Goal: Task Accomplishment & Management: Manage account settings

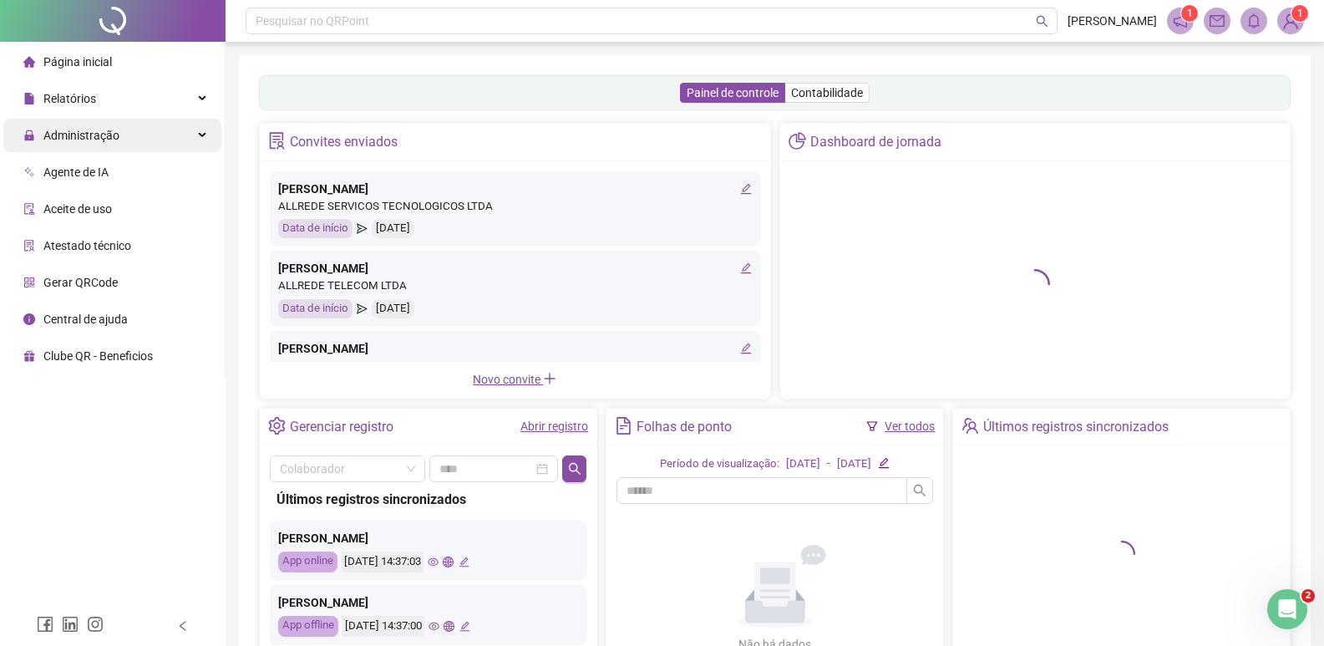
click at [165, 131] on div "Administração" at bounding box center [112, 135] width 218 height 33
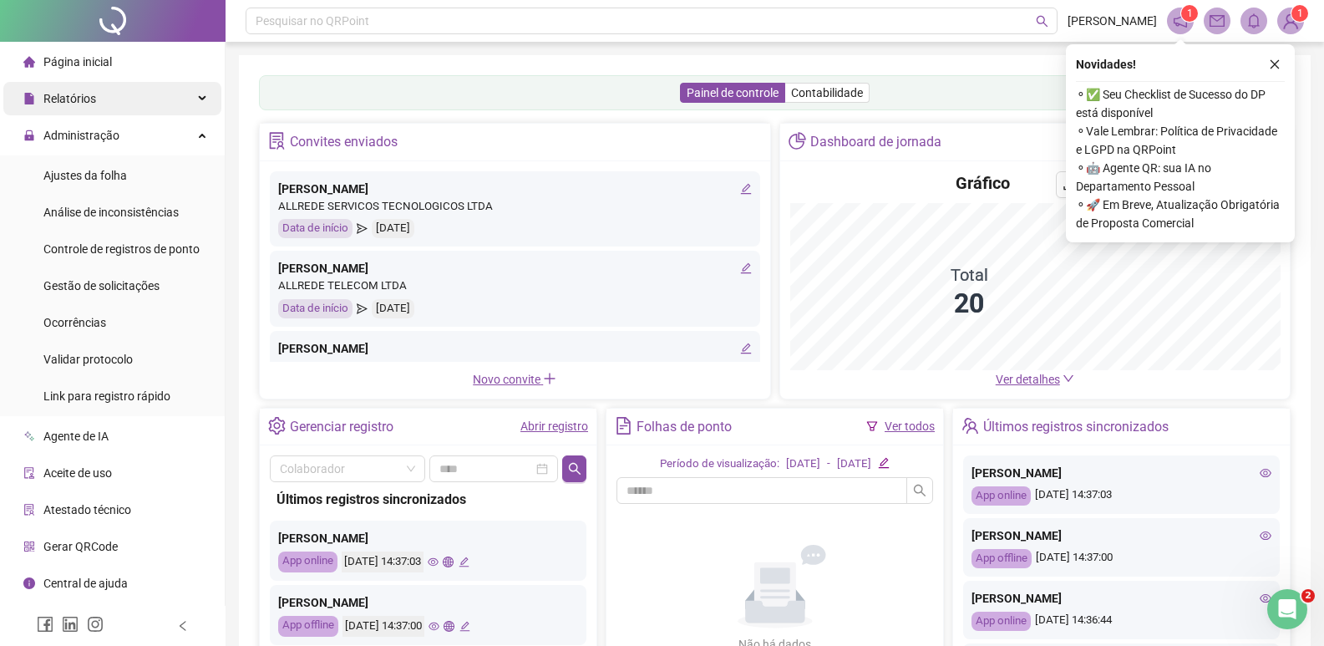
click at [94, 94] on span "Relatórios" at bounding box center [69, 98] width 53 height 13
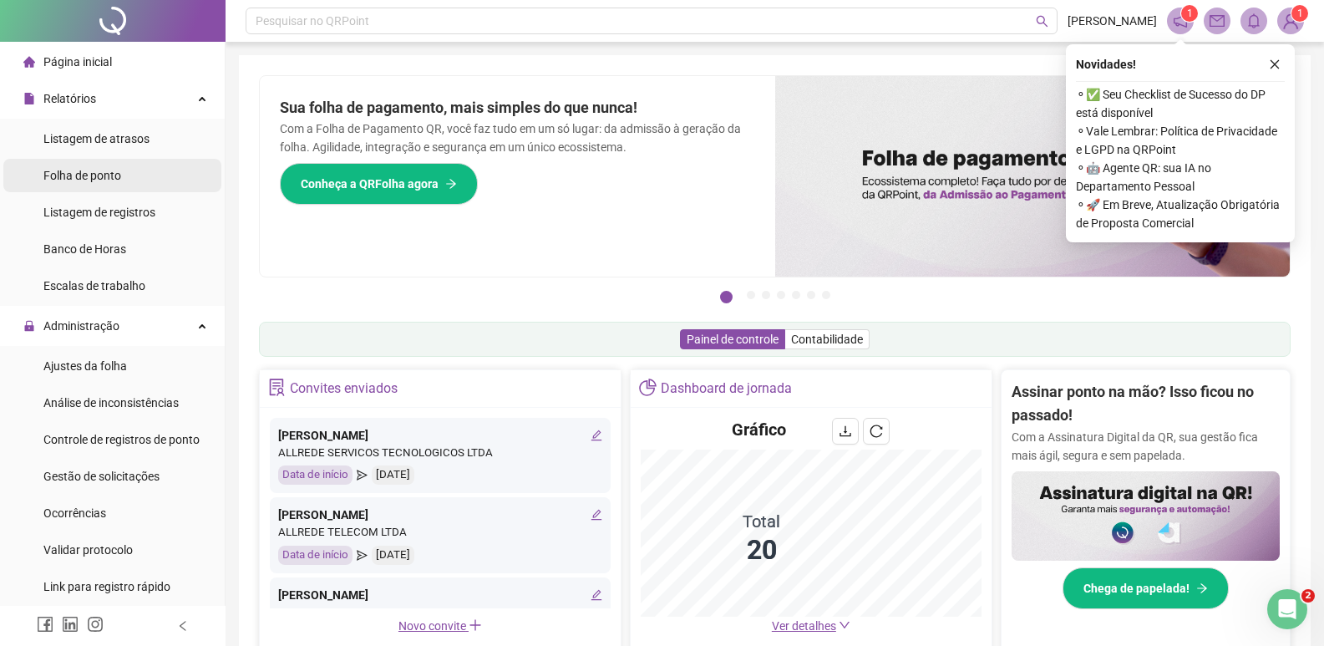
click at [92, 175] on span "Folha de ponto" at bounding box center [82, 175] width 78 height 13
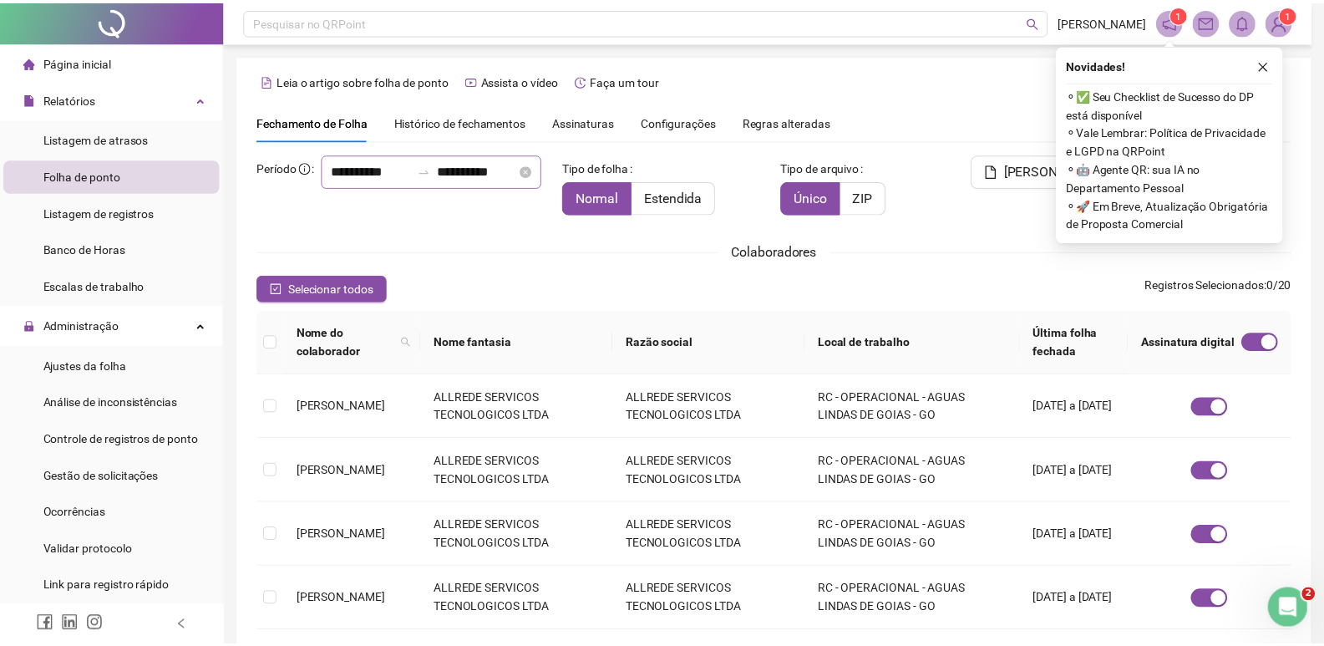
scroll to position [19, 0]
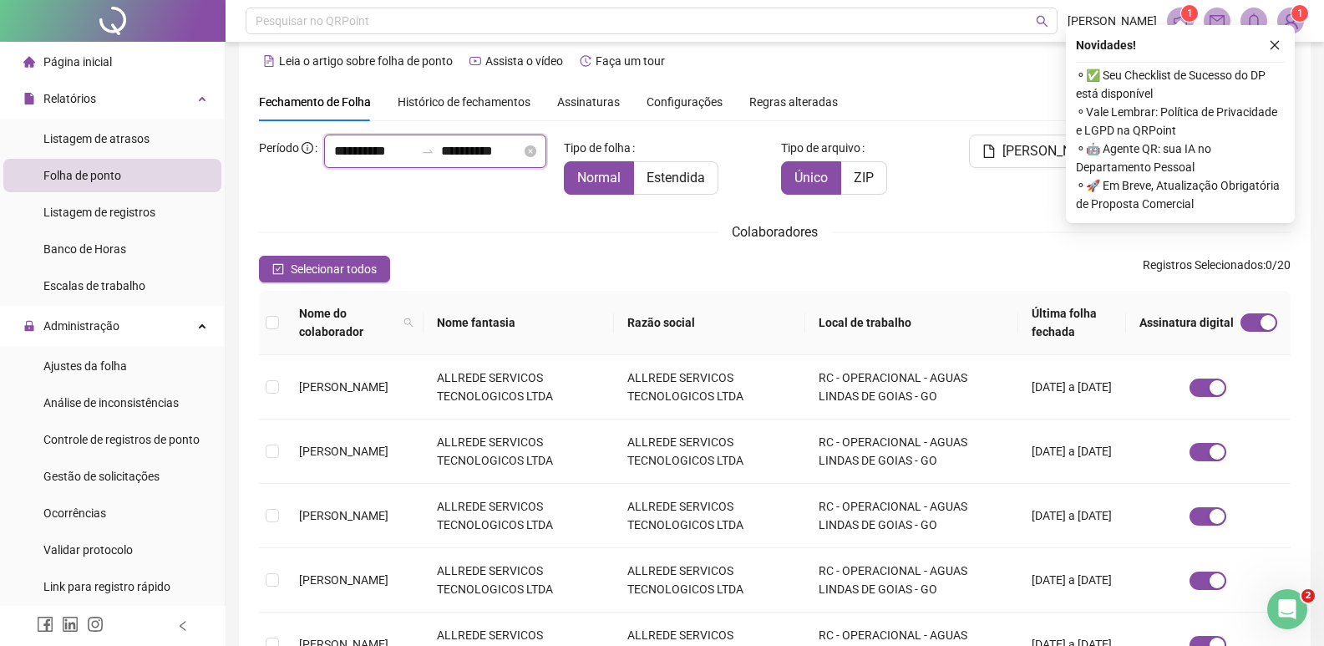
click at [334, 161] on input "**********" at bounding box center [374, 151] width 80 height 20
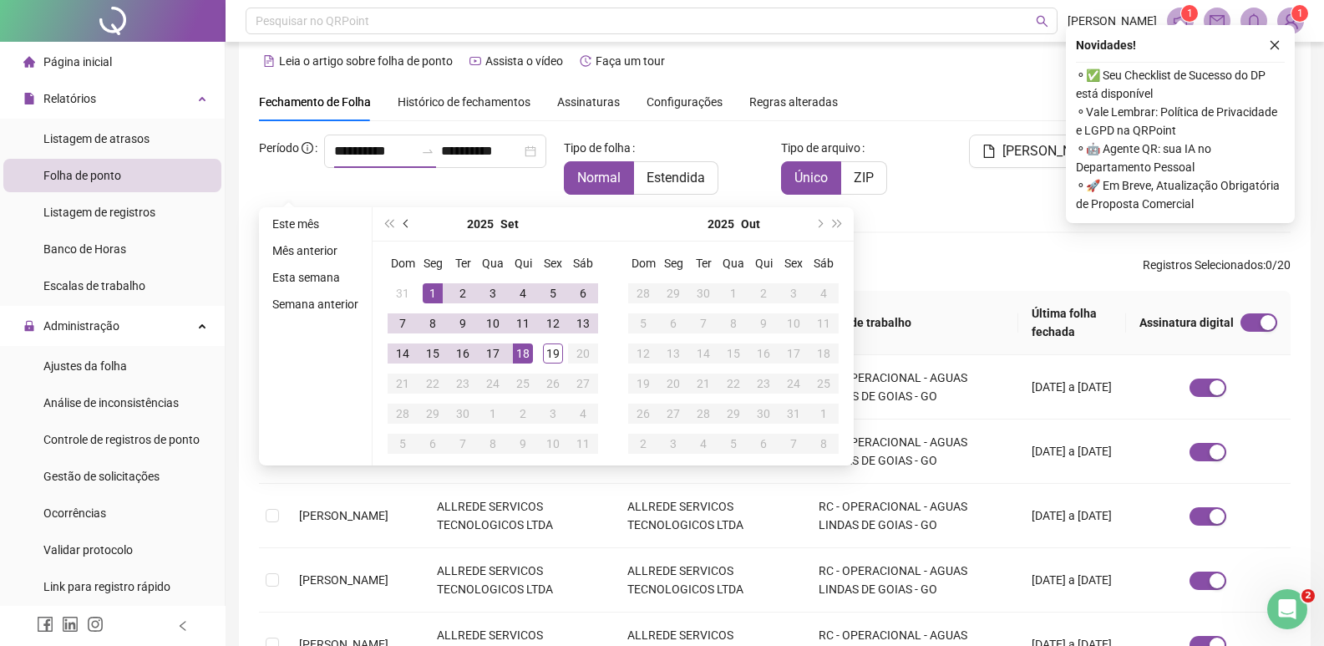
click at [399, 220] on button "prev-year" at bounding box center [407, 223] width 18 height 33
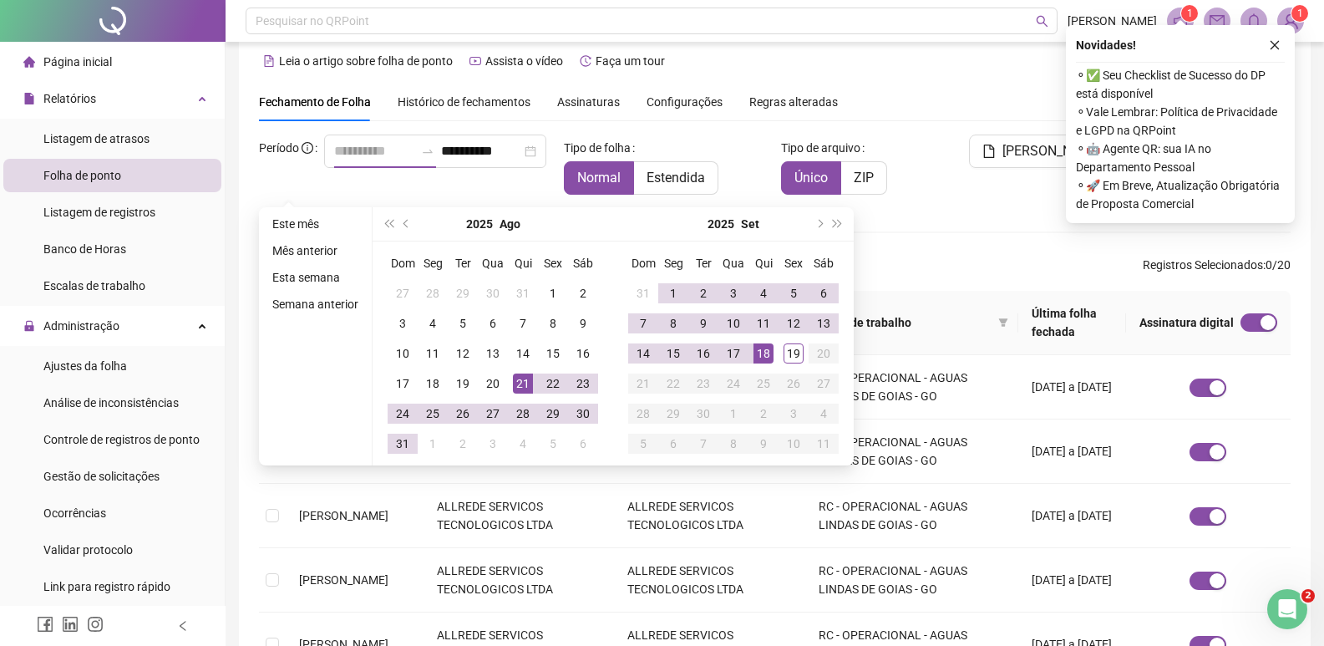
type input "**********"
click at [525, 383] on div "21" at bounding box center [523, 383] width 20 height 20
type input "**********"
click at [770, 352] on div "18" at bounding box center [763, 353] width 20 height 20
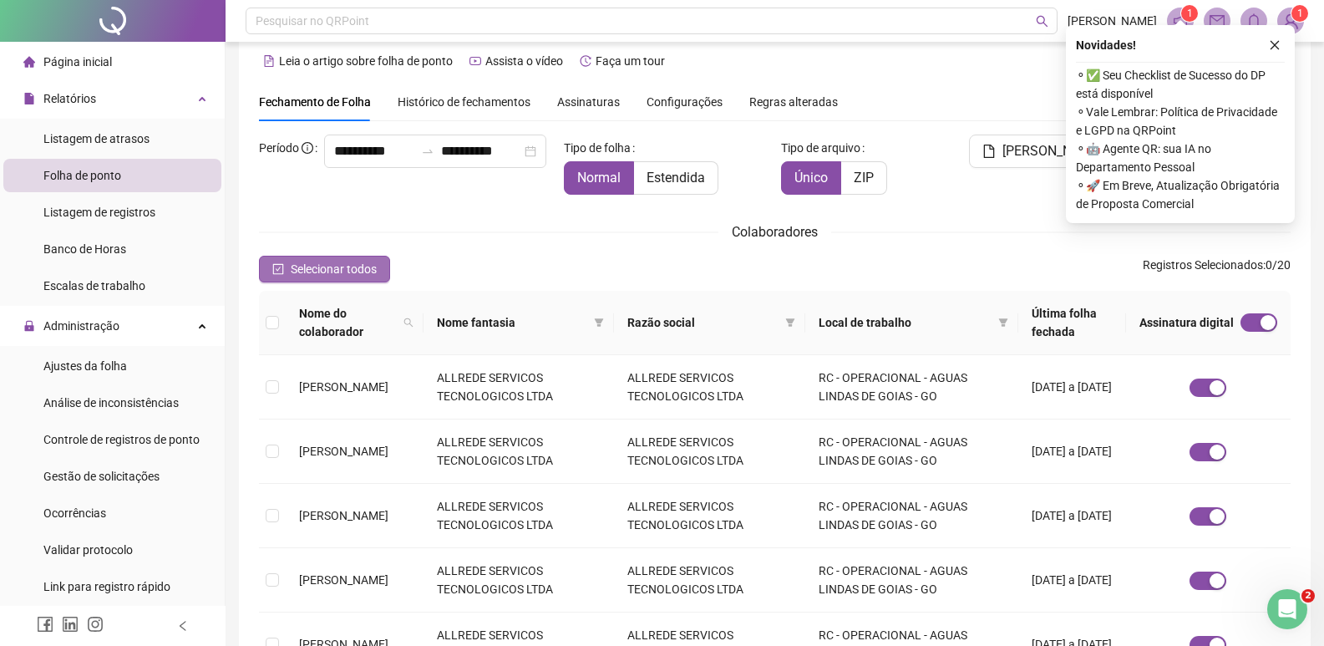
click at [356, 262] on span "Selecionar todos" at bounding box center [334, 269] width 86 height 18
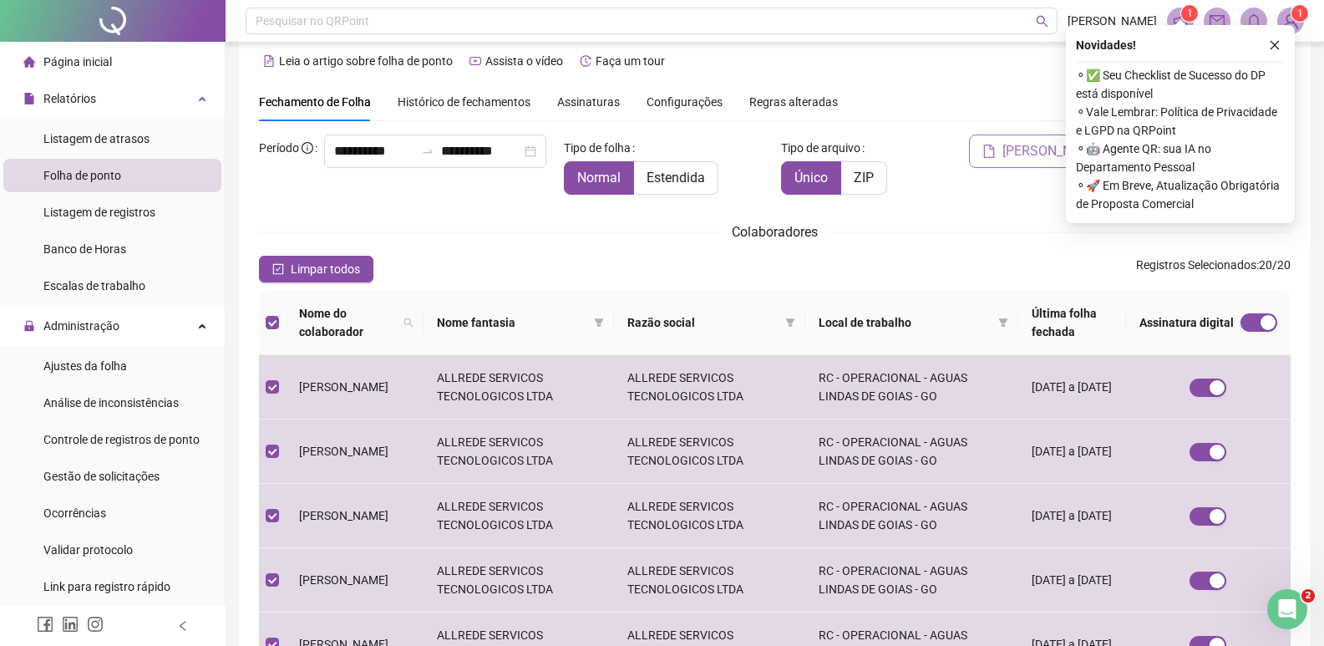
click at [1047, 152] on span "Gerar espelho" at bounding box center [1052, 151] width 100 height 20
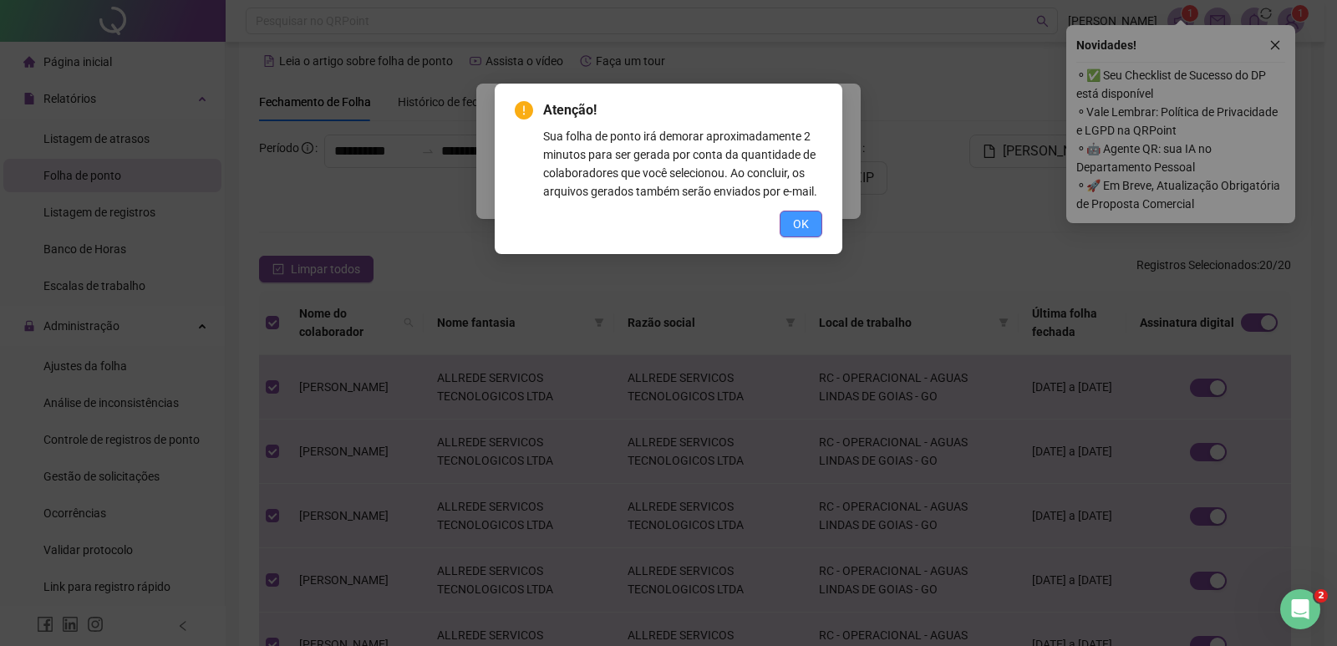
click at [807, 224] on span "OK" at bounding box center [801, 224] width 16 height 18
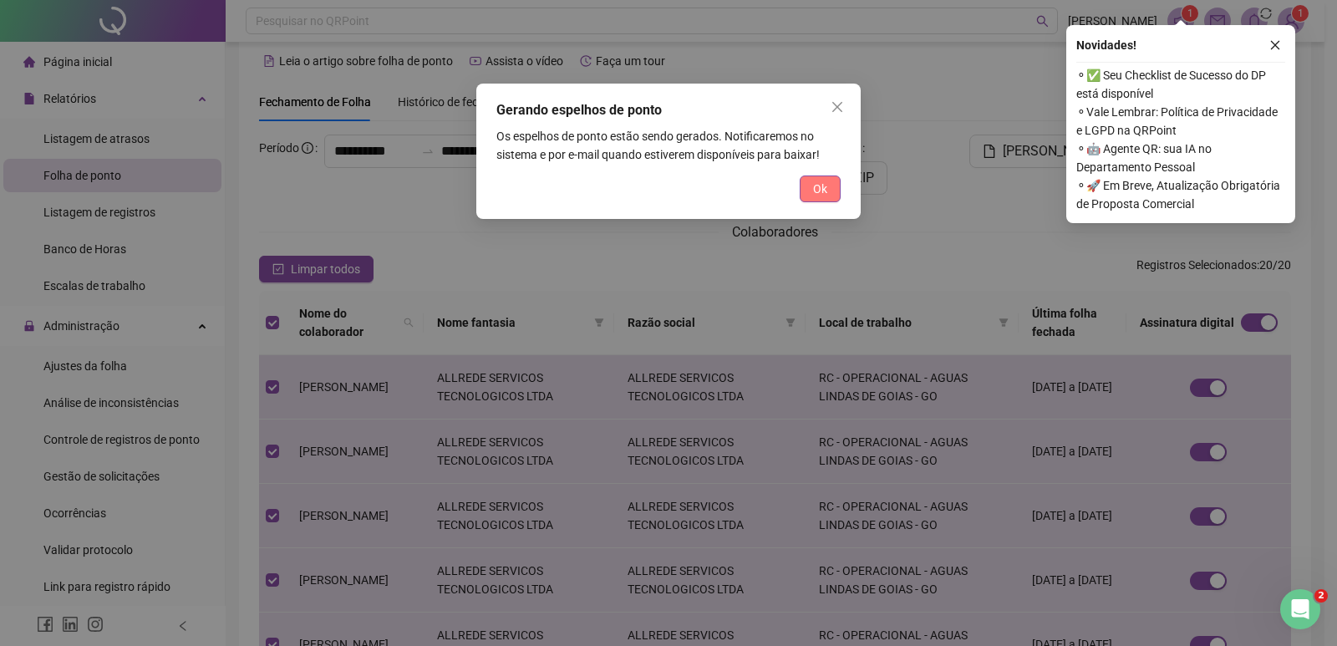
click at [820, 185] on span "Ok" at bounding box center [820, 189] width 14 height 18
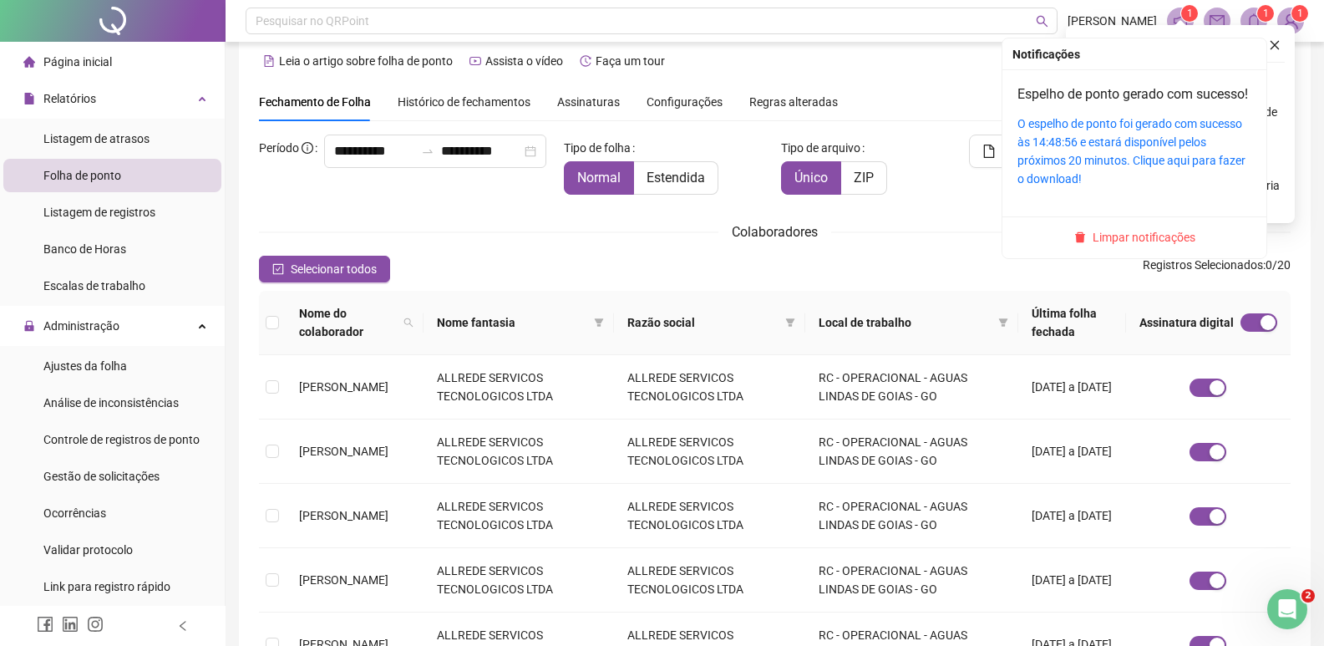
click at [1251, 9] on span at bounding box center [1253, 21] width 27 height 27
click at [1128, 142] on link "O espelho de ponto foi gerado com sucesso às 14:48:56 e estará disponível pelos…" at bounding box center [1131, 151] width 228 height 68
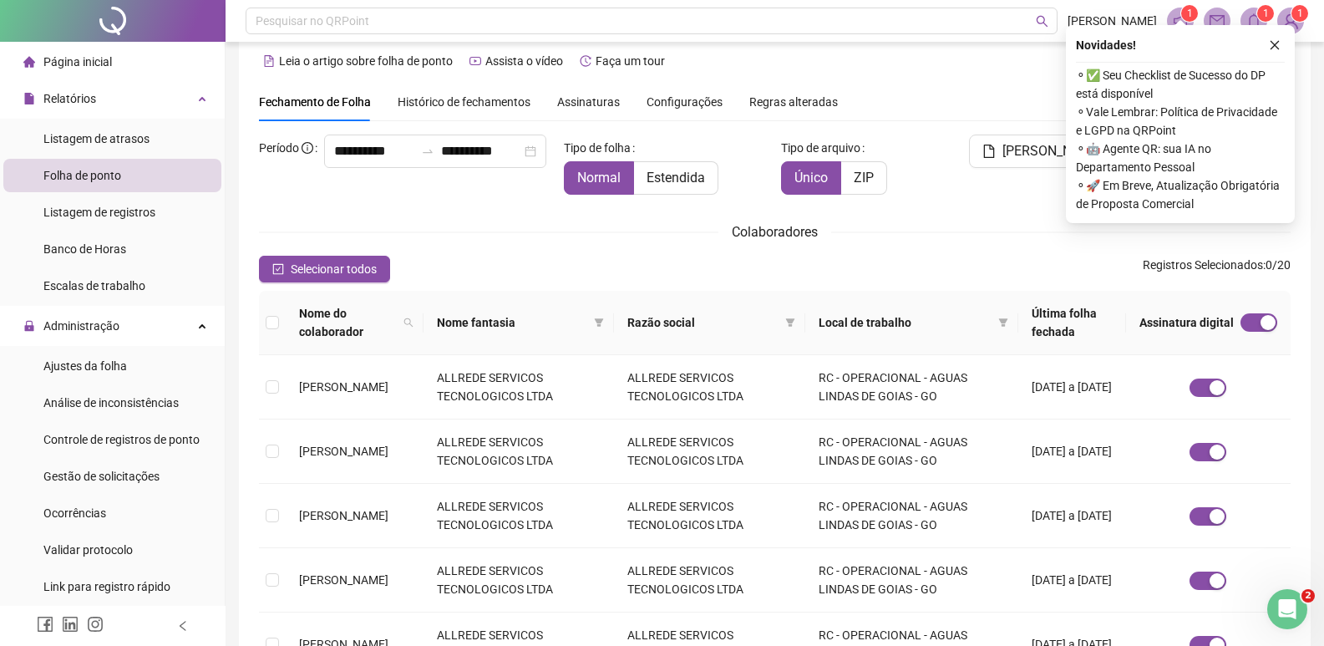
drag, startPoint x: 93, startPoint y: 363, endPoint x: 420, endPoint y: 3, distance: 486.7
click at [93, 363] on span "Ajustes da folha" at bounding box center [85, 365] width 84 height 13
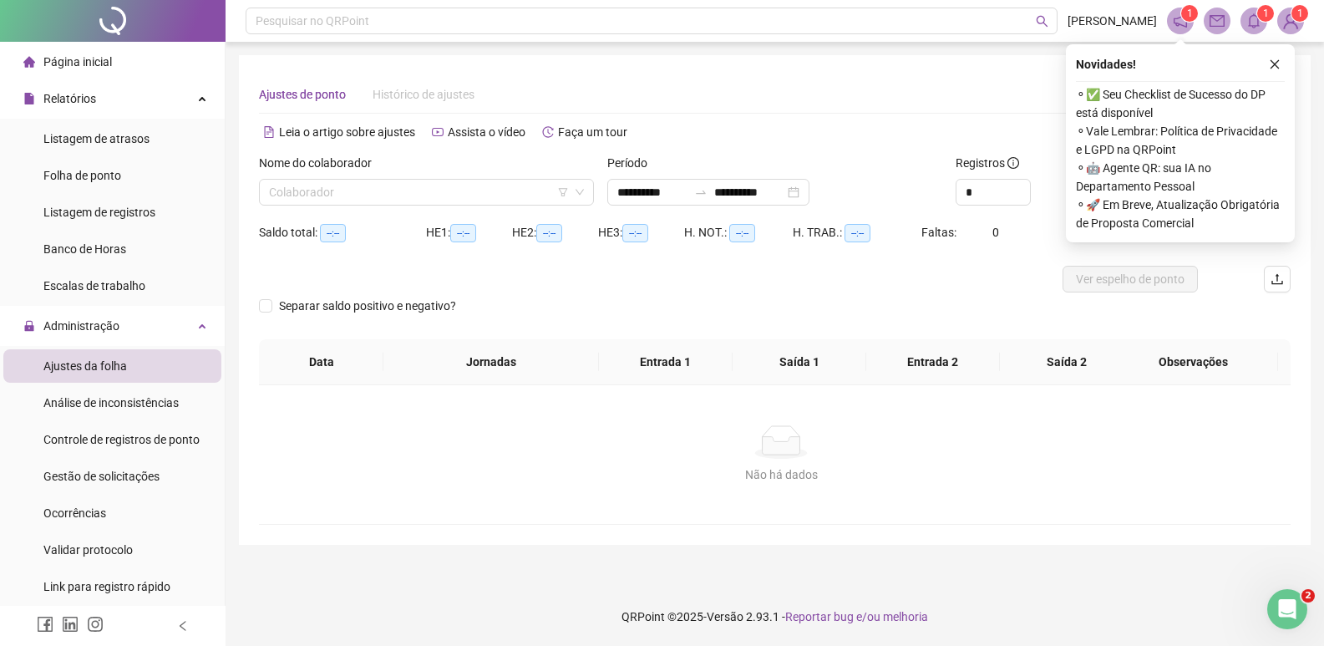
type input "**********"
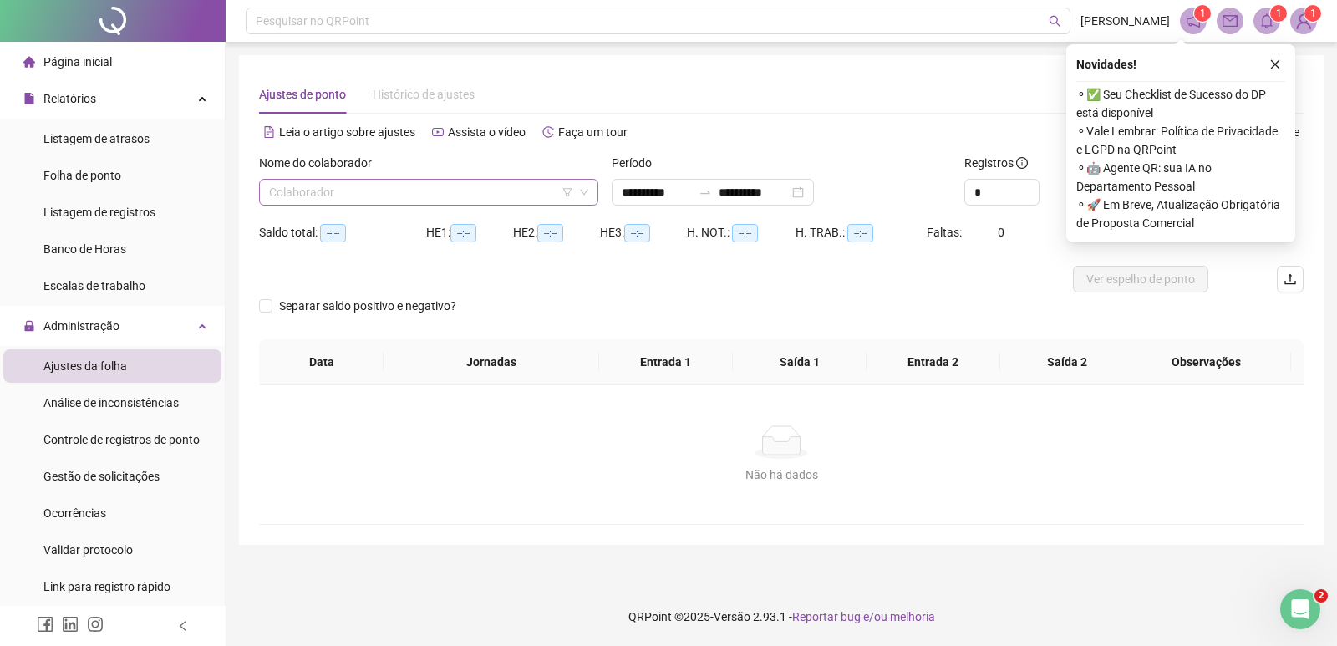
click at [370, 195] on input "search" at bounding box center [421, 192] width 304 height 25
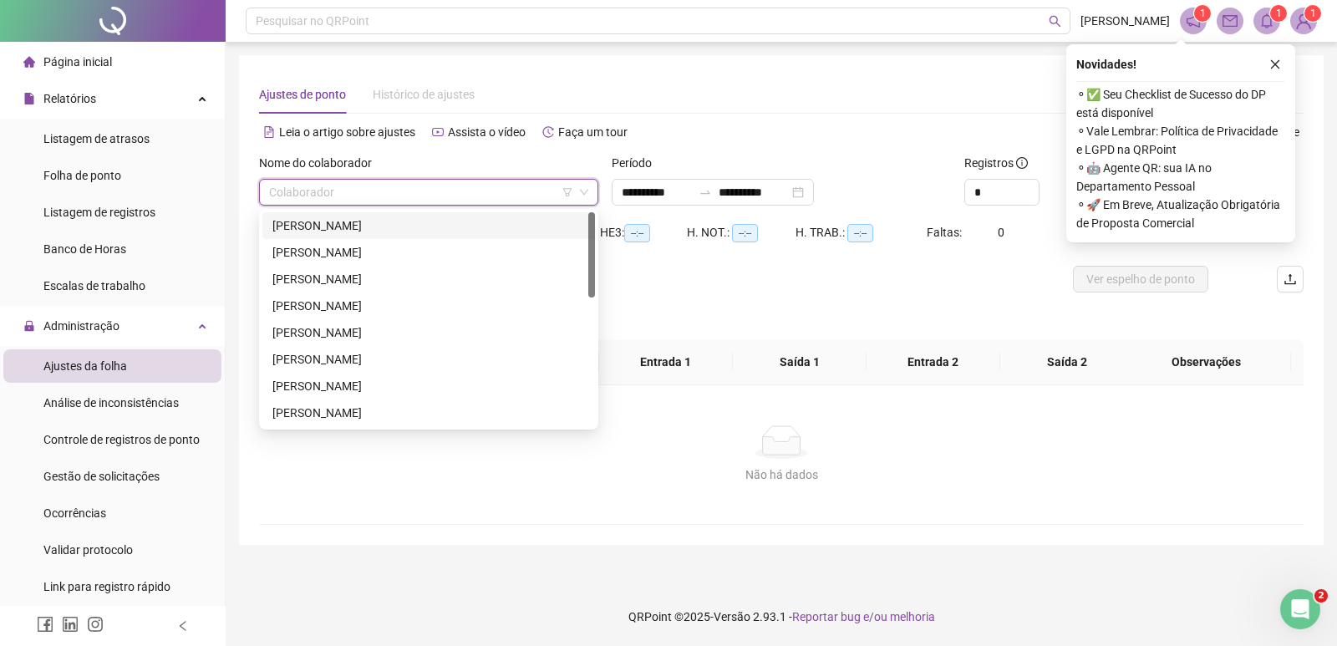
drag, startPoint x: 378, startPoint y: 226, endPoint x: 383, endPoint y: 216, distance: 10.9
click at [378, 224] on div "ALLAN CLEVERSON ALVES DE OLIVEIRA" at bounding box center [428, 225] width 312 height 18
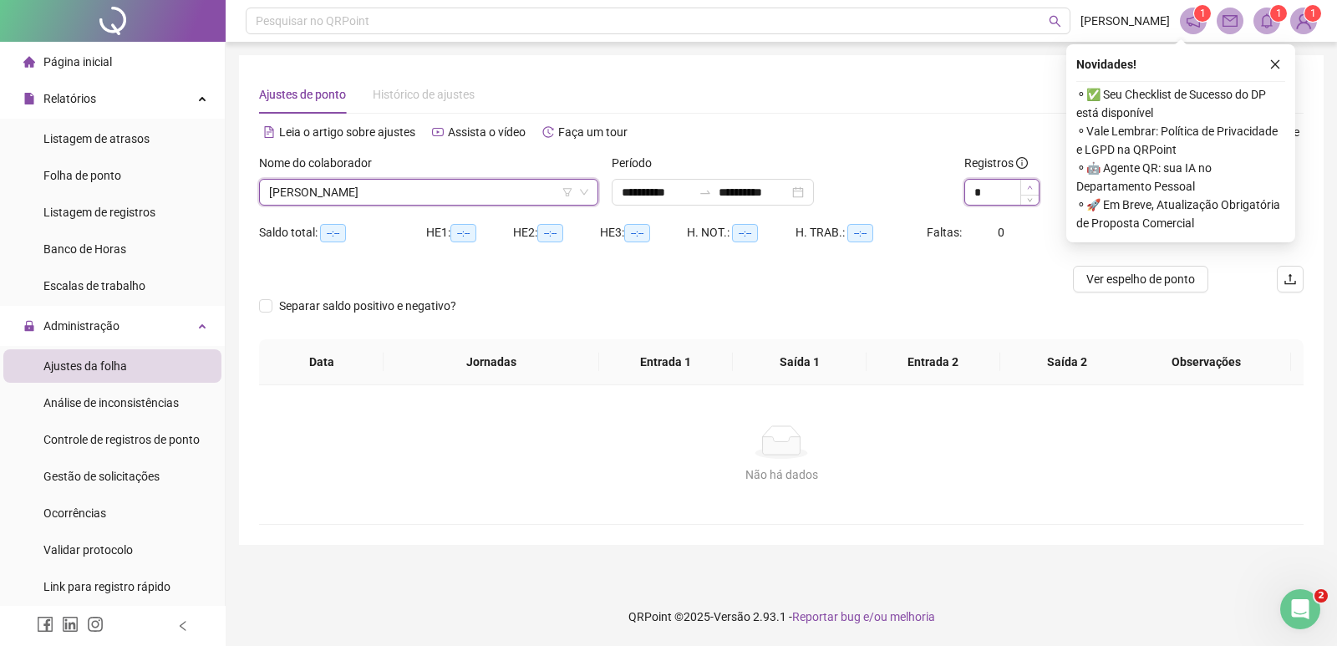
click at [1027, 183] on span "Increase Value" at bounding box center [1029, 187] width 18 height 15
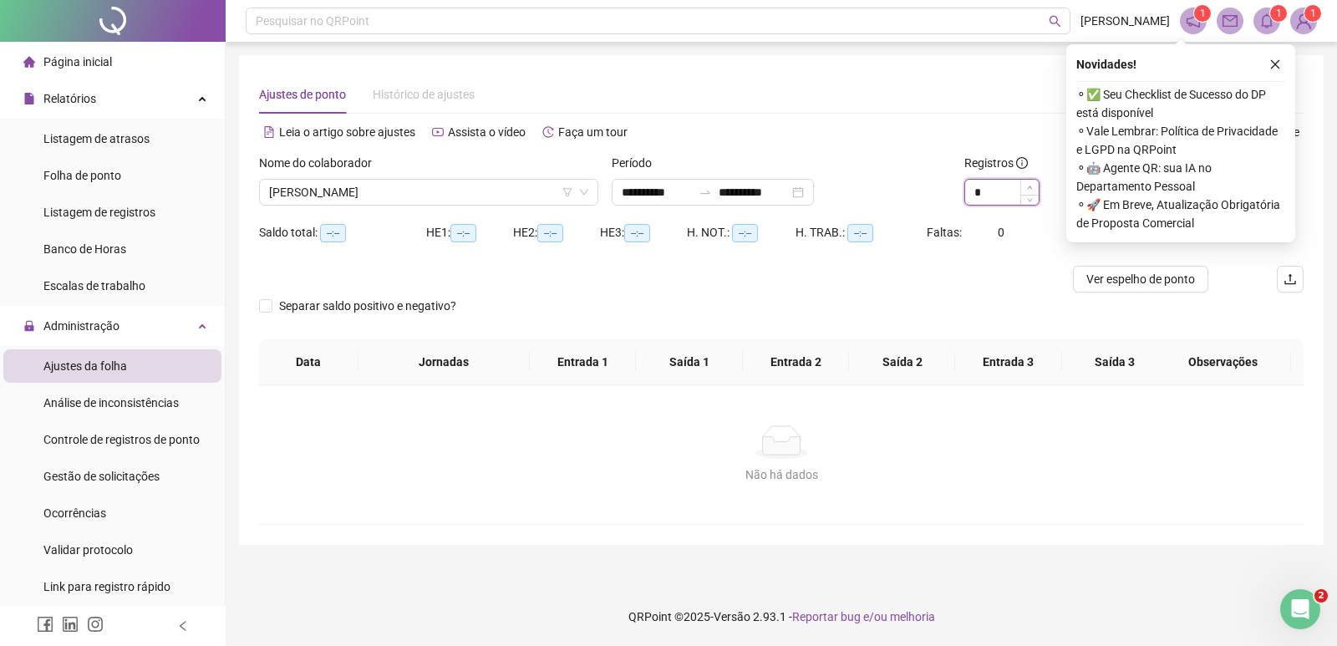
click at [1027, 183] on span "Increase Value" at bounding box center [1029, 187] width 18 height 15
type input "*"
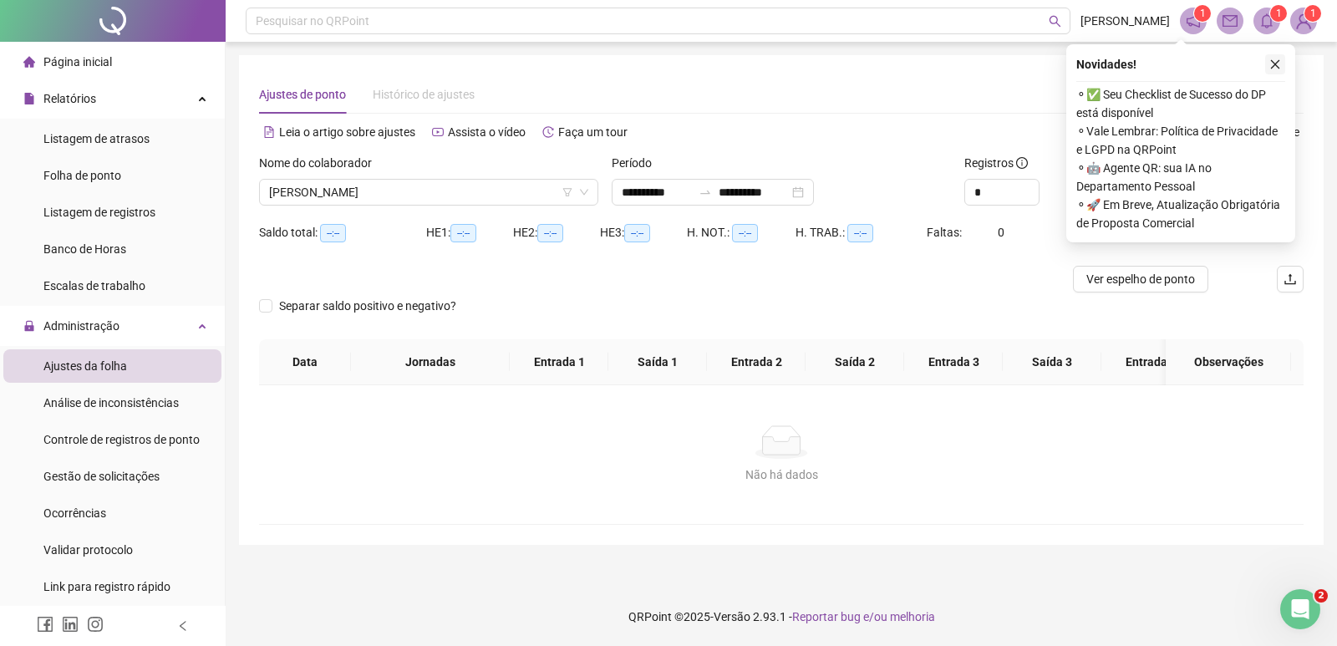
click at [1277, 59] on icon "close" at bounding box center [1275, 64] width 12 height 12
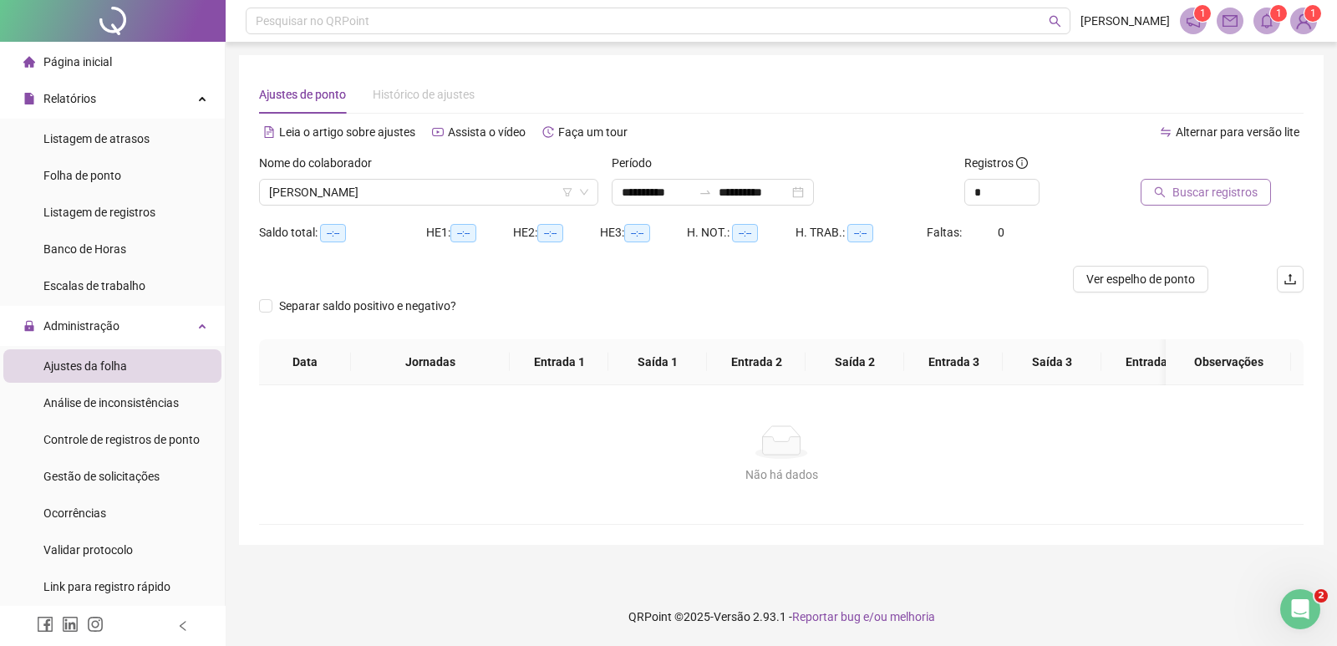
click at [1205, 192] on span "Buscar registros" at bounding box center [1214, 192] width 85 height 18
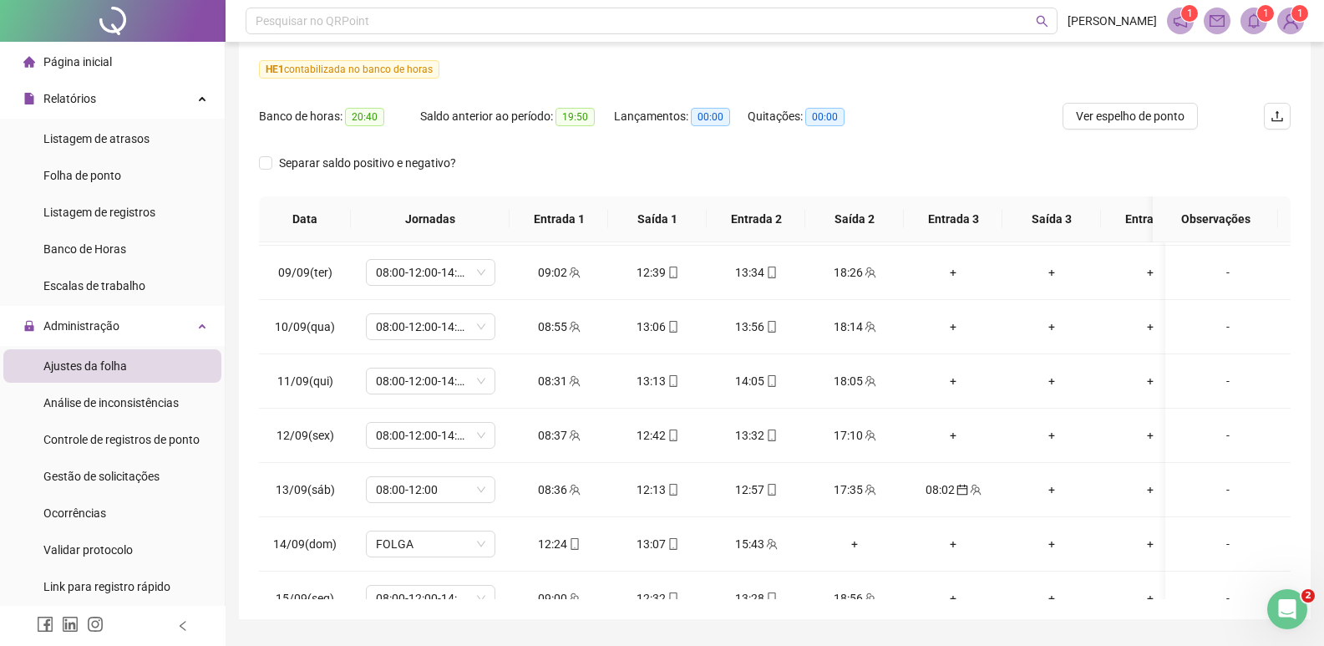
scroll to position [464, 0]
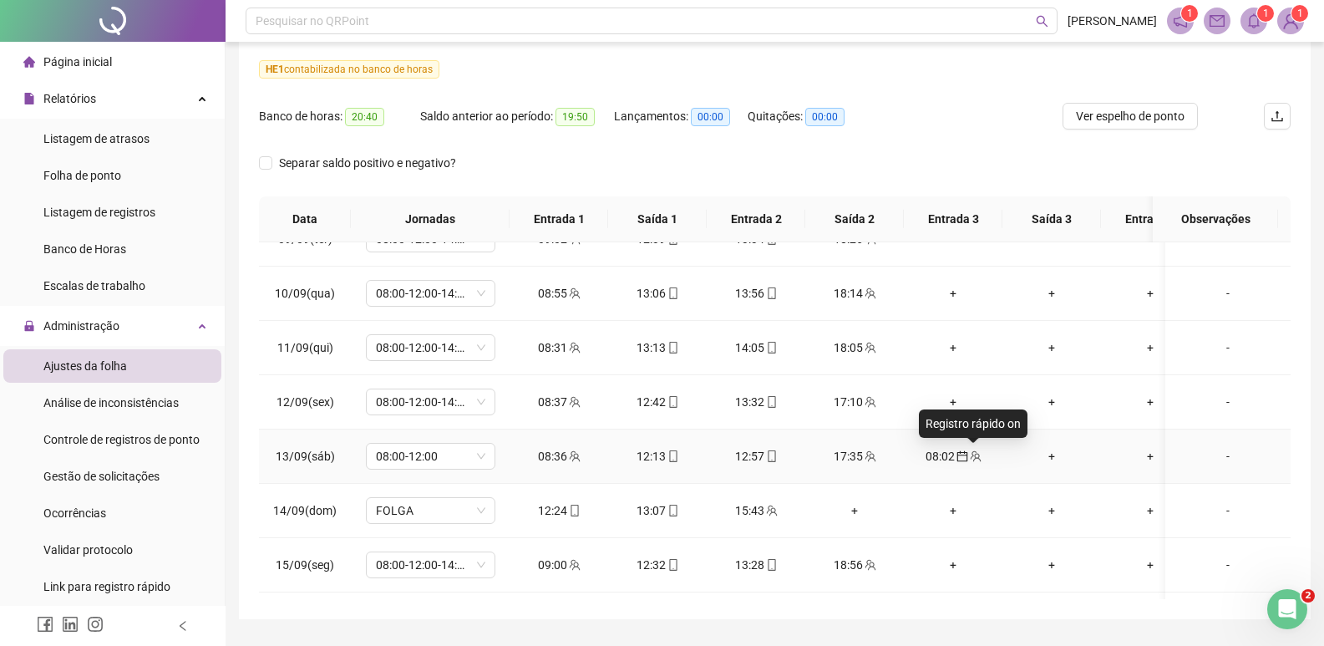
click at [968, 456] on span "team" at bounding box center [974, 456] width 13 height 12
click at [956, 449] on div "**********" at bounding box center [662, 323] width 1324 height 646
click at [936, 455] on div "08:02" at bounding box center [953, 456] width 72 height 18
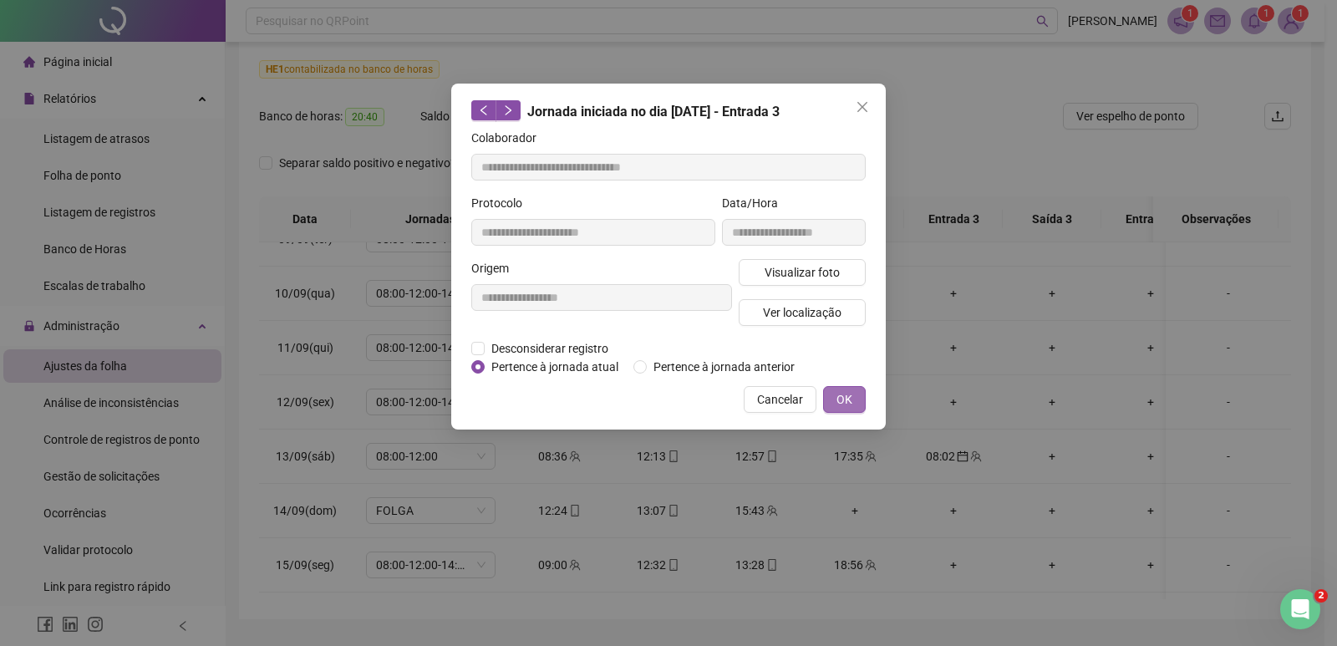
click at [858, 399] on button "OK" at bounding box center [844, 399] width 43 height 27
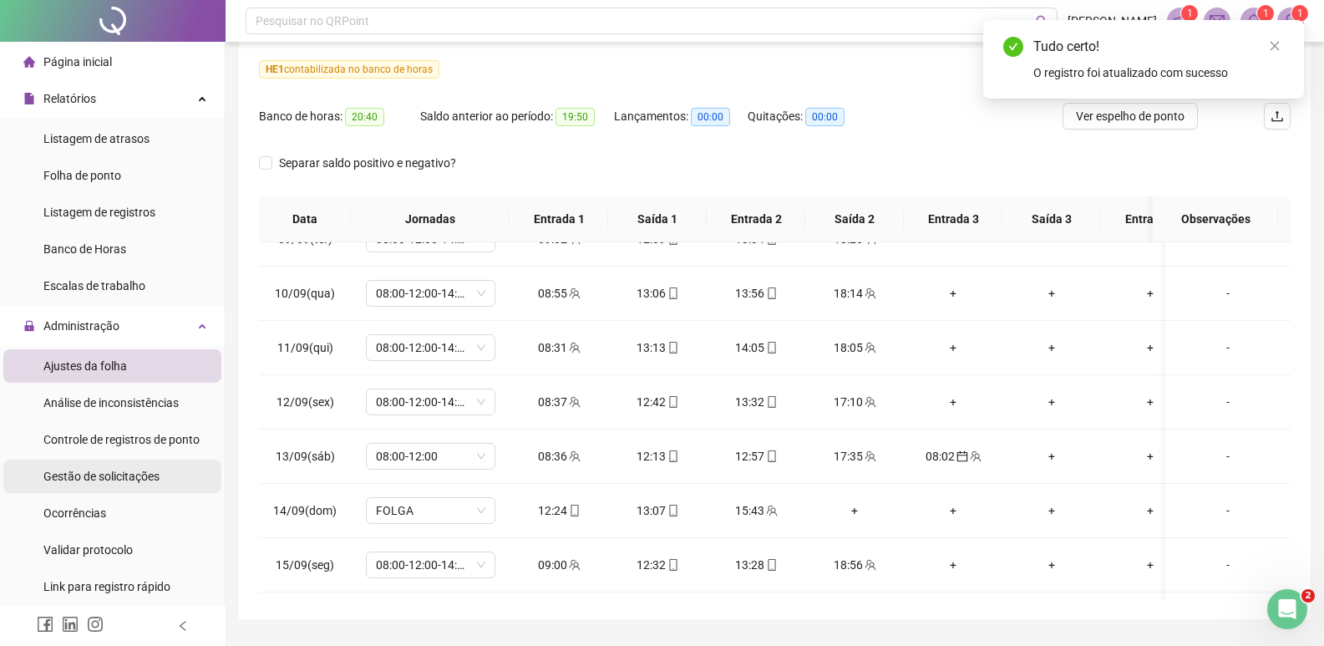
click at [122, 472] on span "Gestão de solicitações" at bounding box center [101, 475] width 116 height 13
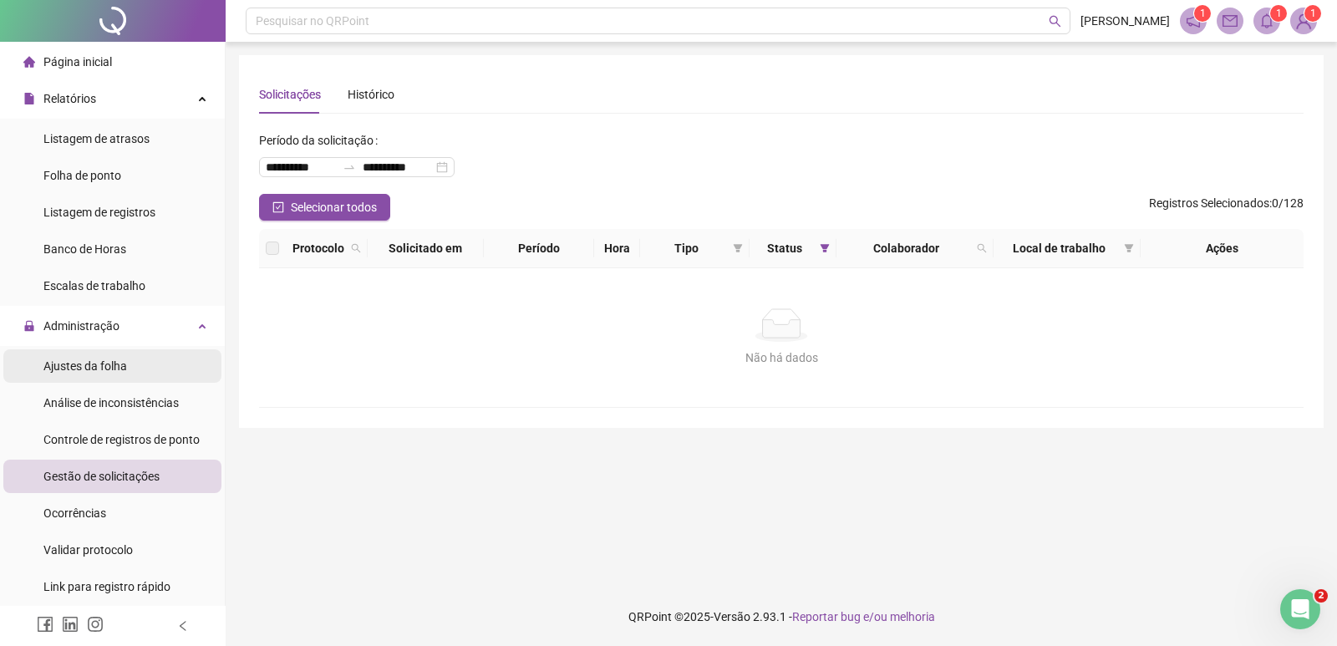
click at [94, 367] on span "Ajustes da folha" at bounding box center [85, 365] width 84 height 13
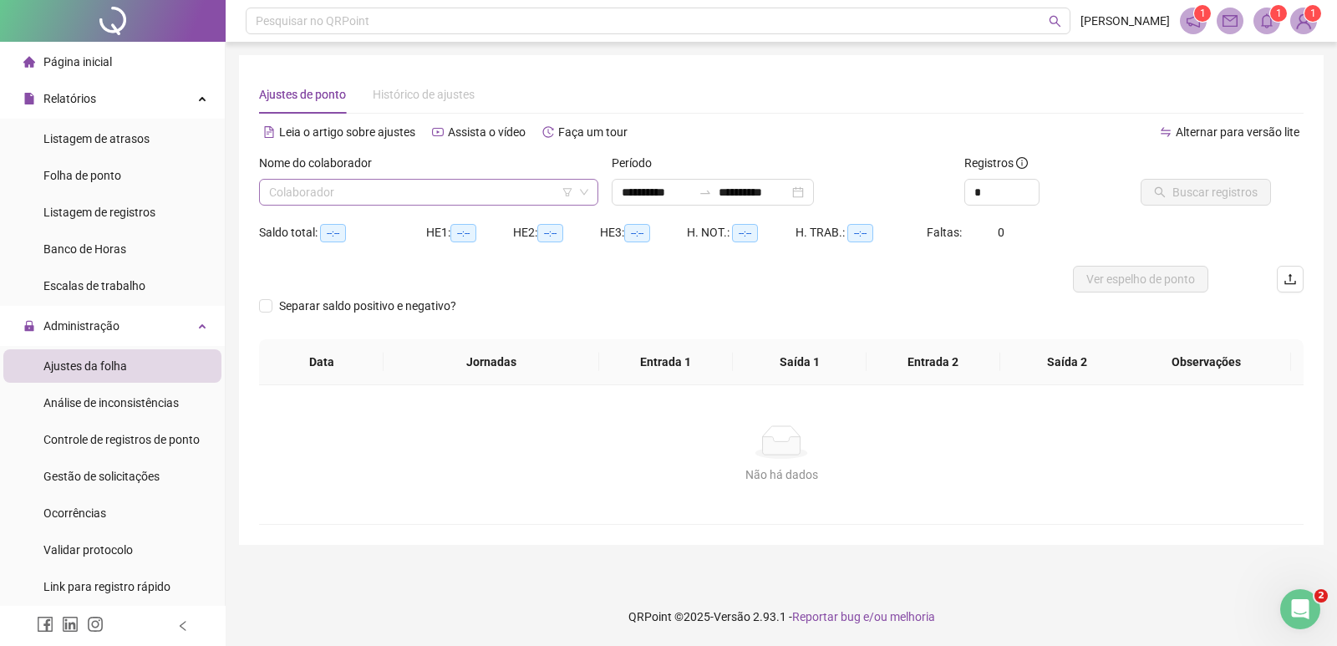
type input "**********"
click at [415, 194] on input "search" at bounding box center [421, 192] width 304 height 25
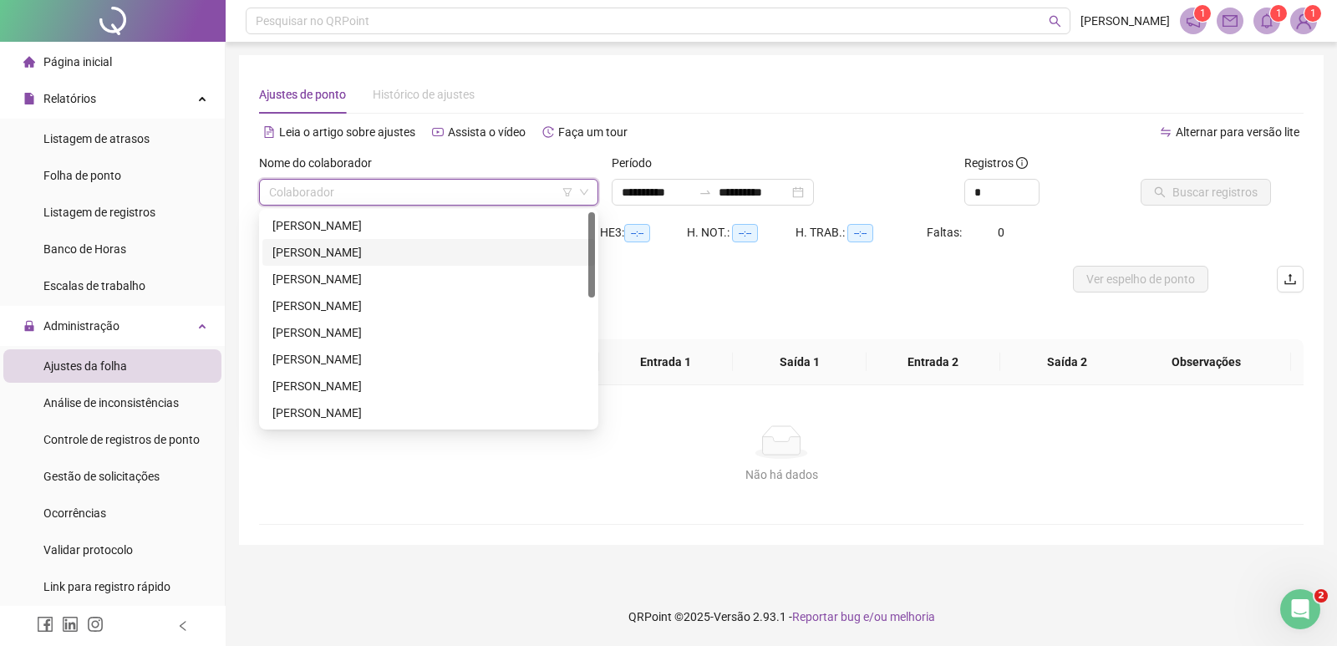
drag, startPoint x: 376, startPoint y: 245, endPoint x: 394, endPoint y: 262, distance: 25.4
click at [377, 245] on div "BRUNO ALVES LEAO DE OLIVEIRA" at bounding box center [428, 252] width 312 height 18
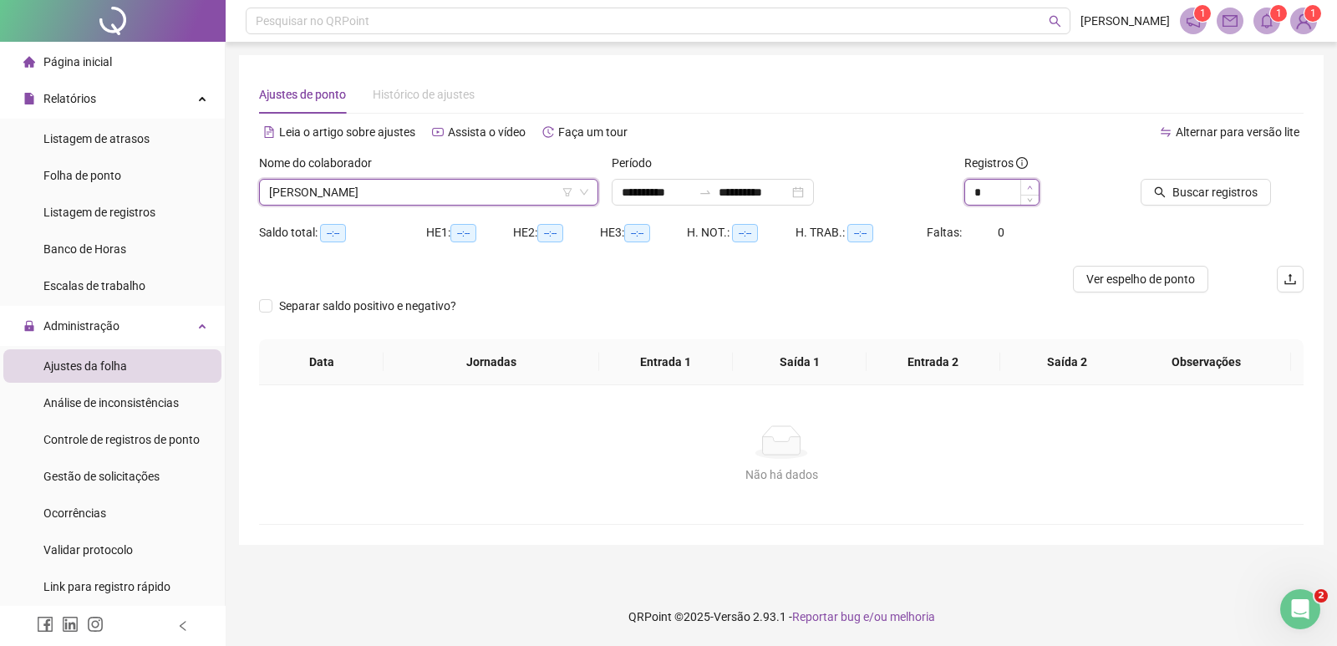
click at [1033, 182] on span "Increase Value" at bounding box center [1029, 187] width 18 height 15
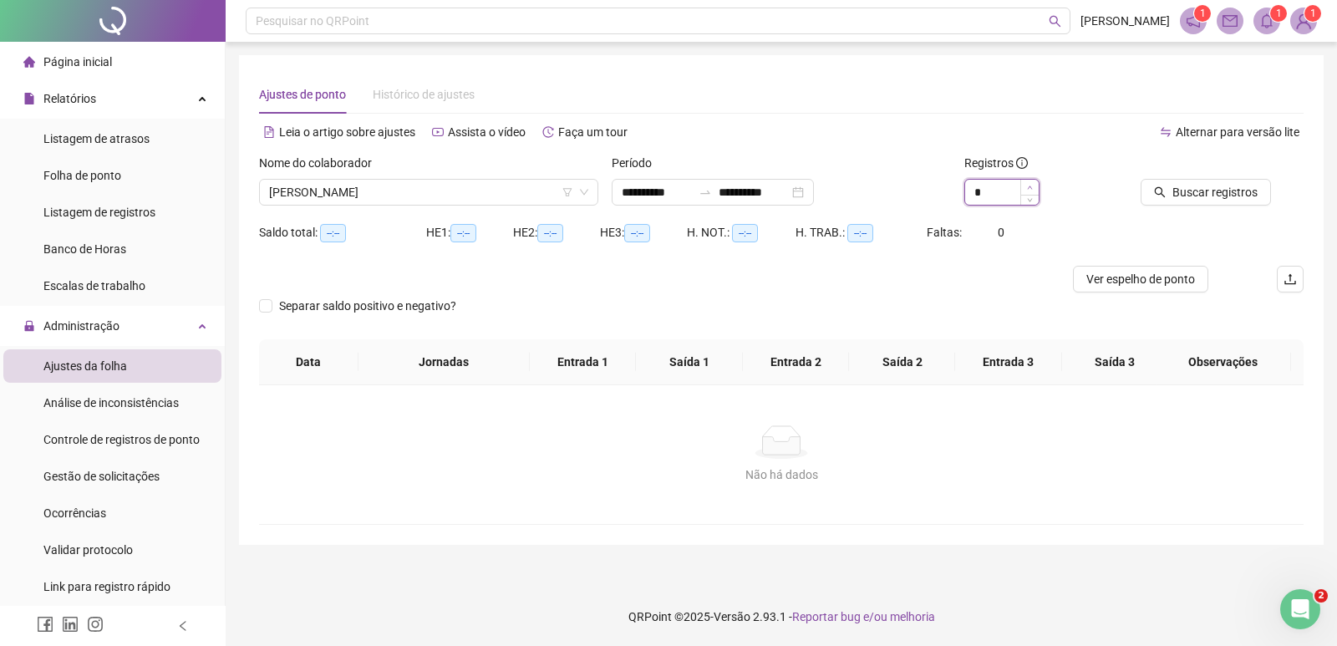
click at [1031, 183] on span "Increase Value" at bounding box center [1029, 187] width 18 height 15
type input "*"
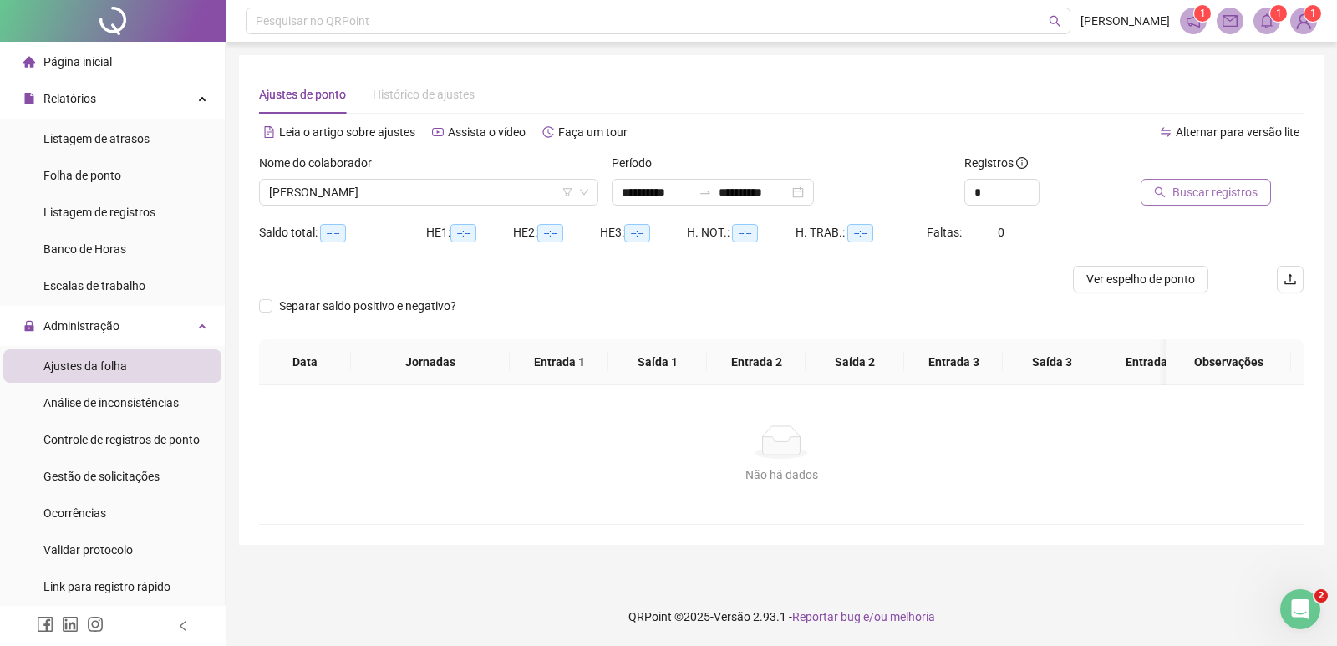
click at [1190, 196] on span "Buscar registros" at bounding box center [1214, 192] width 85 height 18
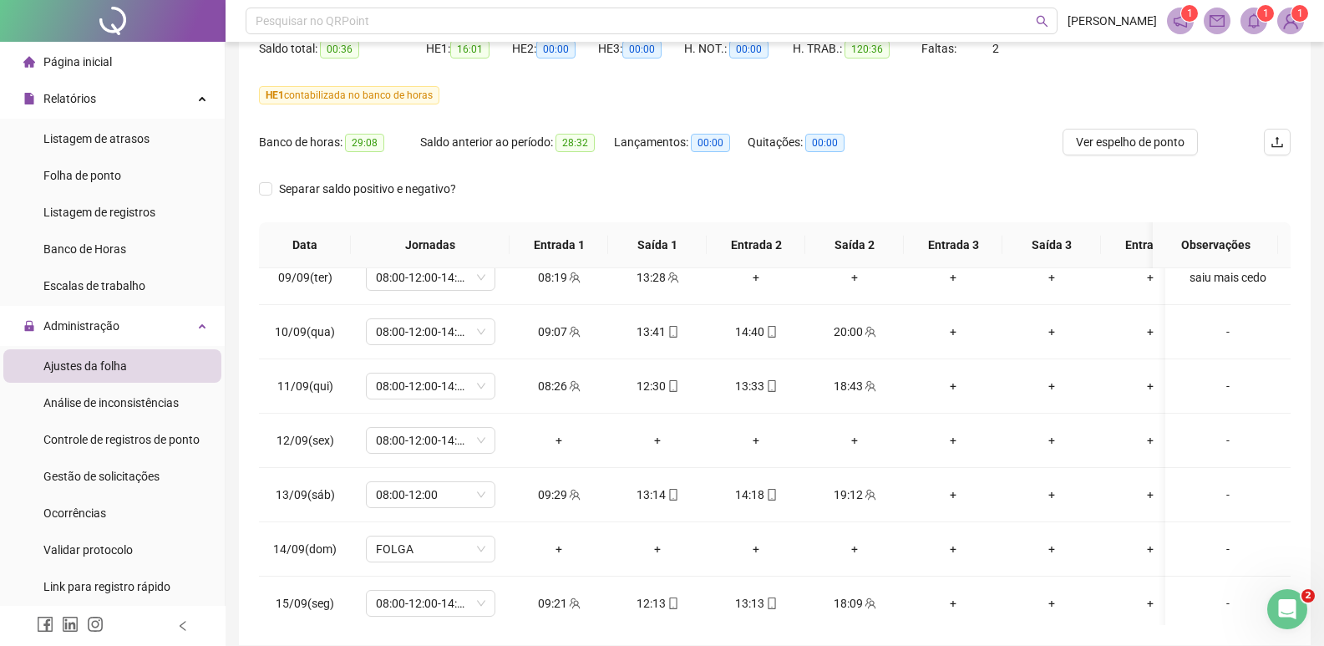
scroll to position [457, 0]
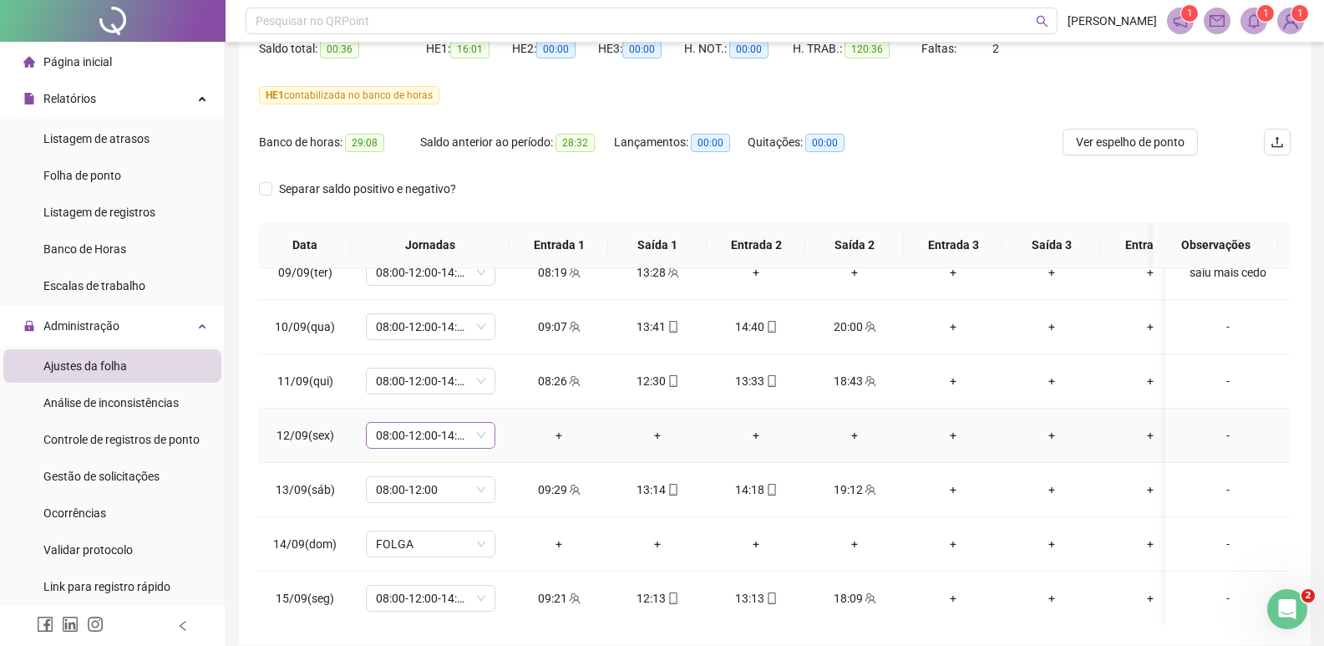
click at [478, 430] on span "08:00-12:00-14:00-18:00" at bounding box center [430, 435] width 109 height 25
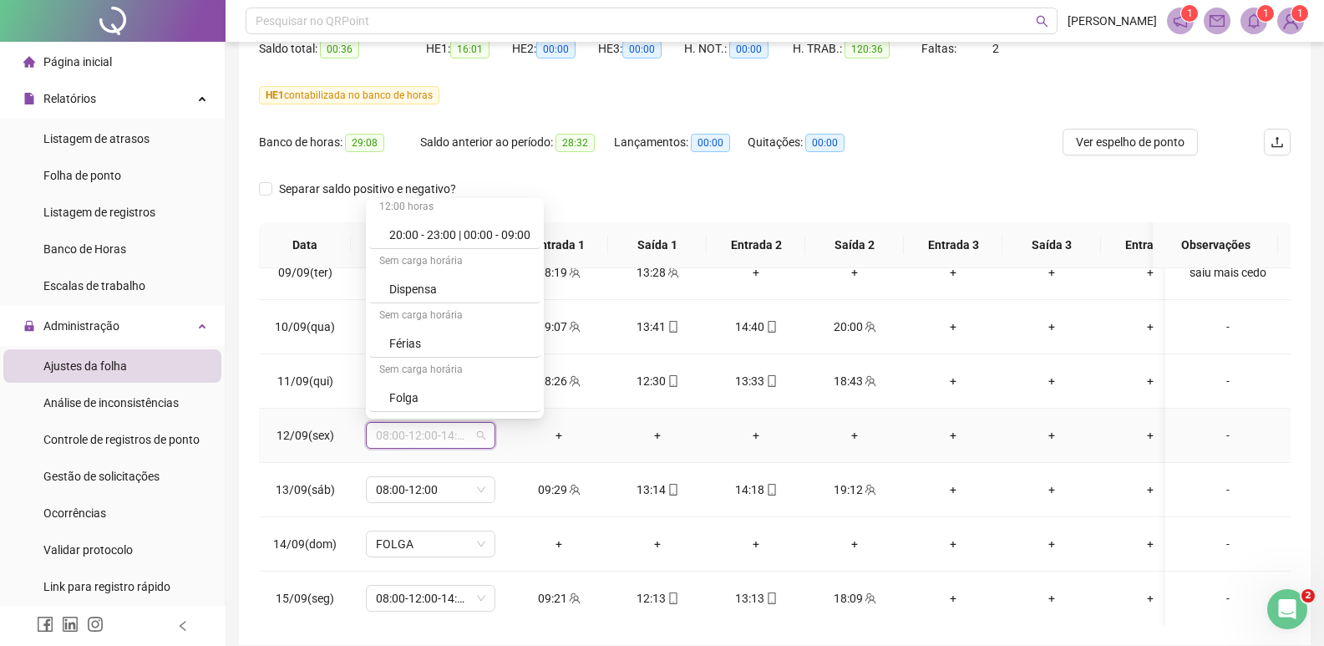
scroll to position [10645, 0]
click at [470, 341] on div "Folga compensatória" at bounding box center [459, 346] width 141 height 18
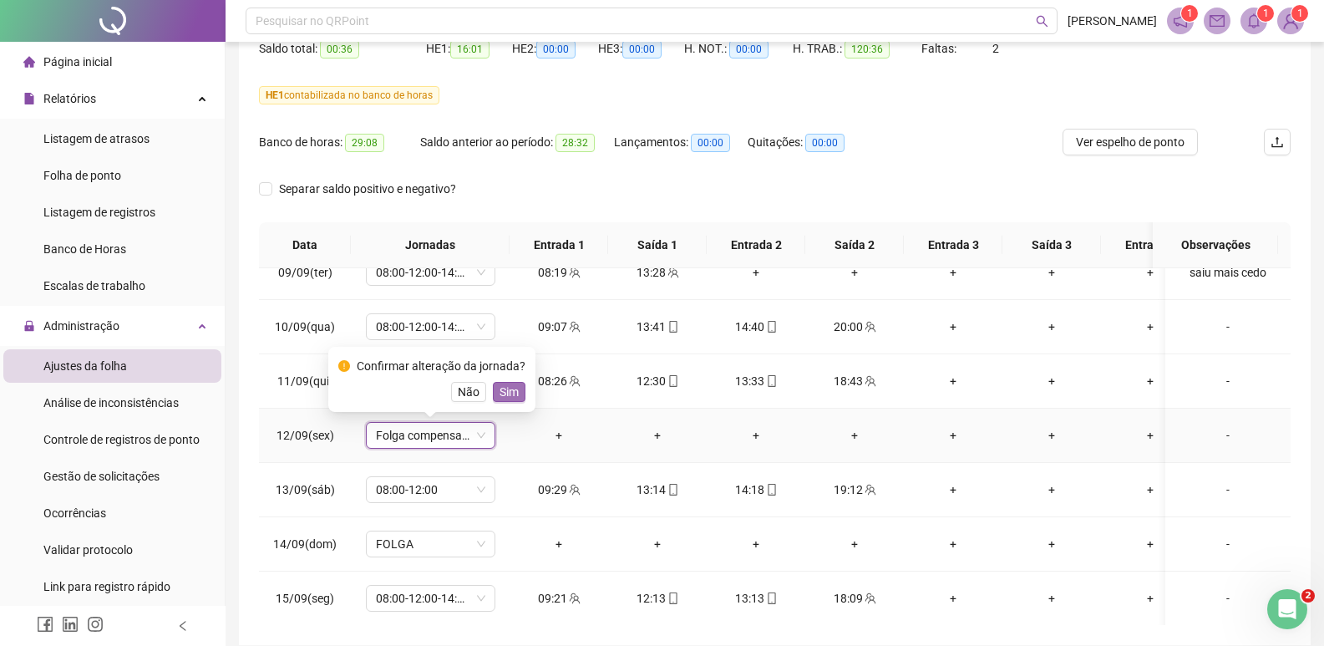
click at [510, 387] on span "Sim" at bounding box center [509, 392] width 19 height 18
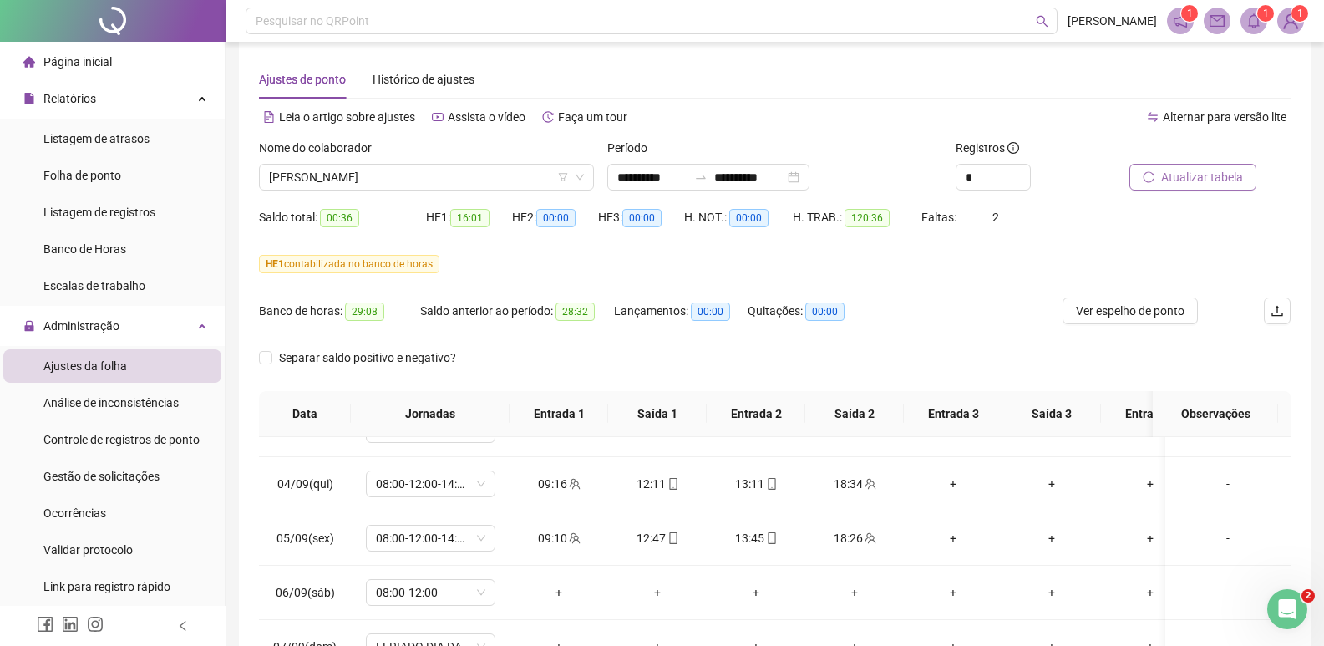
scroll to position [0, 0]
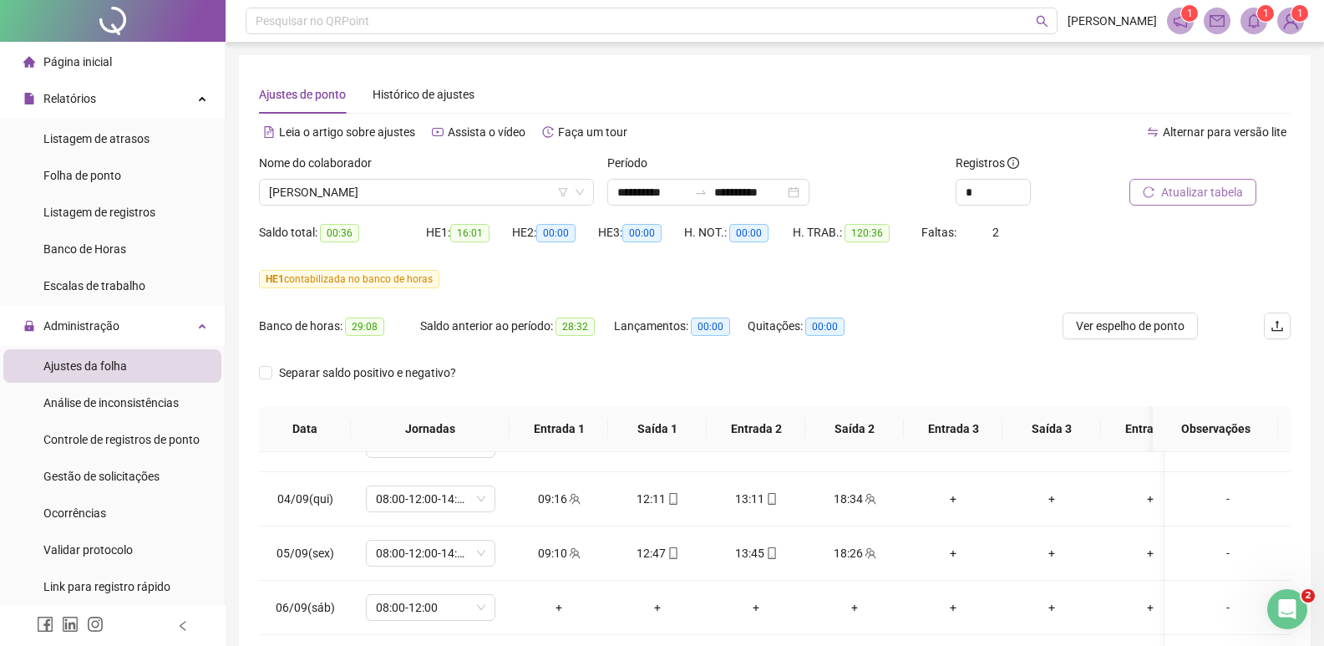
click at [1158, 189] on button "Atualizar tabela" at bounding box center [1192, 192] width 127 height 27
click at [521, 194] on span "BRUNO ALVES LEAO DE OLIVEIRA" at bounding box center [426, 192] width 315 height 25
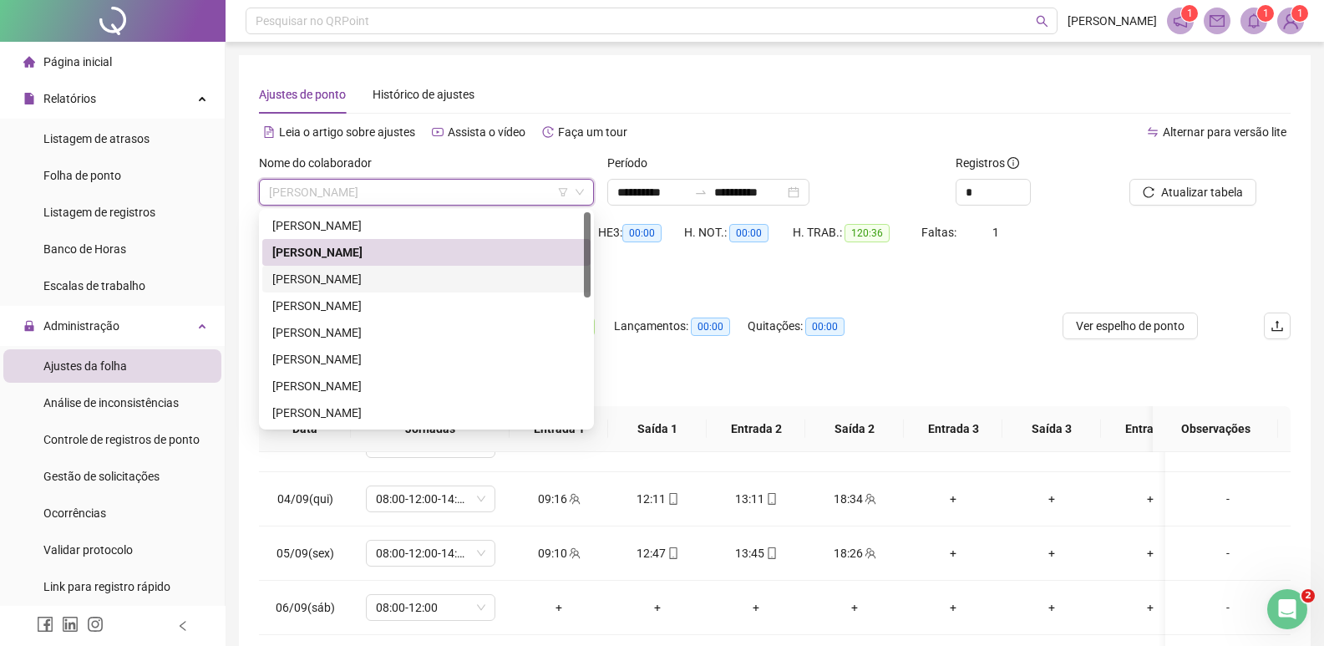
click at [406, 275] on div "CALEBE GONCALVES DOS SANTOS" at bounding box center [426, 279] width 308 height 18
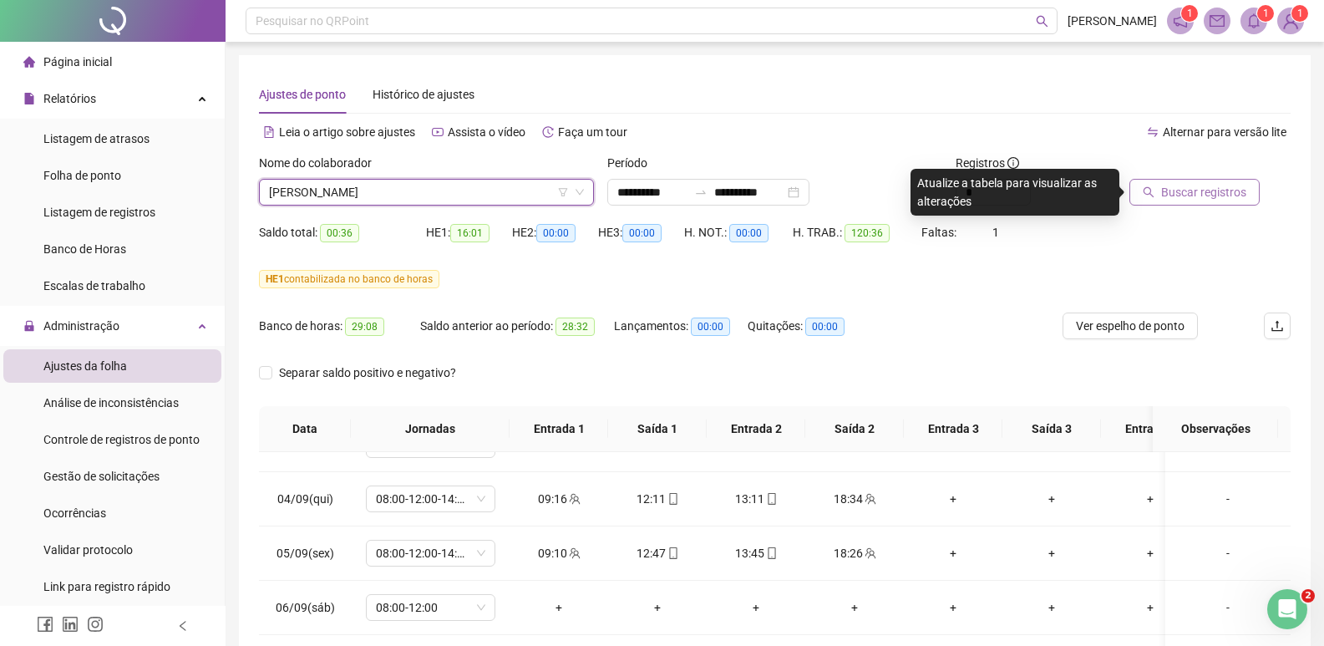
click at [1194, 192] on span "Buscar registros" at bounding box center [1203, 192] width 85 height 18
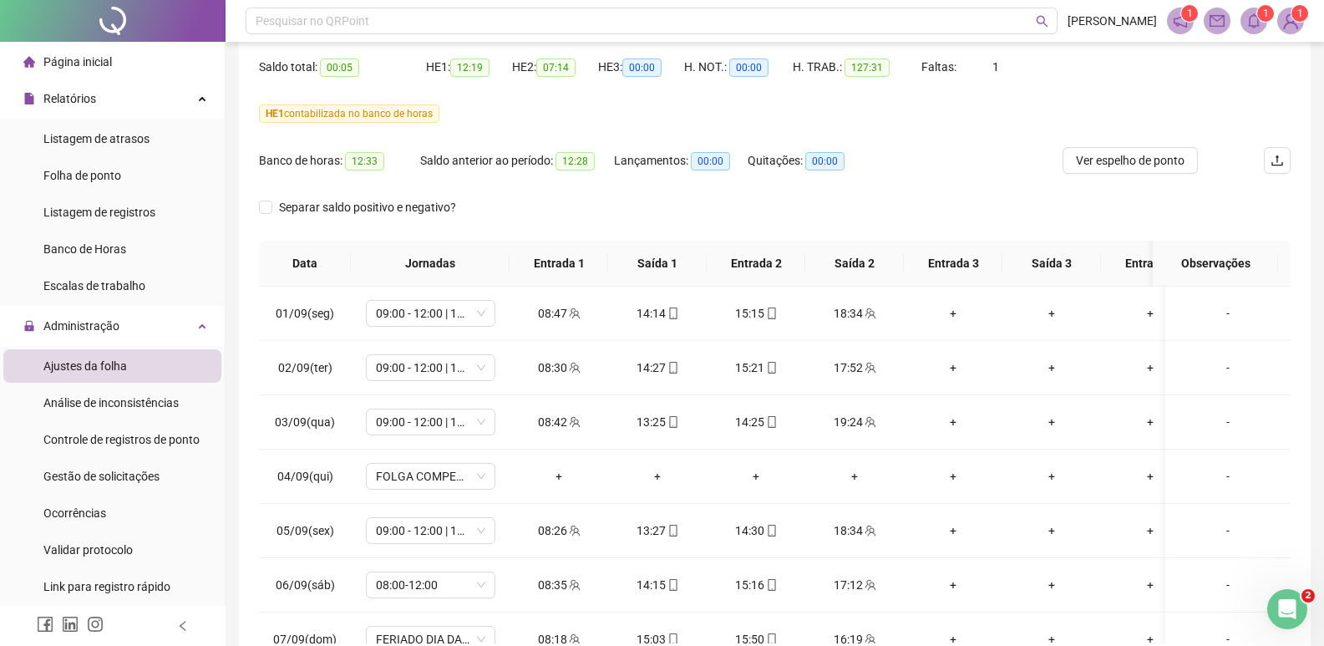
click at [1279, 266] on th at bounding box center [1284, 264] width 13 height 46
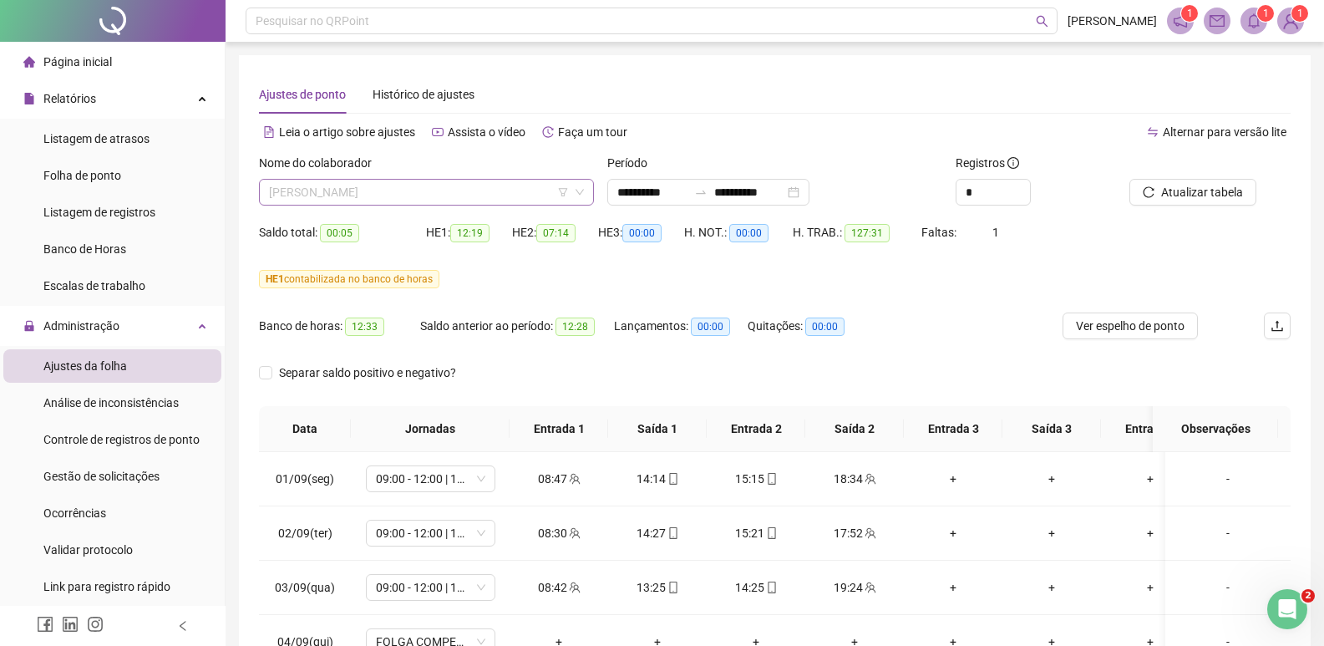
click at [517, 188] on span "CALEBE GONCALVES DOS SANTOS" at bounding box center [426, 192] width 315 height 25
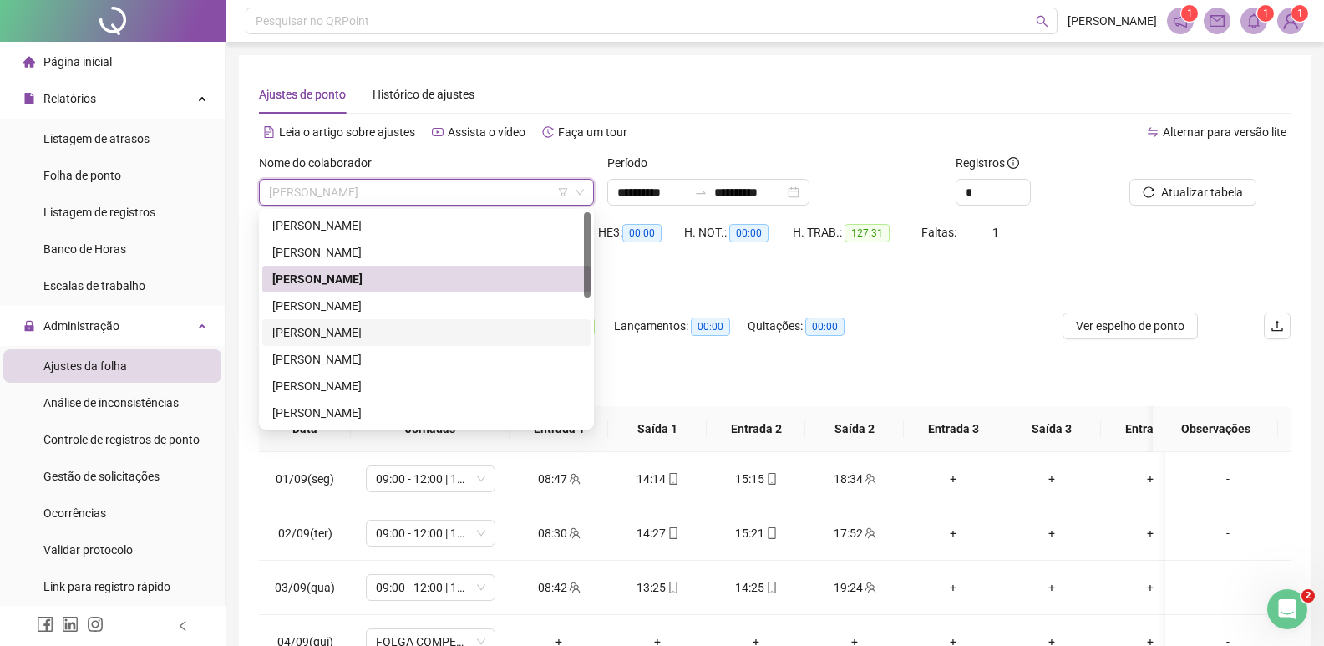
click at [387, 326] on div "DANIEL OLIVEIRA DOS SANTOS SILVA" at bounding box center [426, 332] width 308 height 18
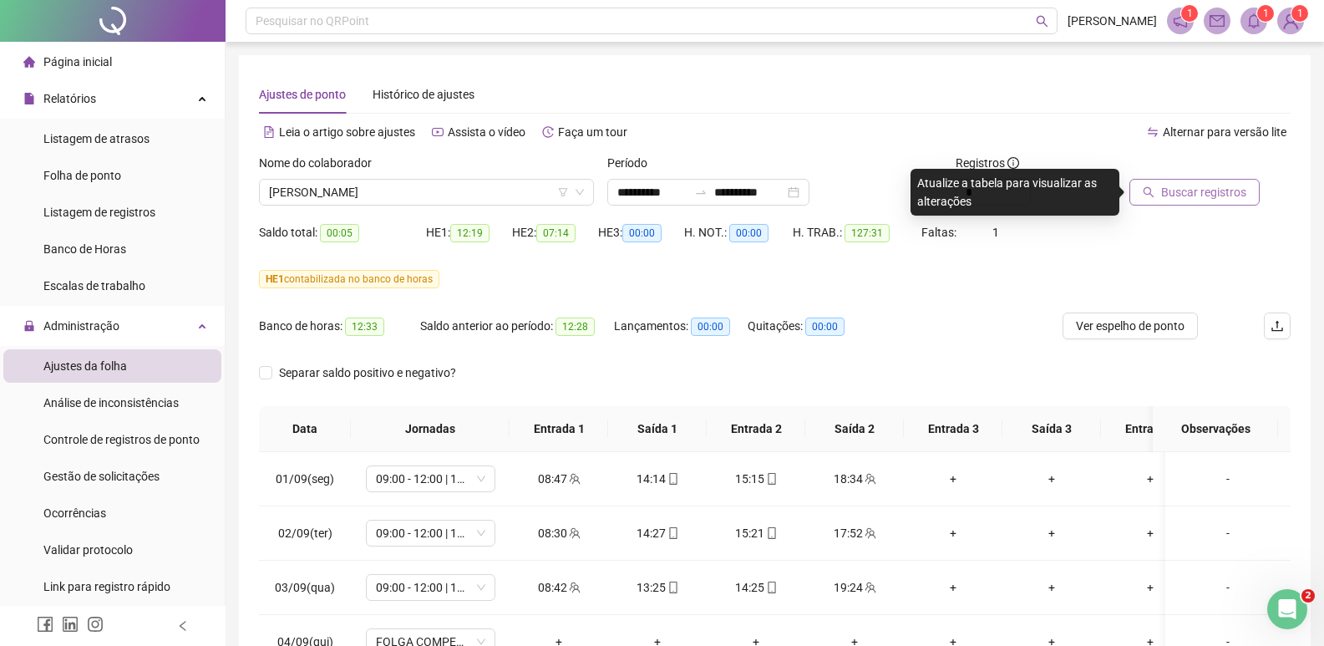
click at [1163, 198] on span "Buscar registros" at bounding box center [1203, 192] width 85 height 18
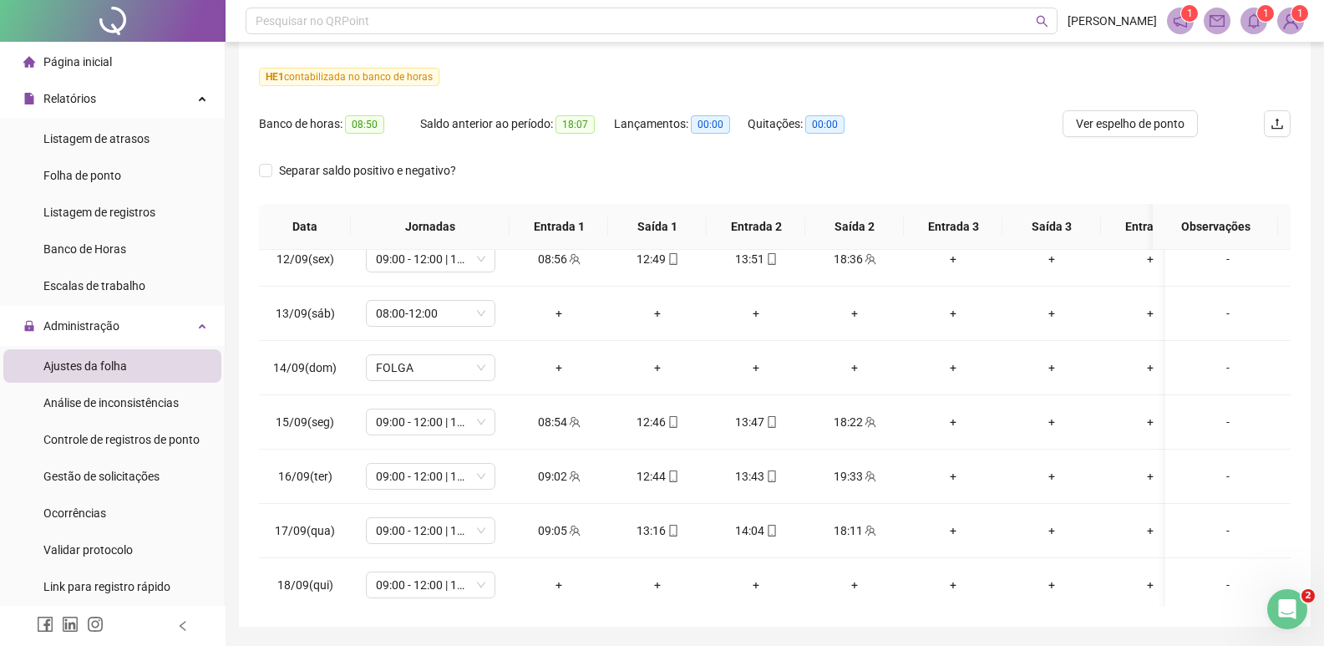
scroll to position [633, 0]
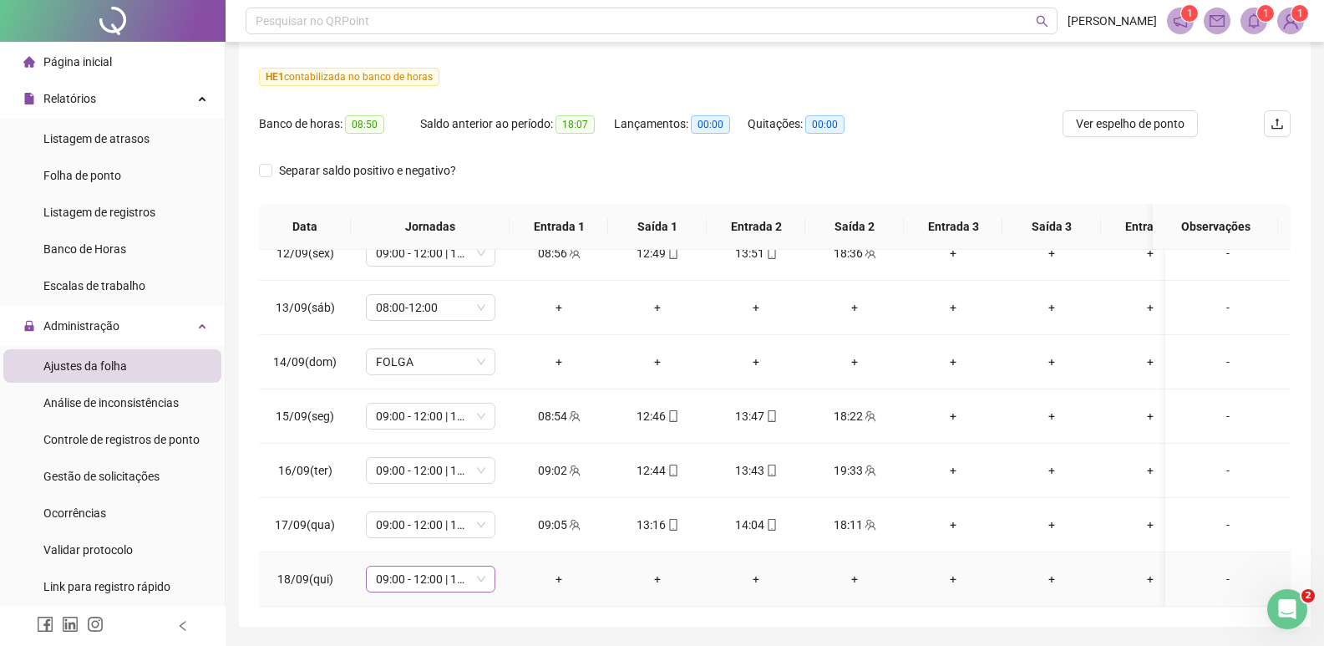
click at [483, 571] on span "09:00 - 12:00 | 13:00 - 18:00" at bounding box center [430, 578] width 109 height 25
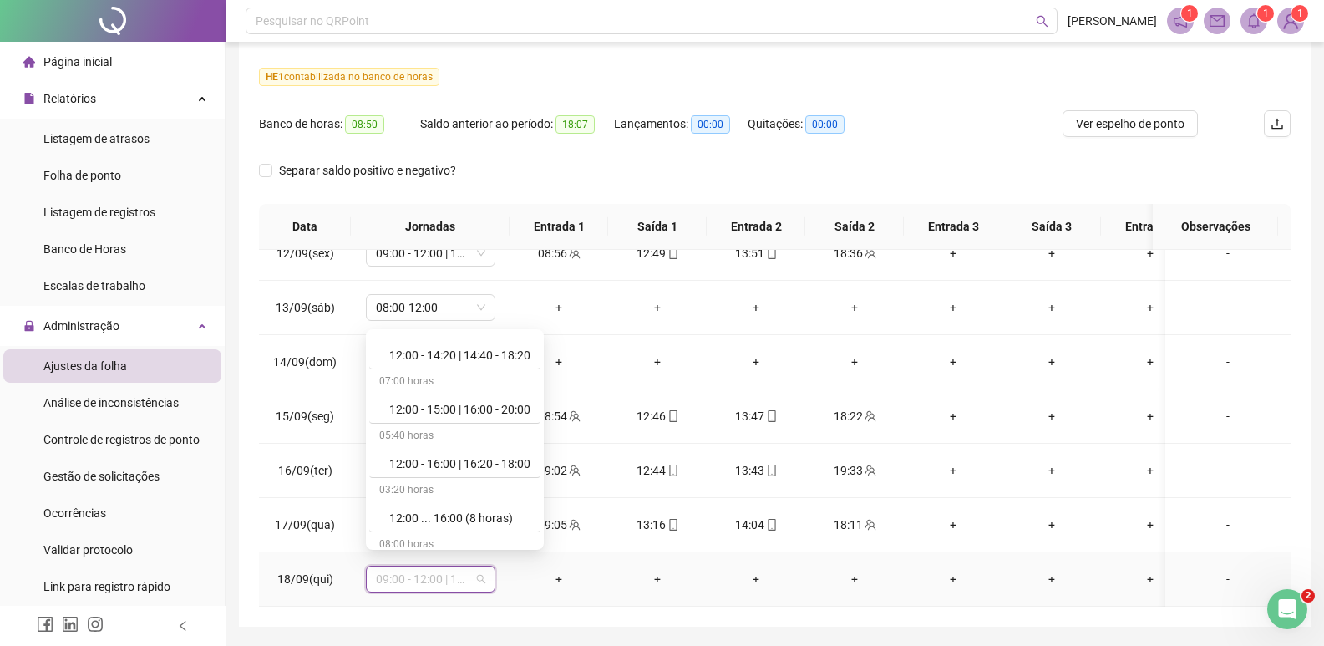
scroll to position [10645, 0]
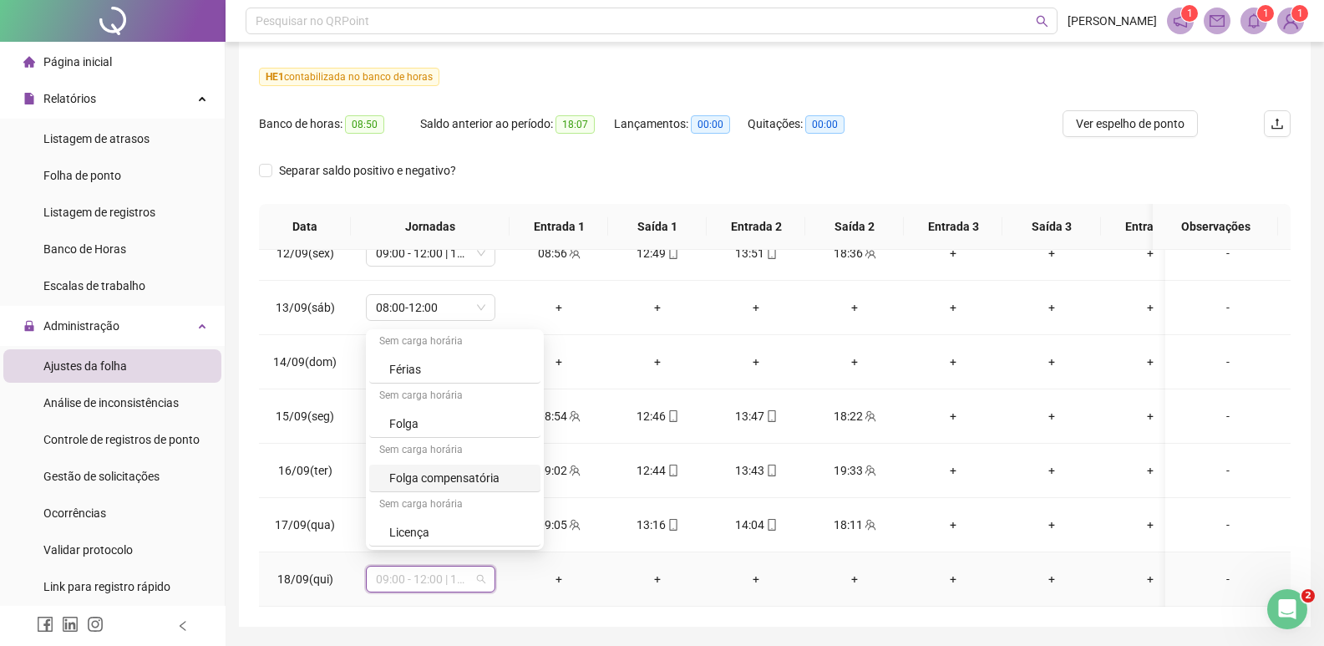
click at [471, 477] on div "Folga compensatória" at bounding box center [459, 478] width 141 height 18
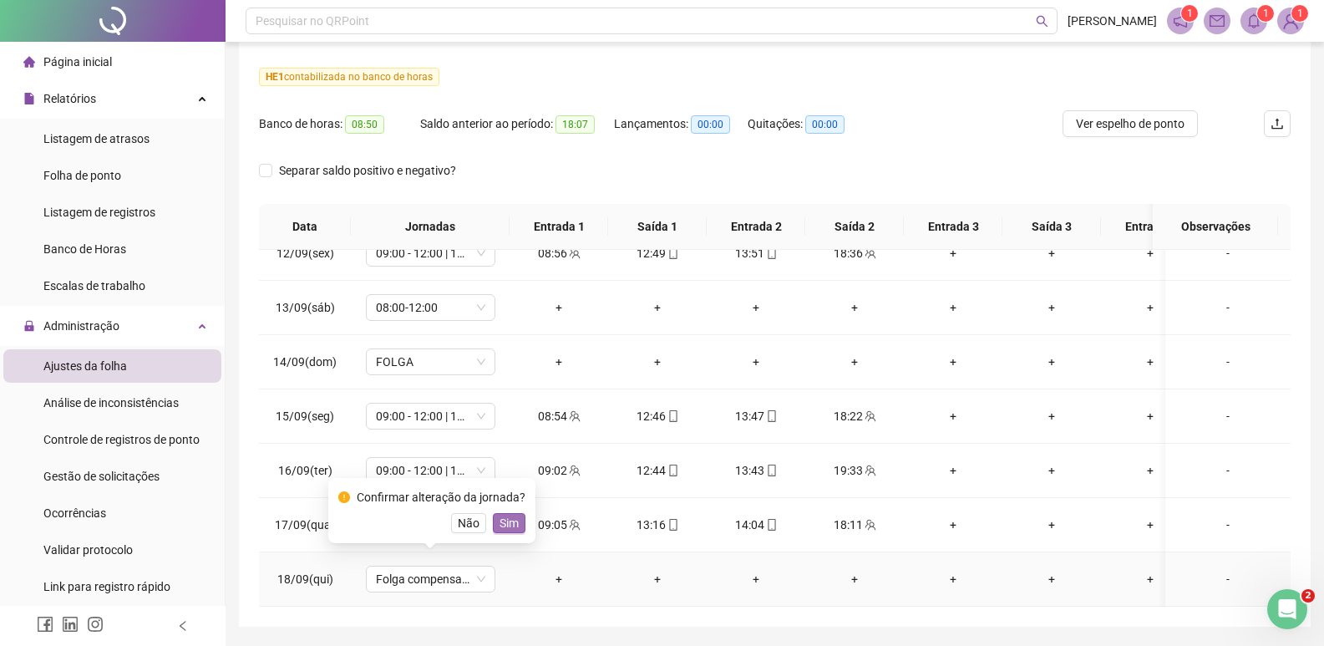
click at [513, 520] on span "Sim" at bounding box center [509, 523] width 19 height 18
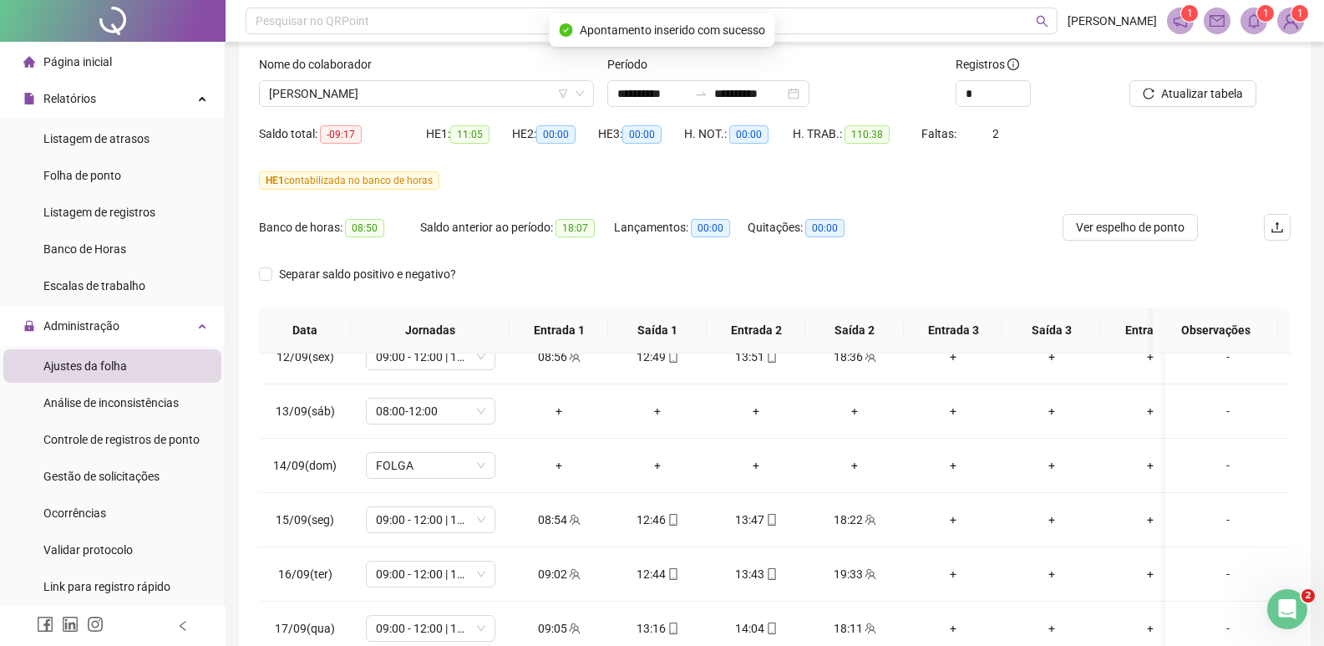
scroll to position [0, 0]
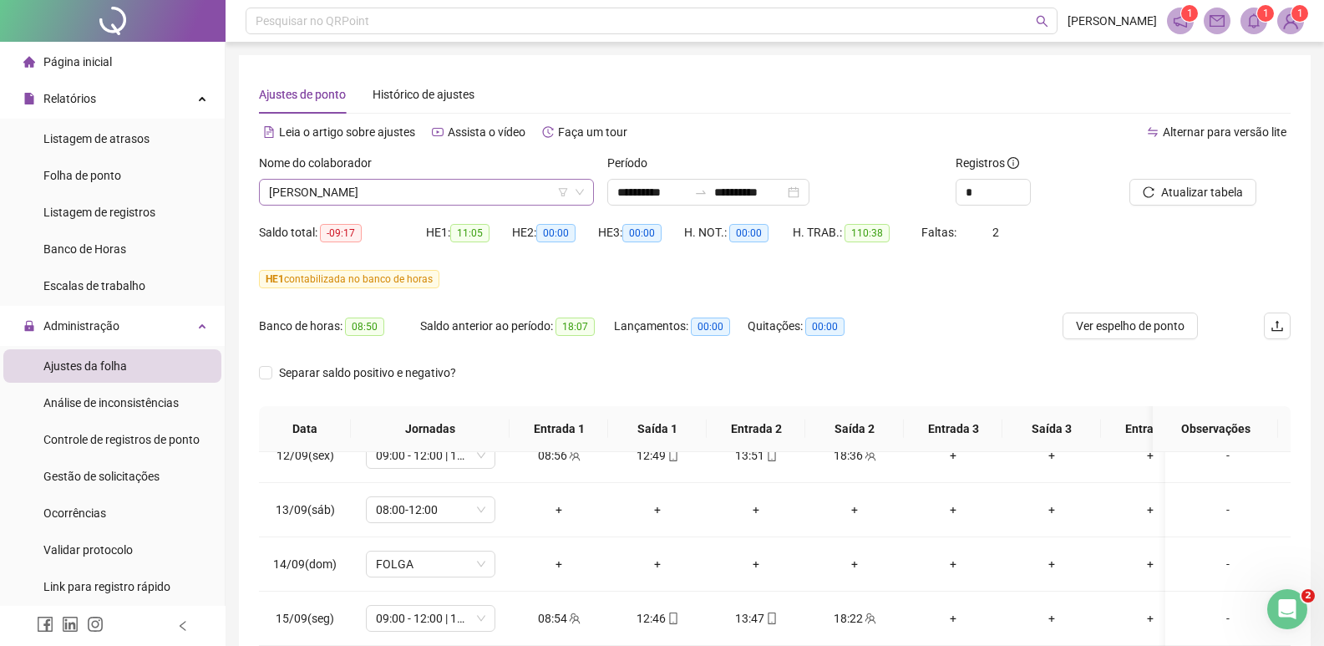
click at [514, 194] on span "DANIEL OLIVEIRA DOS SANTOS SILVA" at bounding box center [426, 192] width 315 height 25
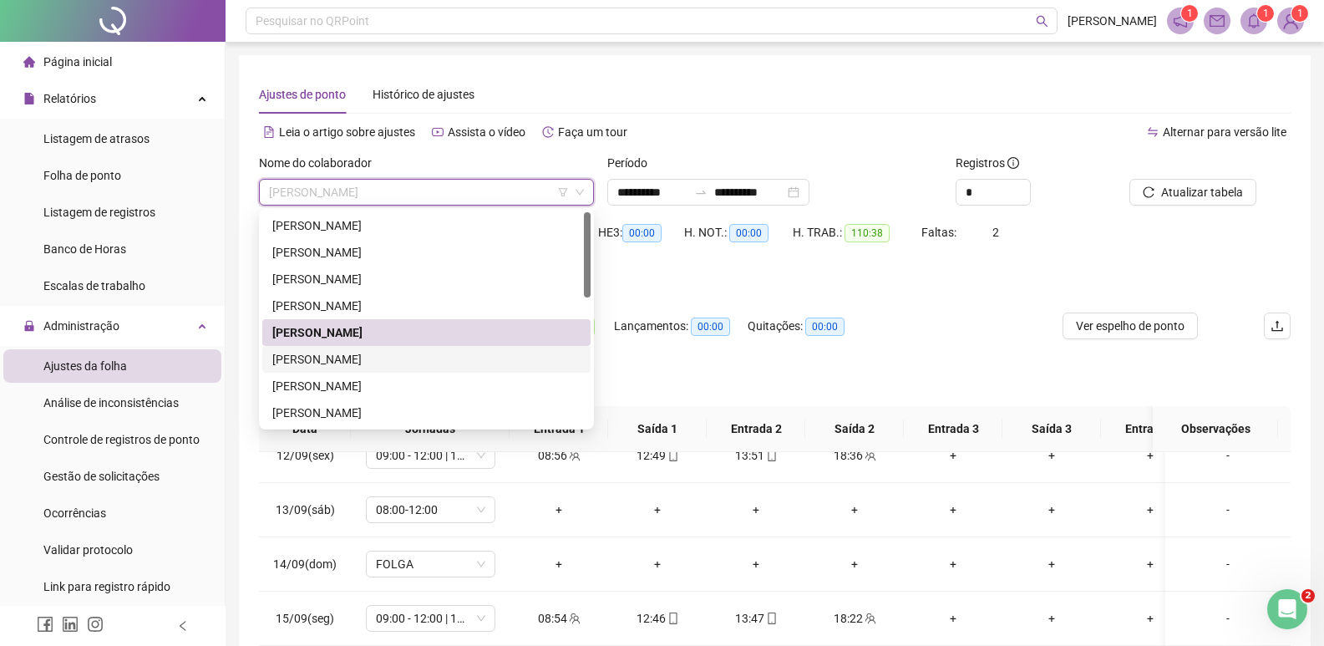
click at [343, 355] on div "DAVI DANIEL SILVA GONCALVES DE OLIVEIRA" at bounding box center [426, 359] width 308 height 18
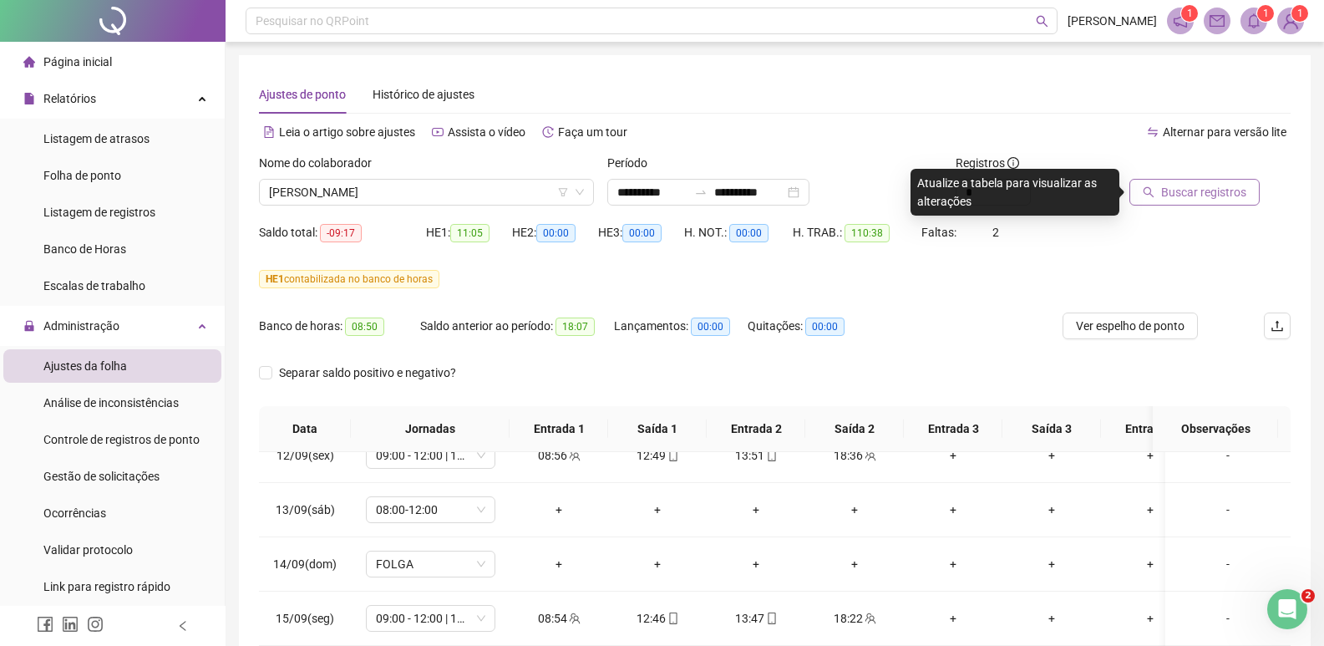
click at [1158, 185] on button "Buscar registros" at bounding box center [1194, 192] width 130 height 27
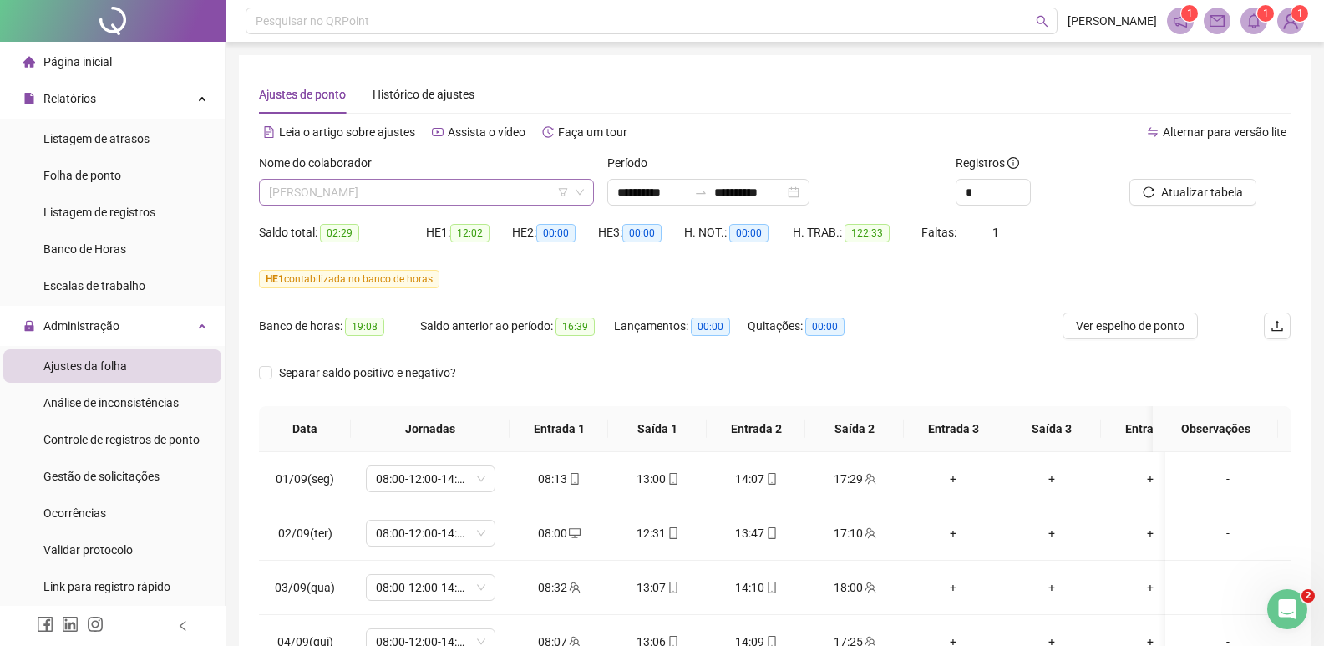
click at [518, 191] on span "DAVI DANIEL SILVA GONCALVES DE OLIVEIRA" at bounding box center [426, 192] width 315 height 25
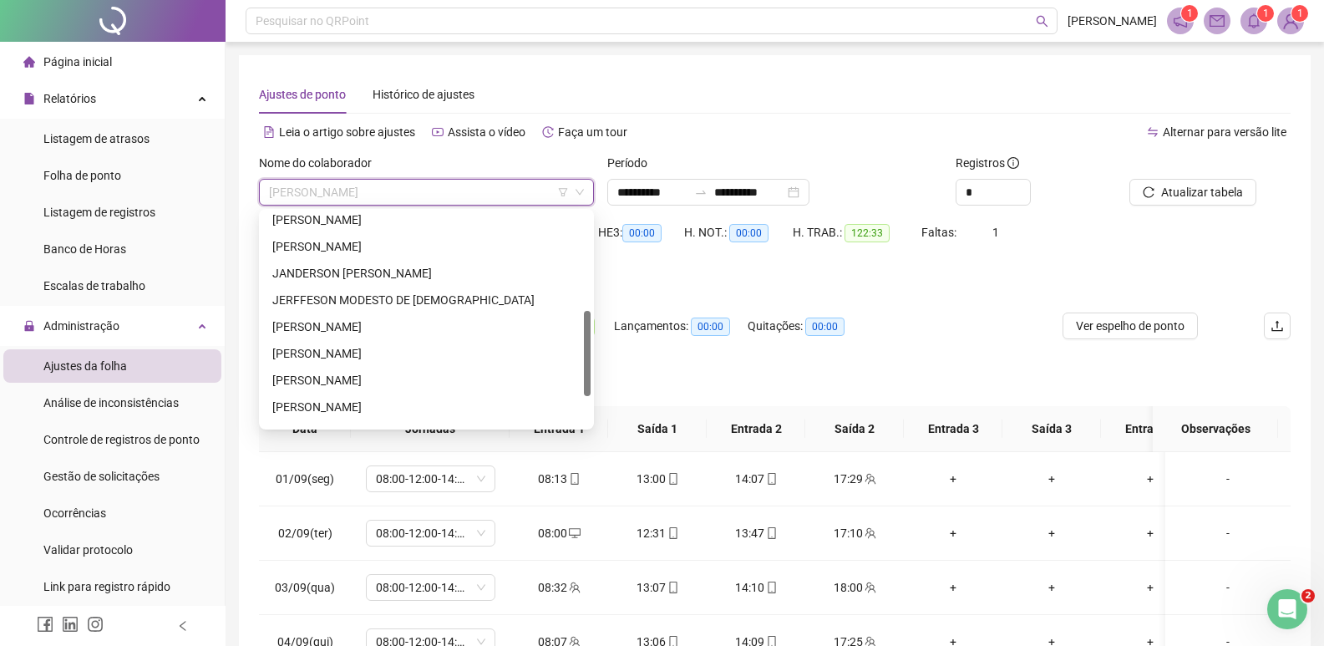
scroll to position [321, 0]
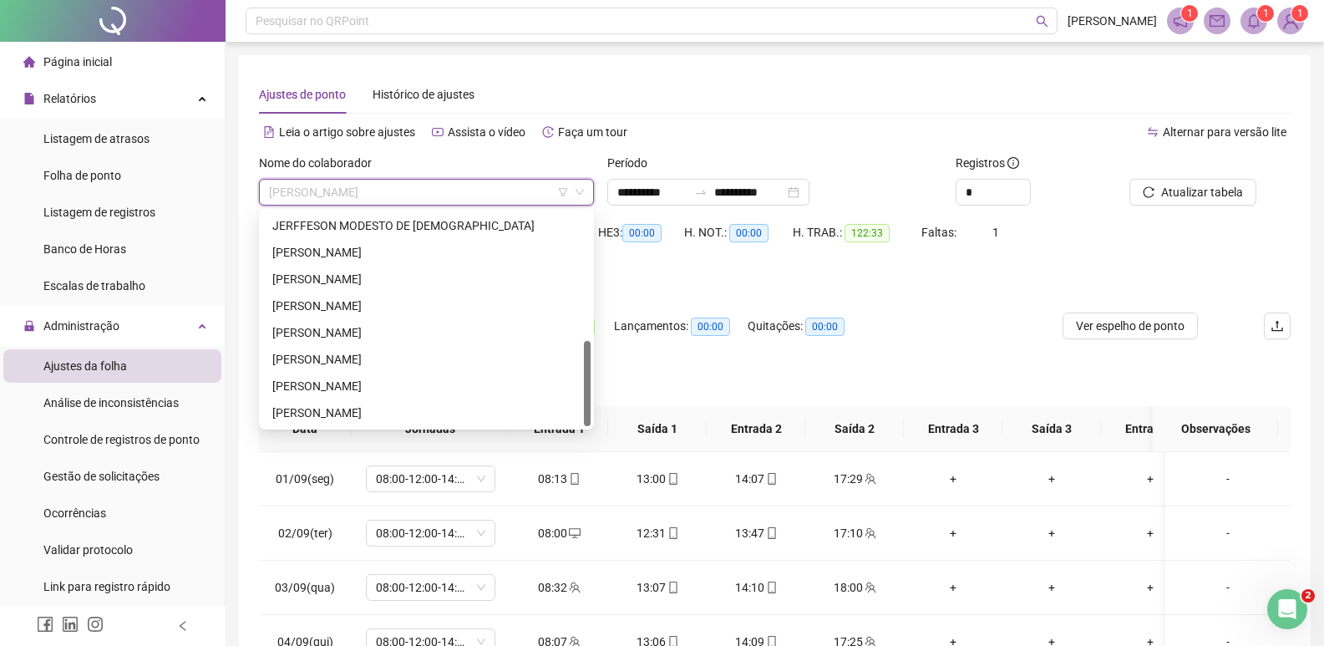
drag, startPoint x: 586, startPoint y: 250, endPoint x: 579, endPoint y: 431, distance: 181.4
click at [585, 432] on body "**********" at bounding box center [662, 323] width 1324 height 646
click at [378, 415] on div "WHIRLEN PATRICK SILVA" at bounding box center [426, 412] width 308 height 18
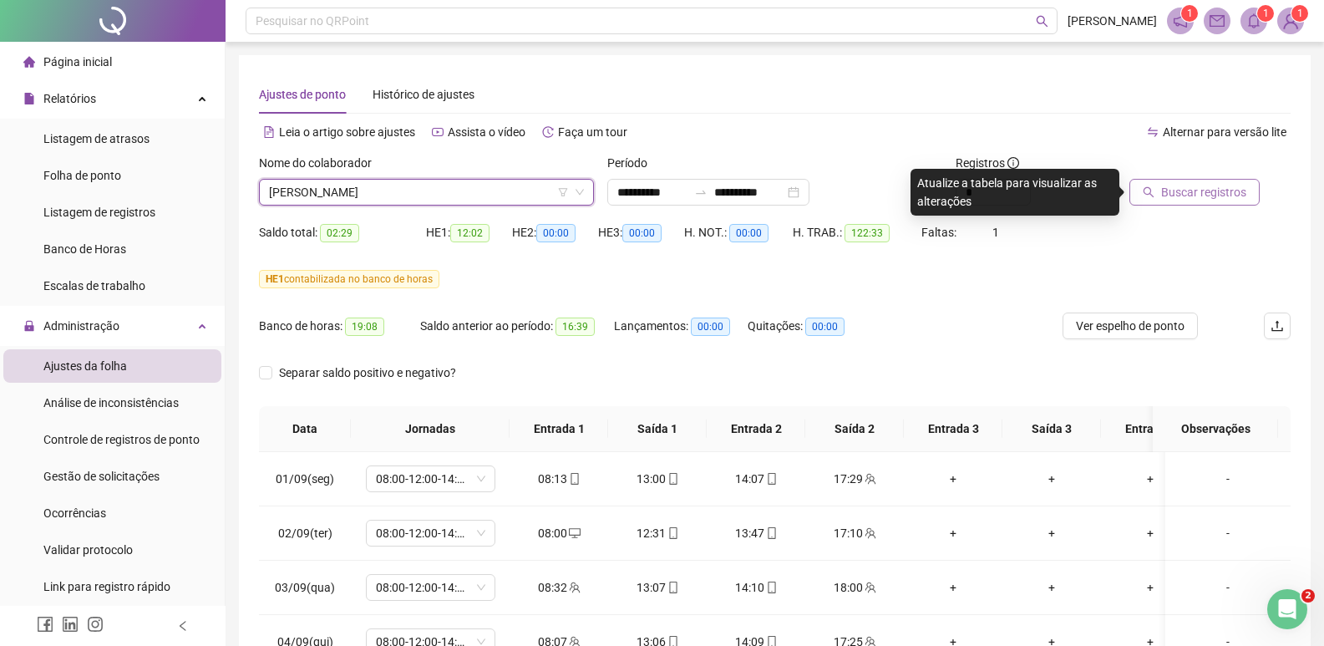
click at [1194, 195] on span "Buscar registros" at bounding box center [1203, 192] width 85 height 18
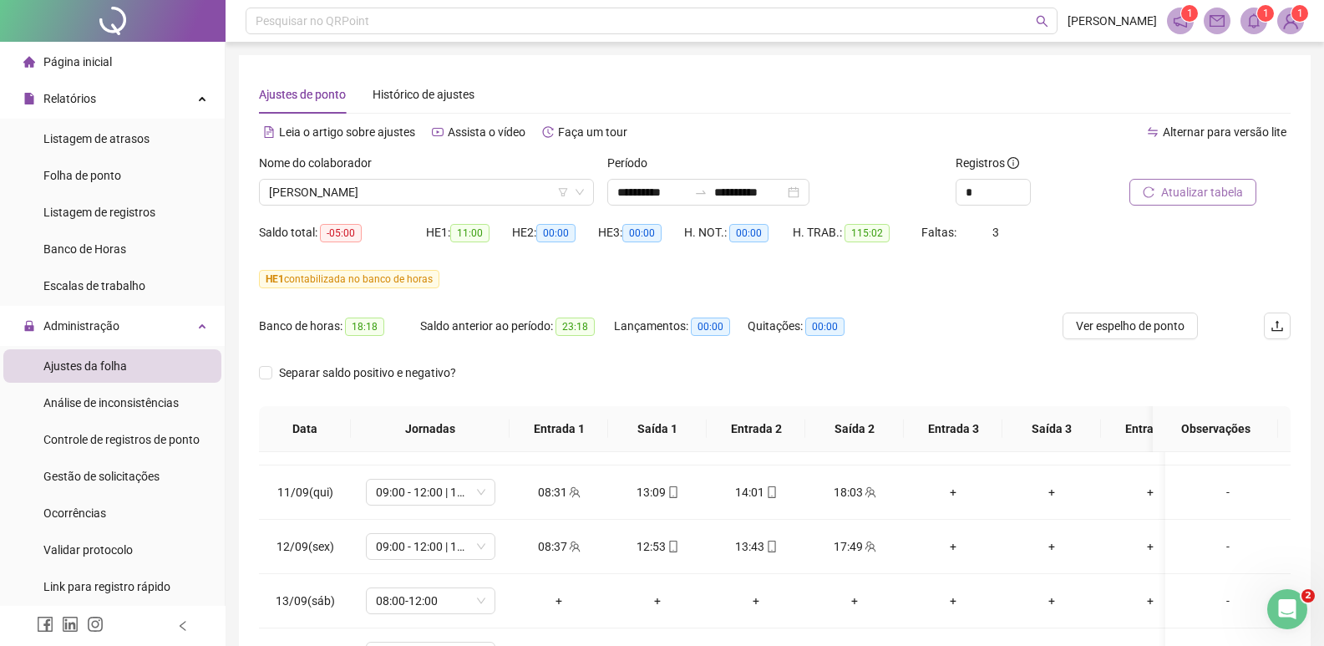
scroll to position [610, 0]
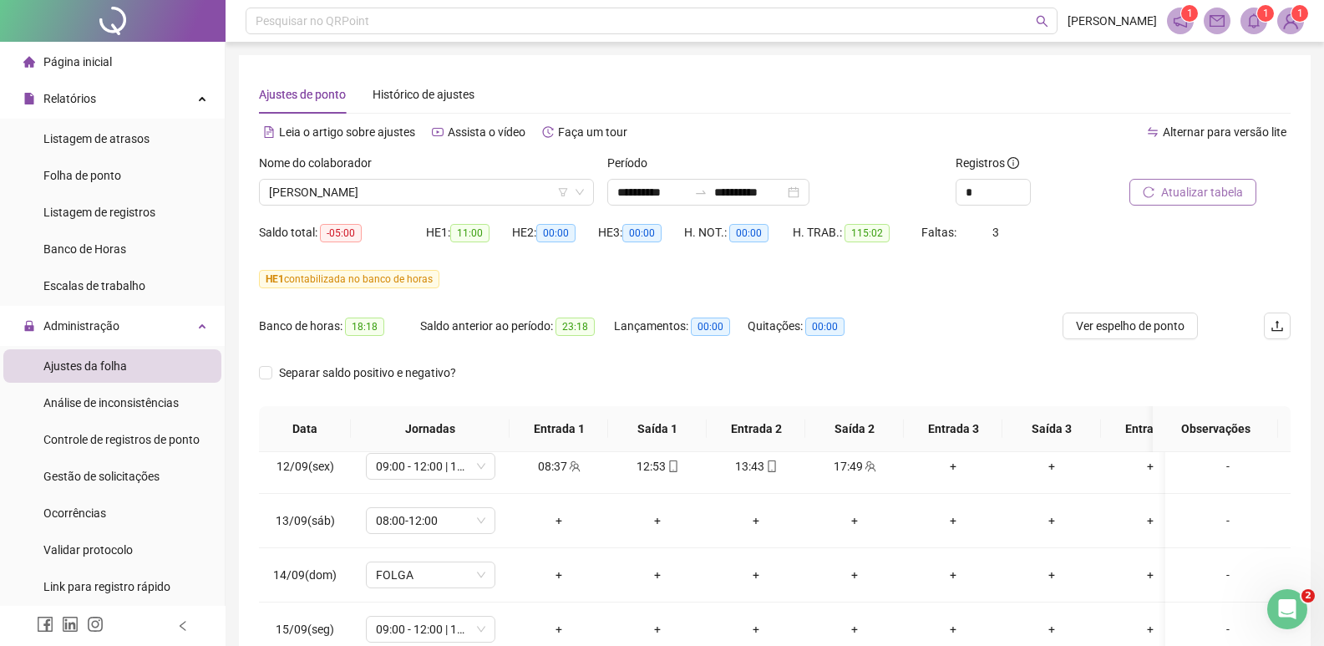
drag, startPoint x: 1289, startPoint y: 482, endPoint x: 36, endPoint y: 24, distance: 1334.0
click at [479, 628] on span "09:00 - 12:00 | 13:00 - 18:00" at bounding box center [430, 628] width 109 height 25
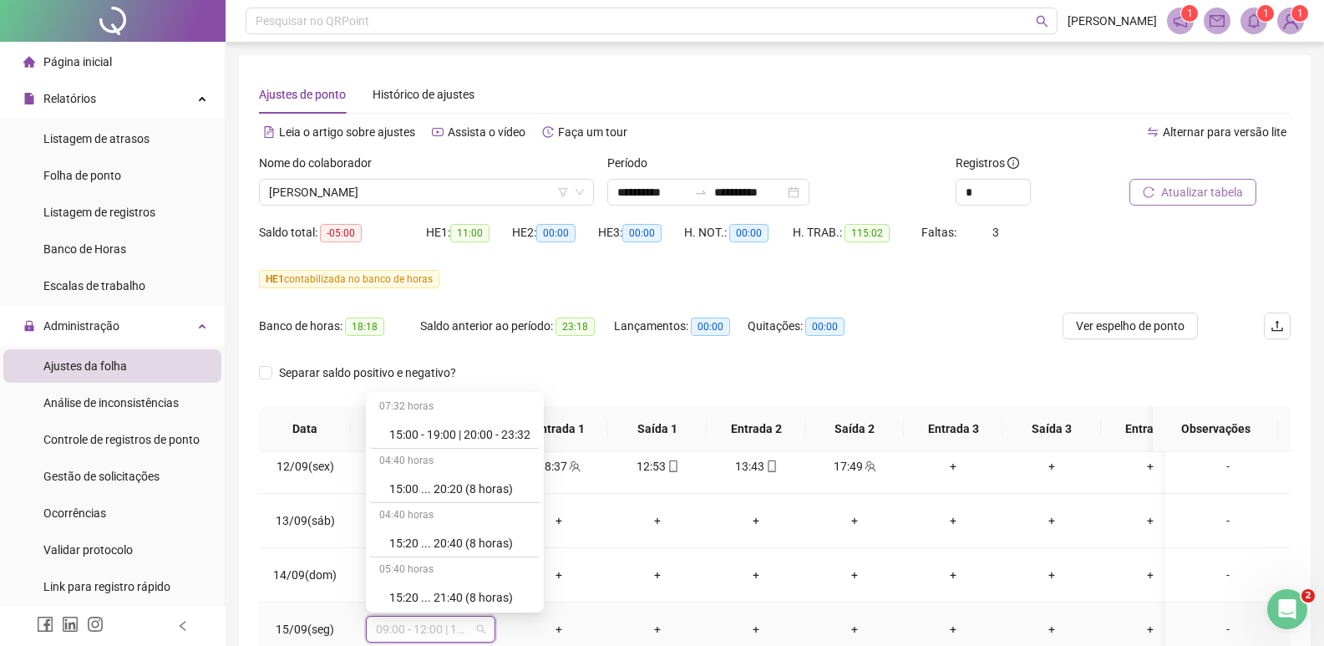
scroll to position [10645, 0]
click at [427, 596] on div "Licença" at bounding box center [459, 595] width 141 height 18
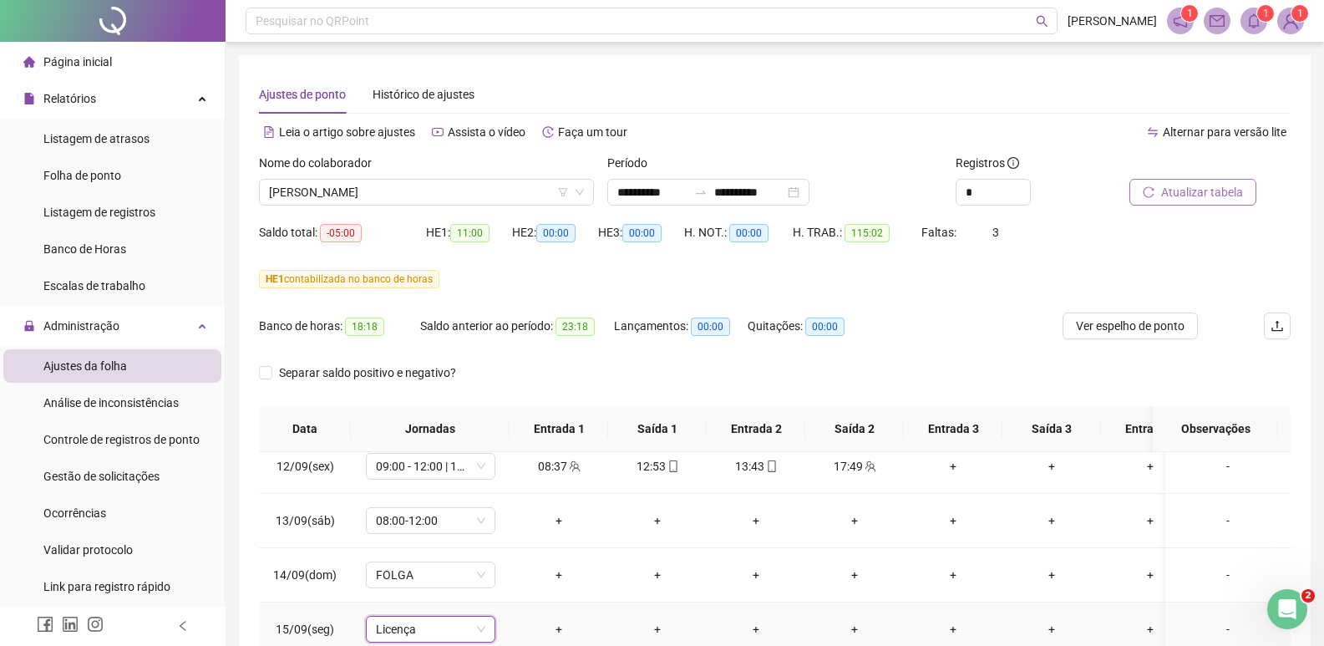
click at [443, 534] on td "08:00-12:00" at bounding box center [430, 521] width 159 height 54
click at [459, 587] on span "Não" at bounding box center [469, 585] width 22 height 18
click at [463, 625] on span "09:00 - 12:00 | 13:00 - 18:00" at bounding box center [430, 628] width 109 height 25
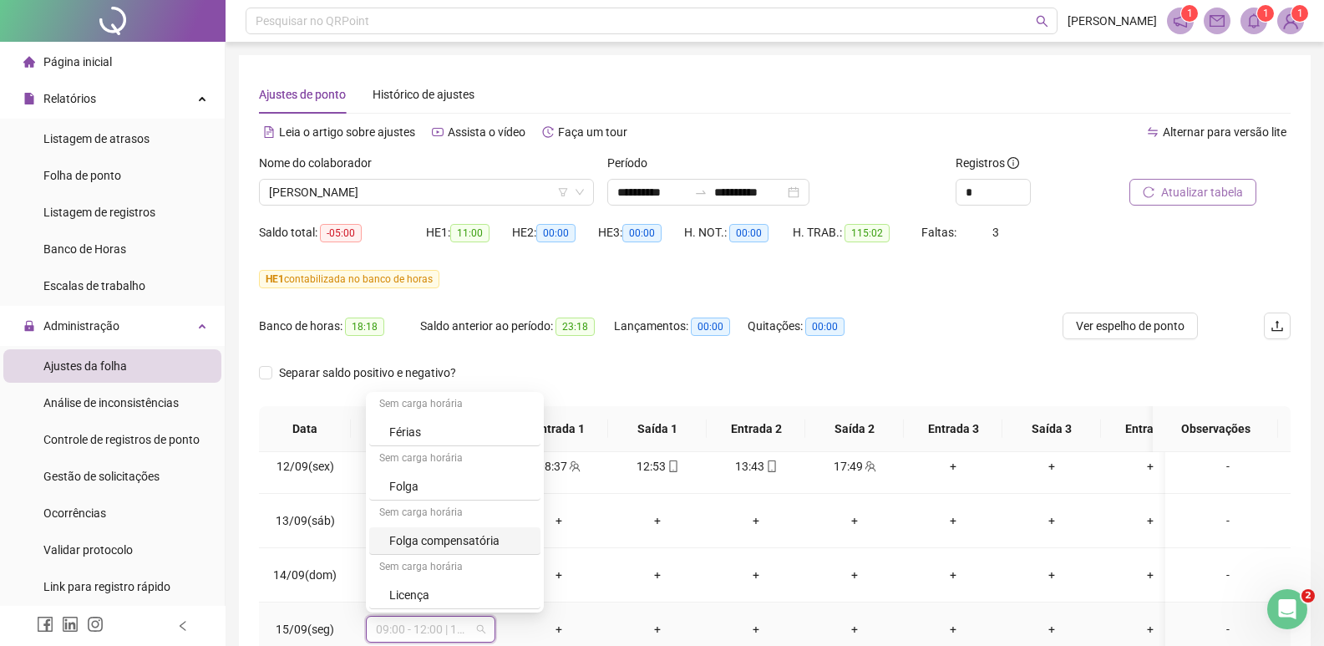
click at [470, 539] on div "Folga compensatória" at bounding box center [459, 540] width 141 height 18
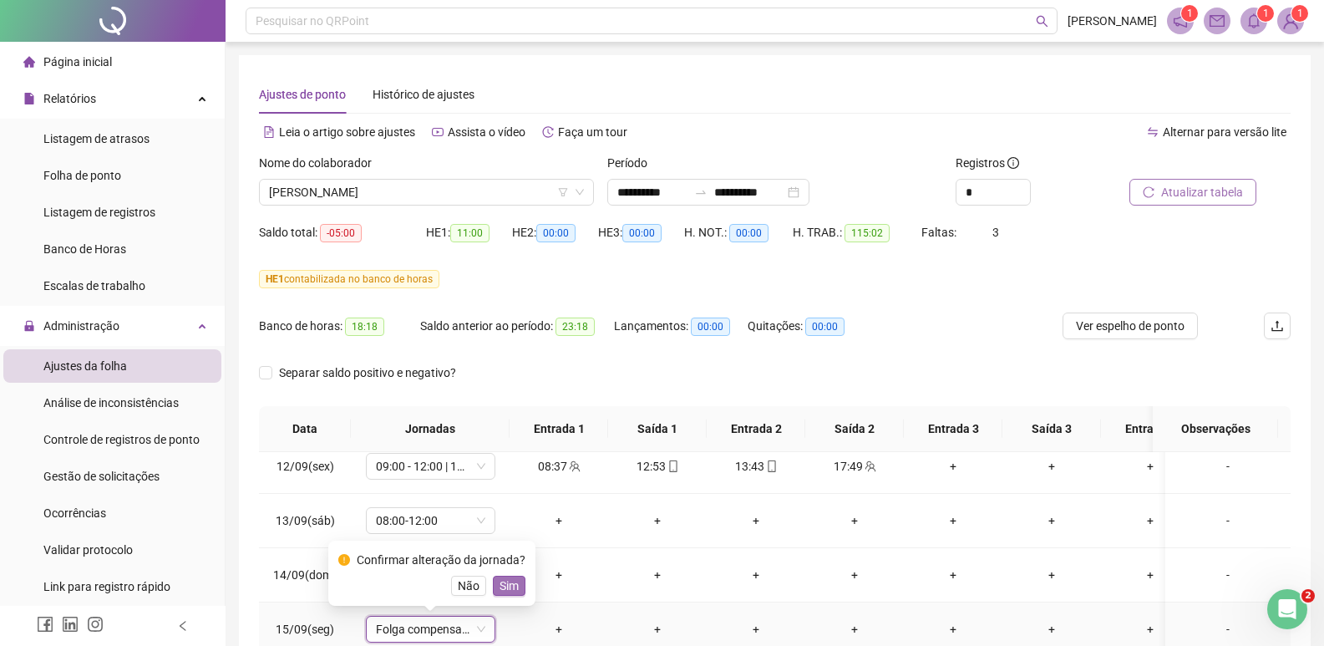
click at [511, 582] on span "Sim" at bounding box center [509, 585] width 19 height 18
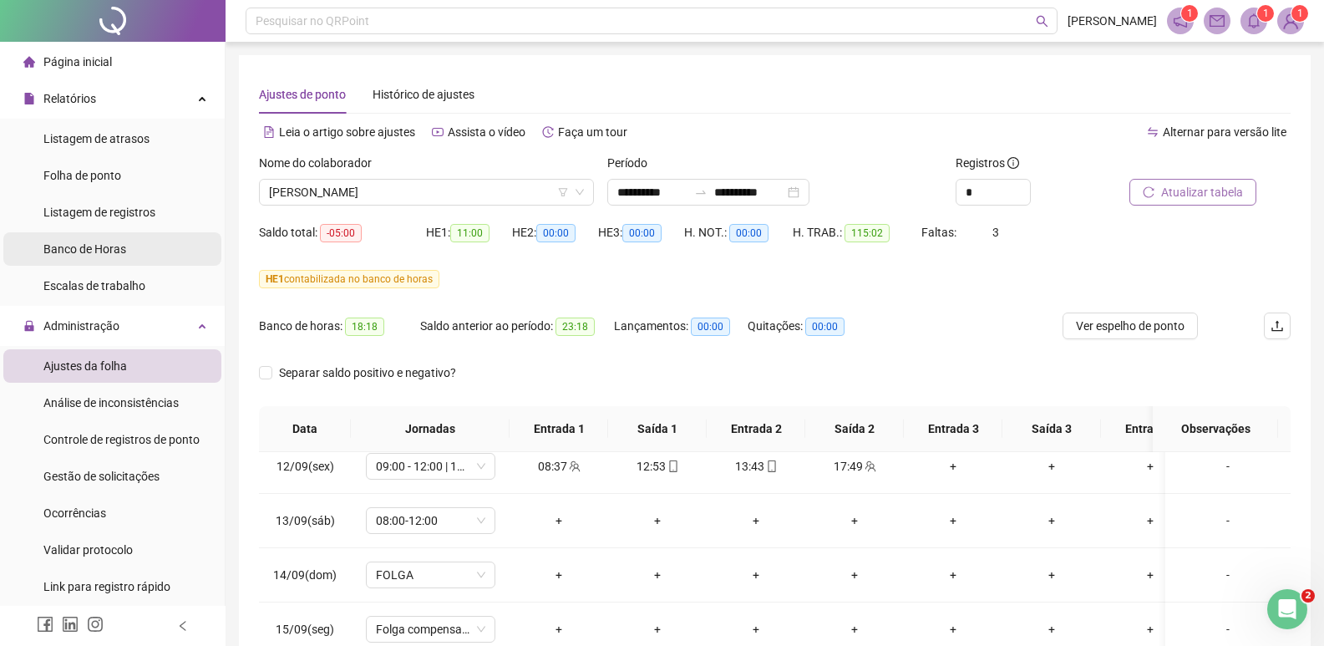
click at [90, 249] on span "Banco de Horas" at bounding box center [84, 248] width 83 height 13
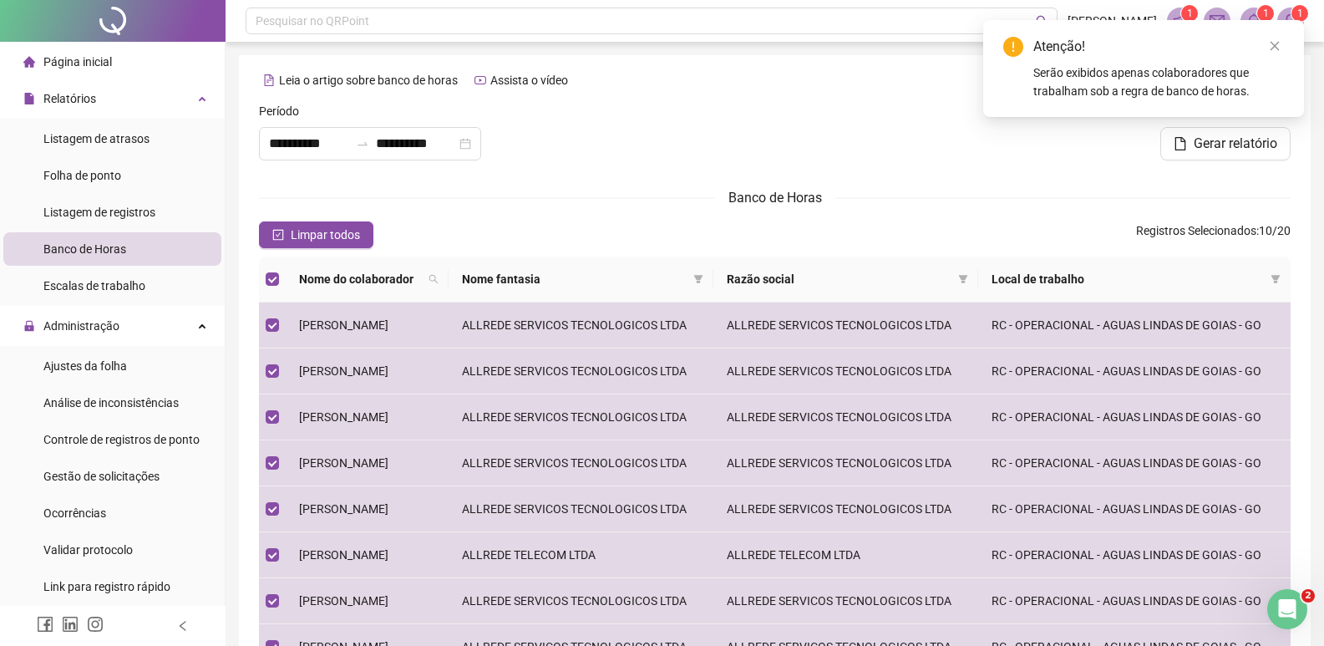
click at [1209, 145] on span "Gerar relatório" at bounding box center [1236, 144] width 84 height 20
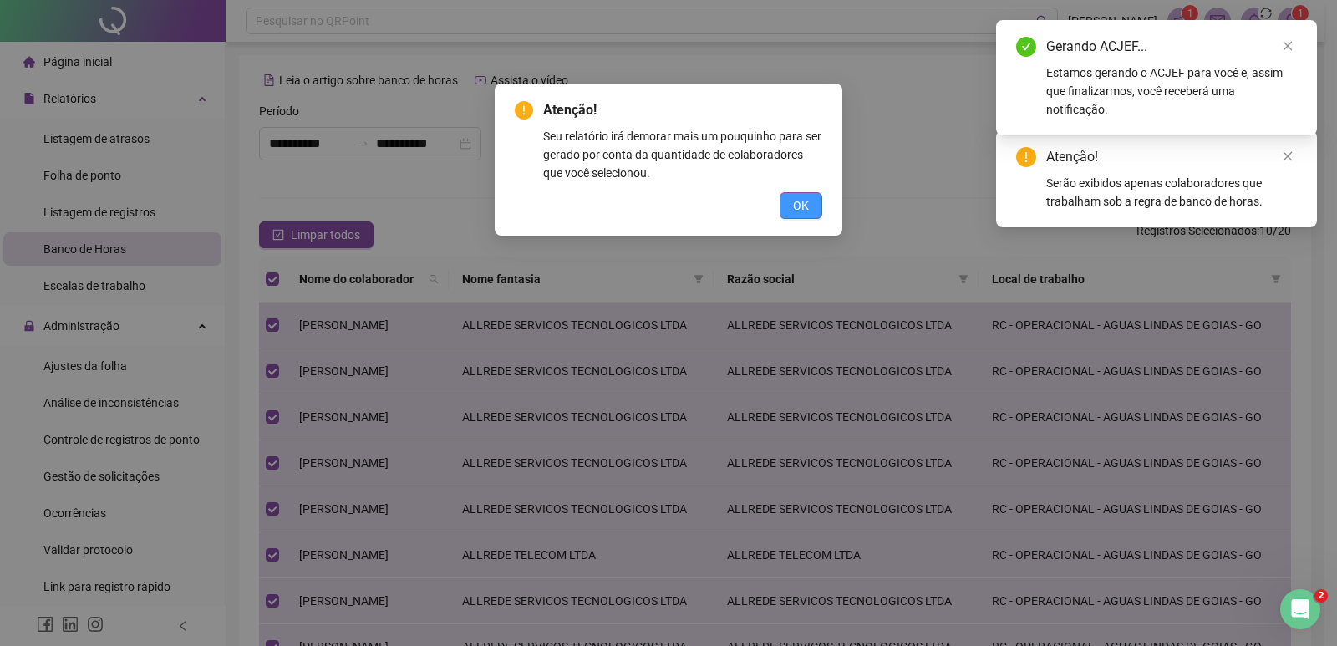
click at [785, 208] on button "OK" at bounding box center [800, 205] width 43 height 27
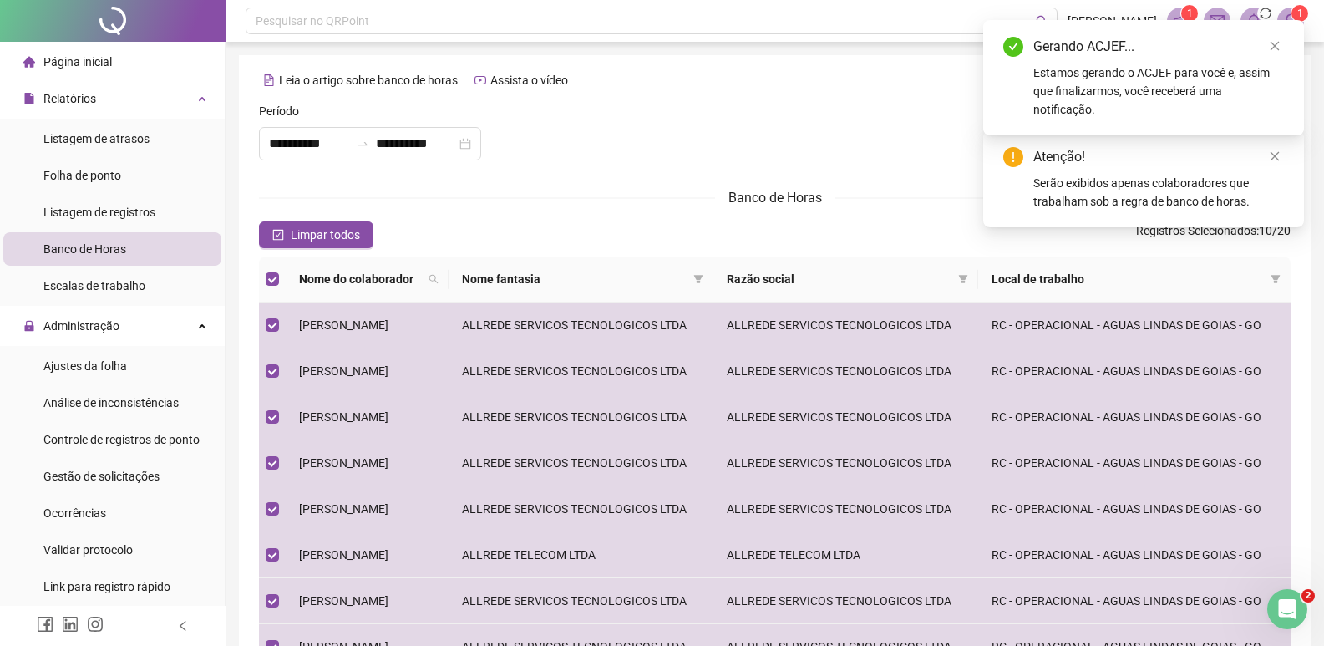
drag, startPoint x: 1275, startPoint y: 153, endPoint x: 1272, endPoint y: 69, distance: 83.6
click at [1275, 152] on icon "close" at bounding box center [1275, 156] width 12 height 12
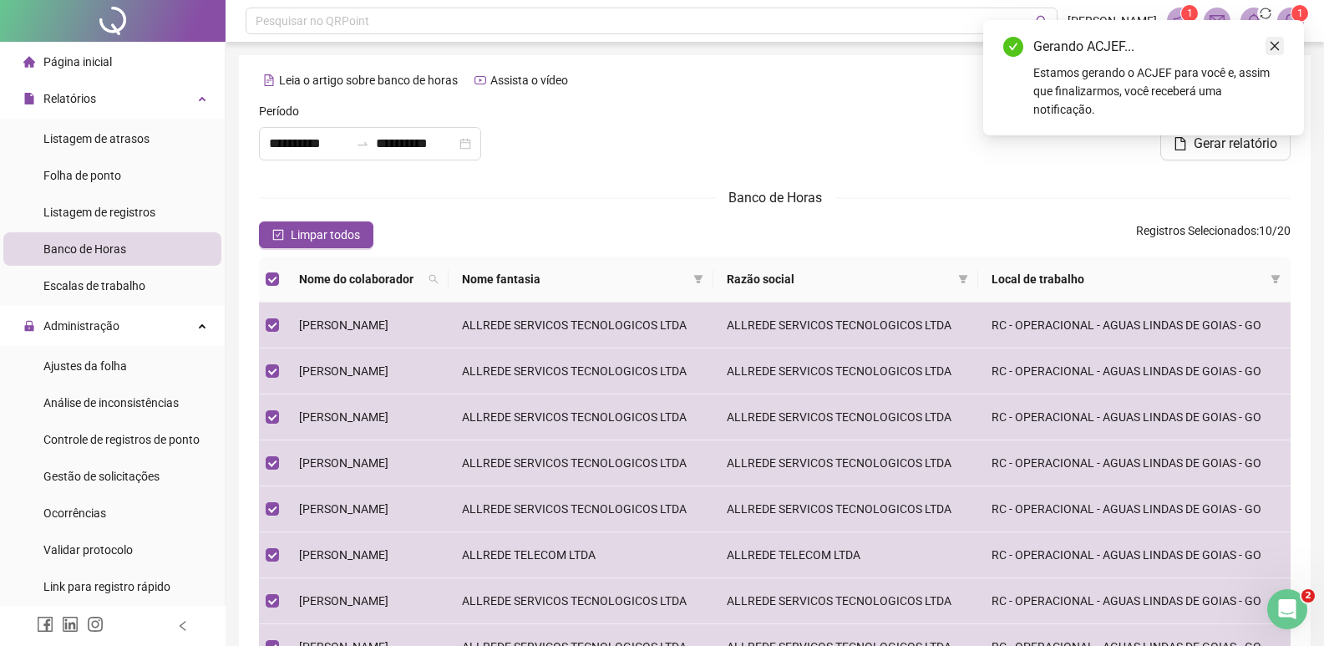
click at [1280, 41] on icon "close" at bounding box center [1275, 46] width 12 height 12
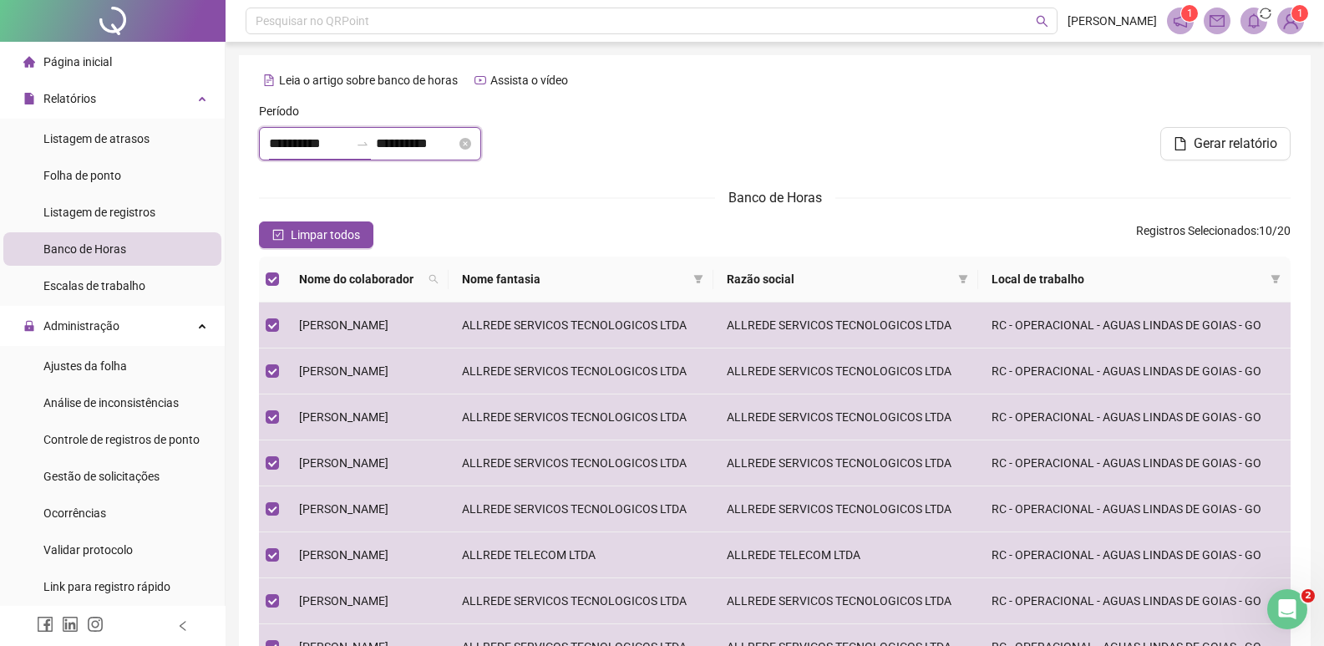
click at [302, 149] on input "**********" at bounding box center [309, 144] width 80 height 20
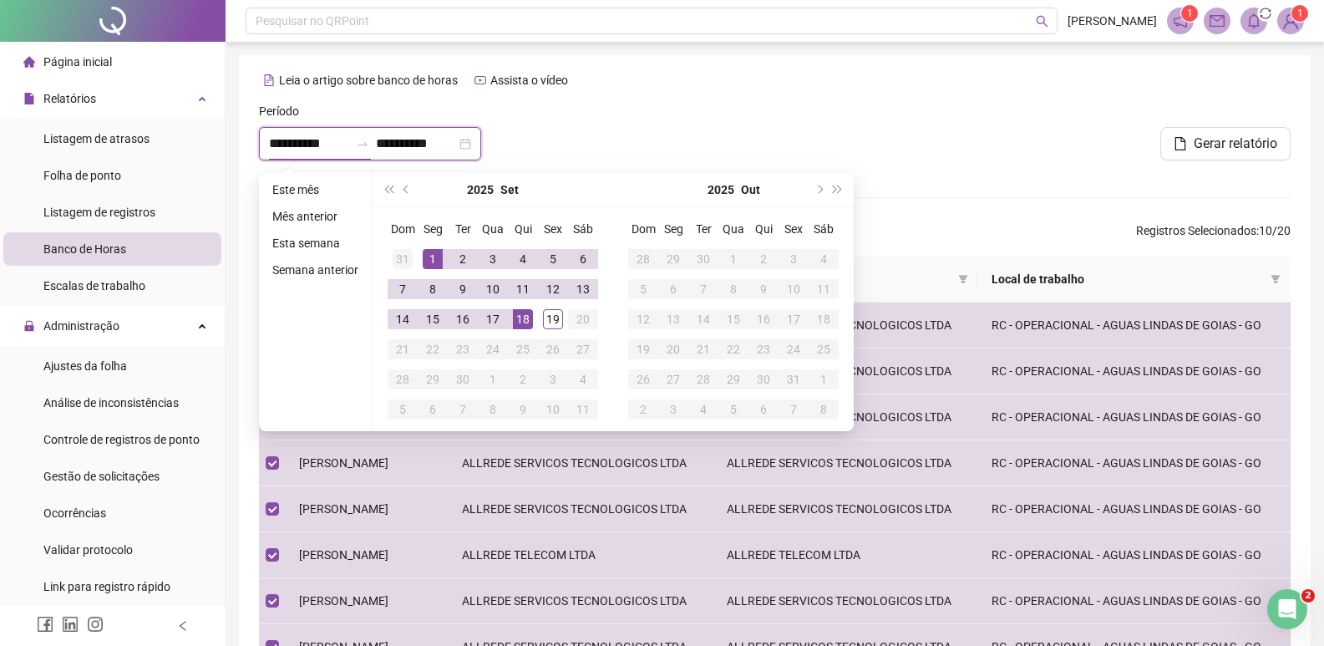
type input "**********"
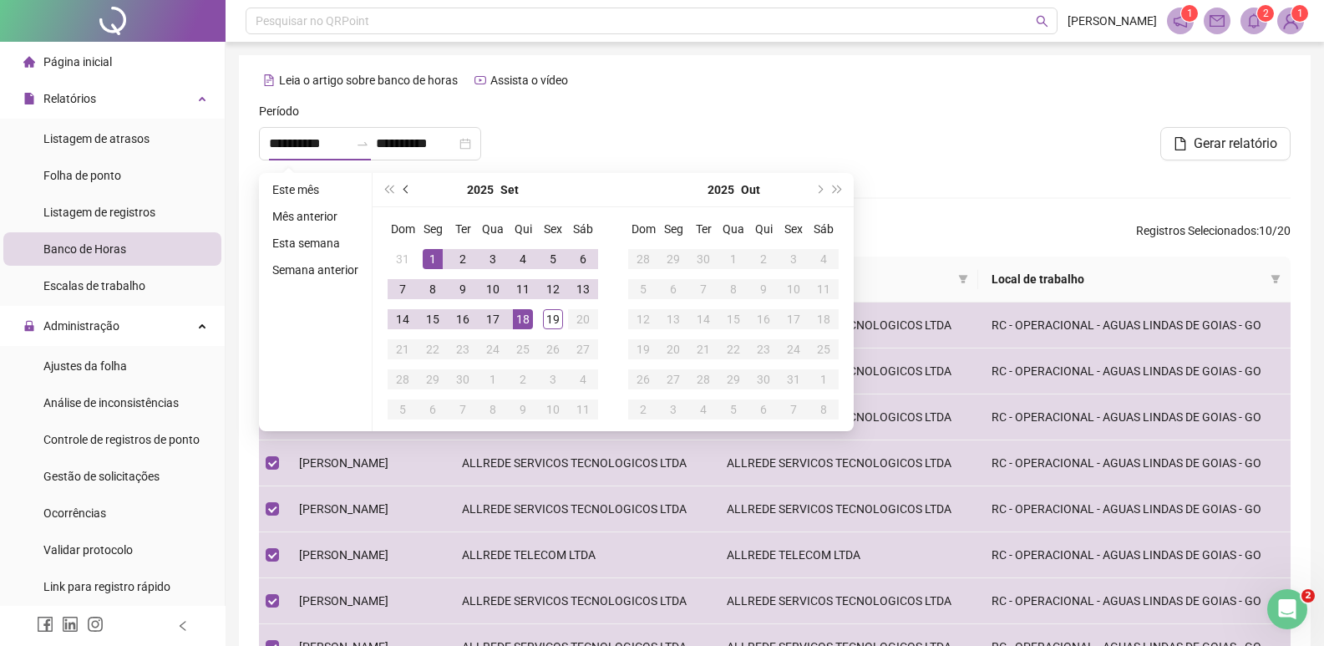
click at [403, 189] on span "prev-year" at bounding box center [407, 189] width 8 height 8
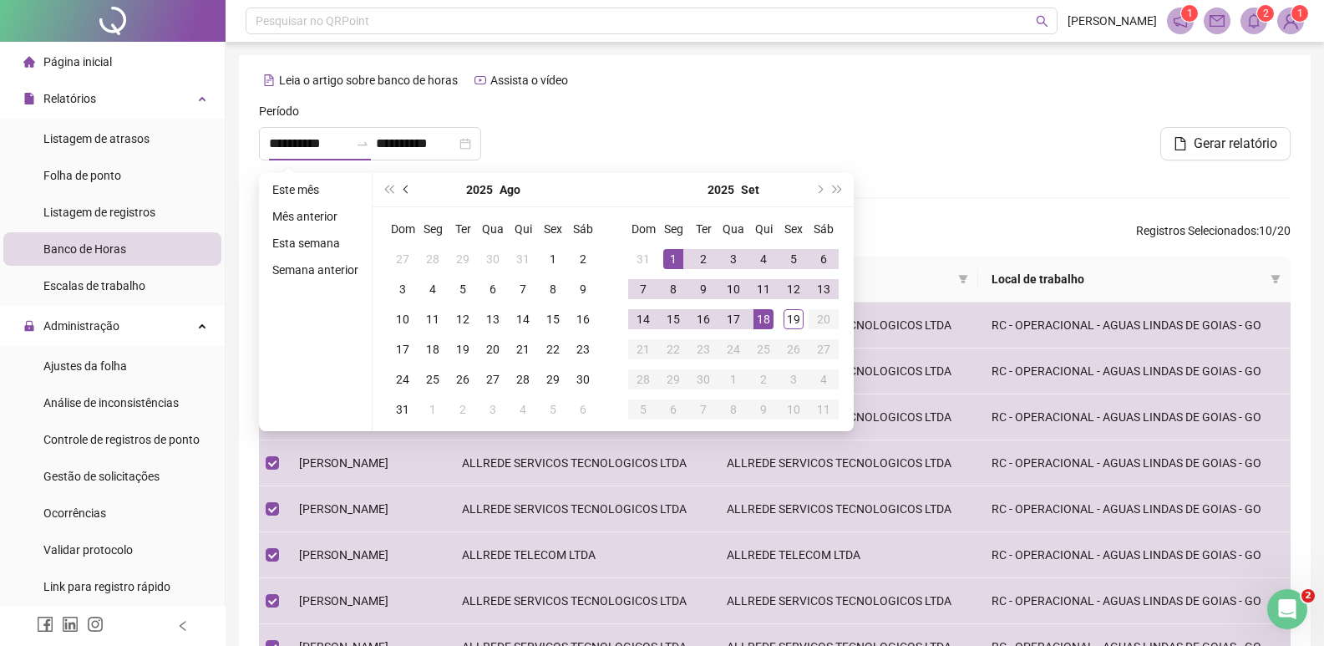
click at [401, 187] on button "prev-year" at bounding box center [407, 189] width 18 height 33
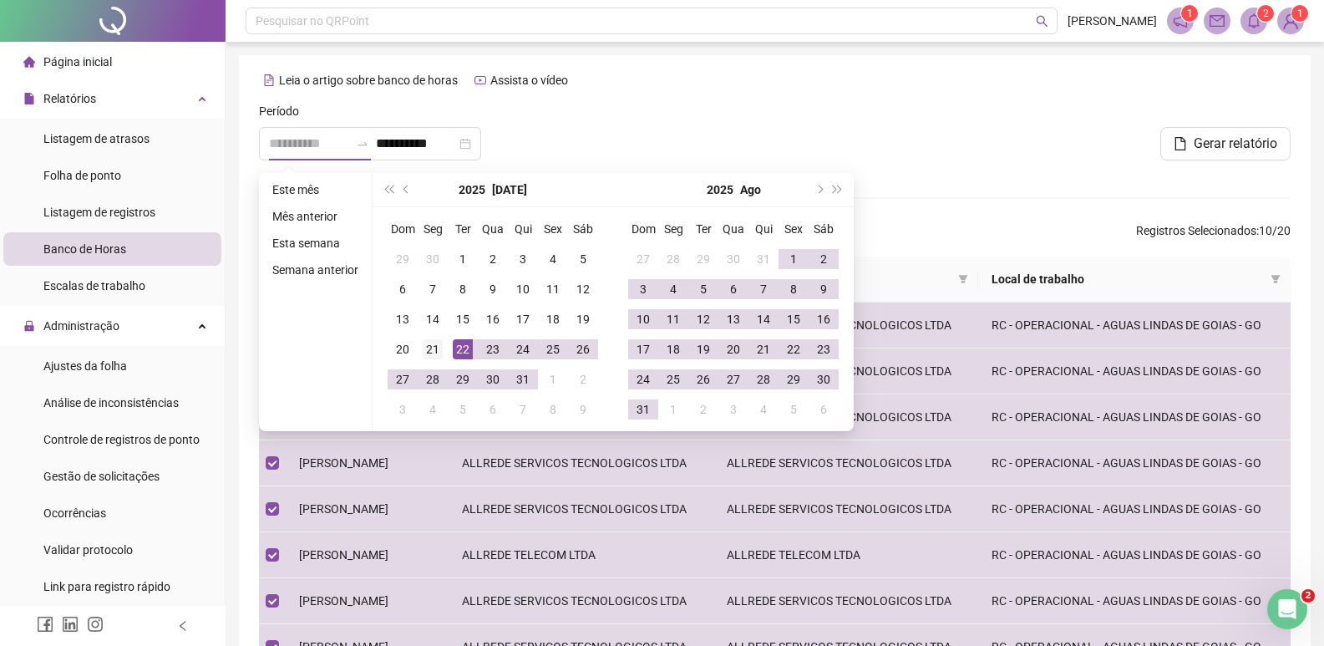
type input "**********"
click at [434, 353] on div "21" at bounding box center [433, 349] width 20 height 20
click at [820, 189] on span "next-year" at bounding box center [818, 189] width 8 height 8
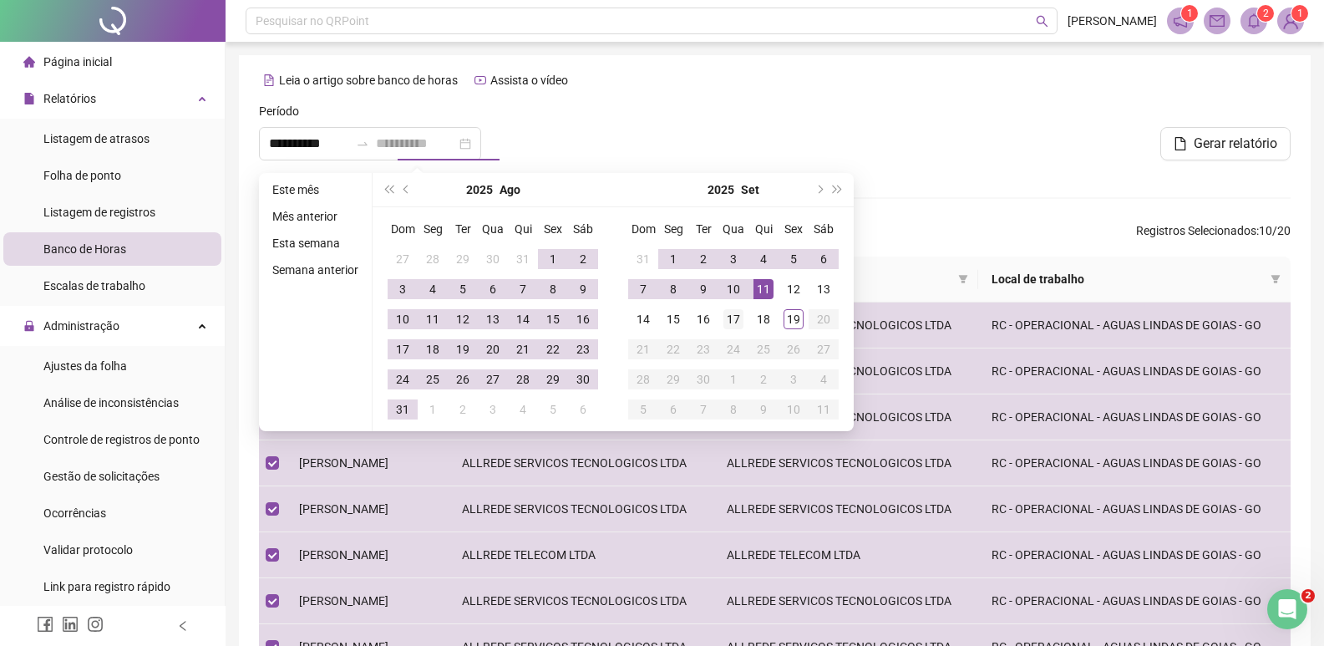
type input "**********"
click at [727, 325] on div "17" at bounding box center [733, 319] width 20 height 20
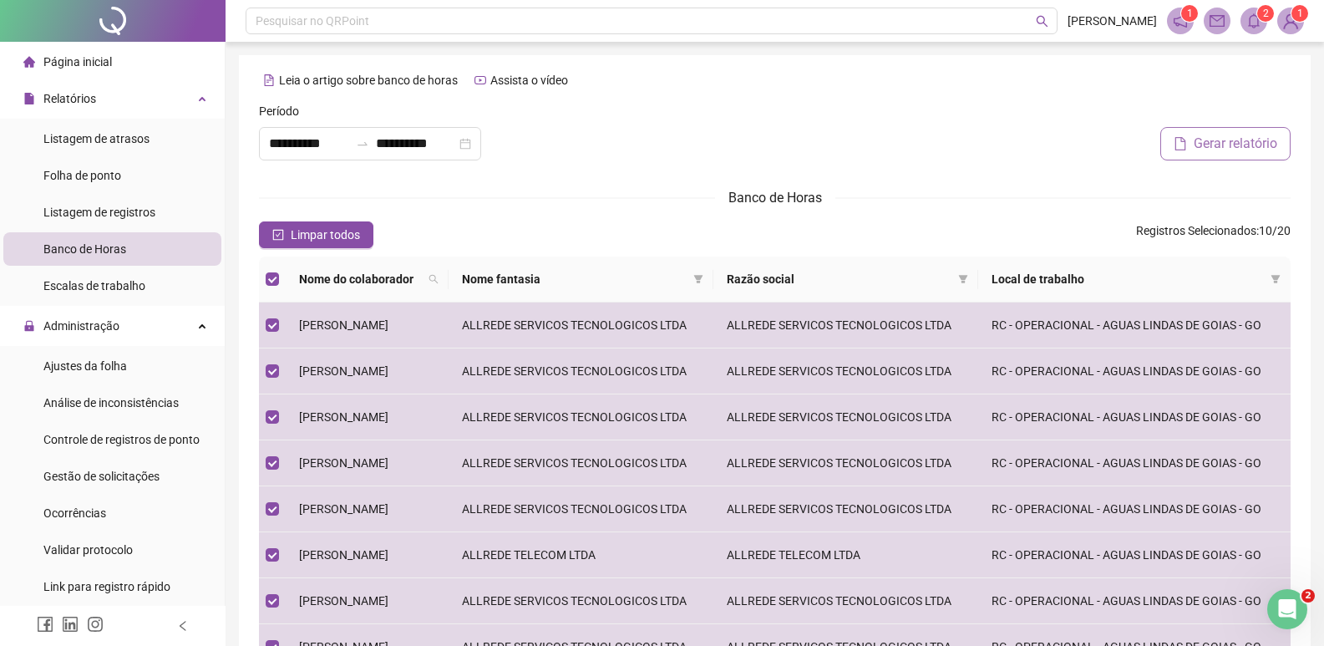
click at [1195, 143] on span "Gerar relatório" at bounding box center [1236, 144] width 84 height 20
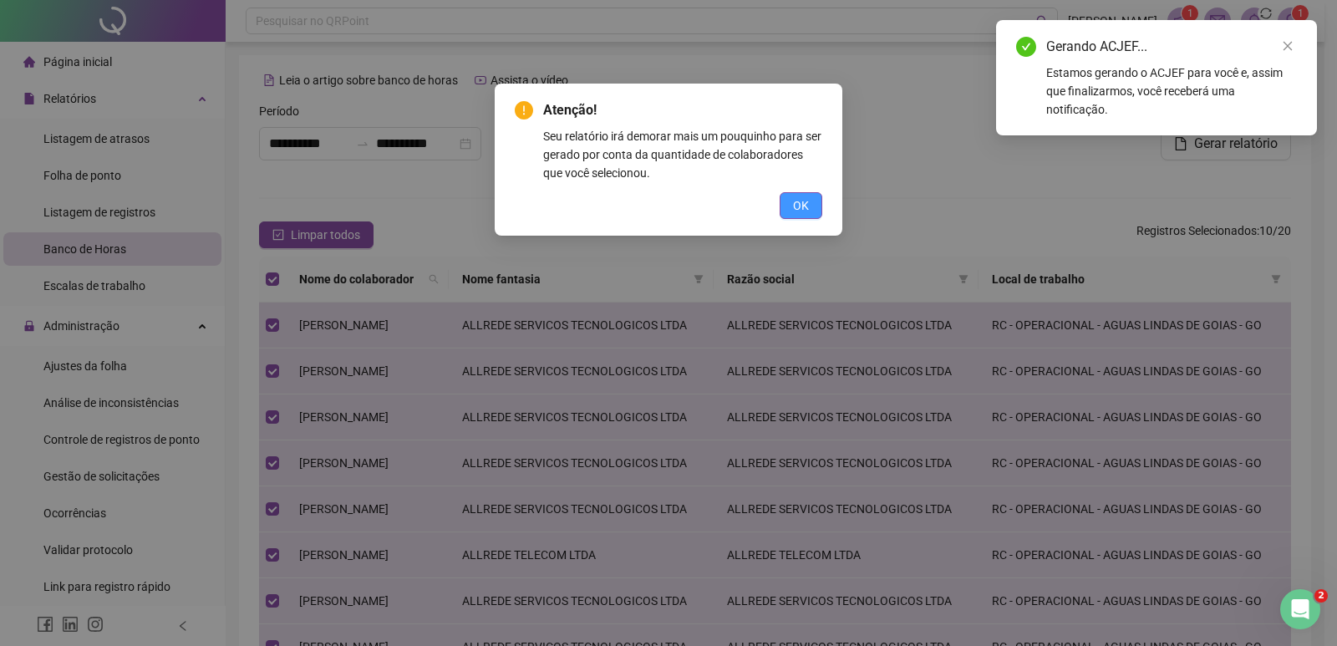
click at [807, 201] on span "OK" at bounding box center [801, 205] width 16 height 18
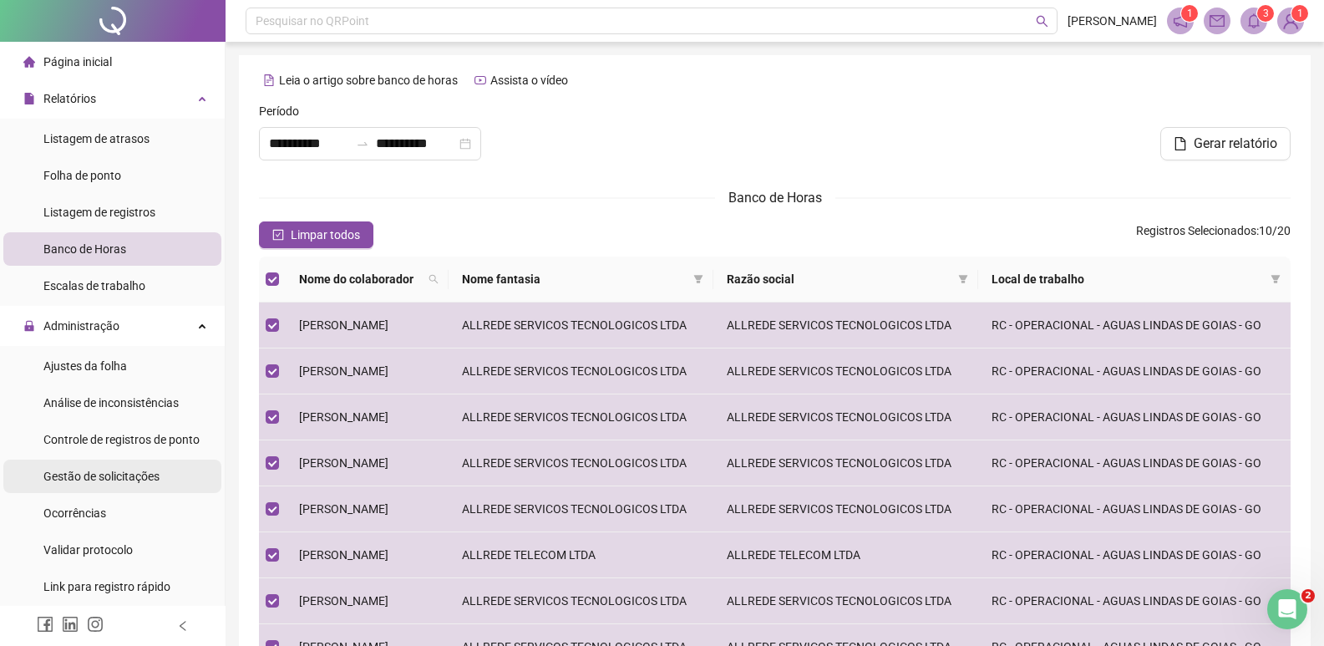
click at [97, 472] on span "Gestão de solicitações" at bounding box center [101, 475] width 116 height 13
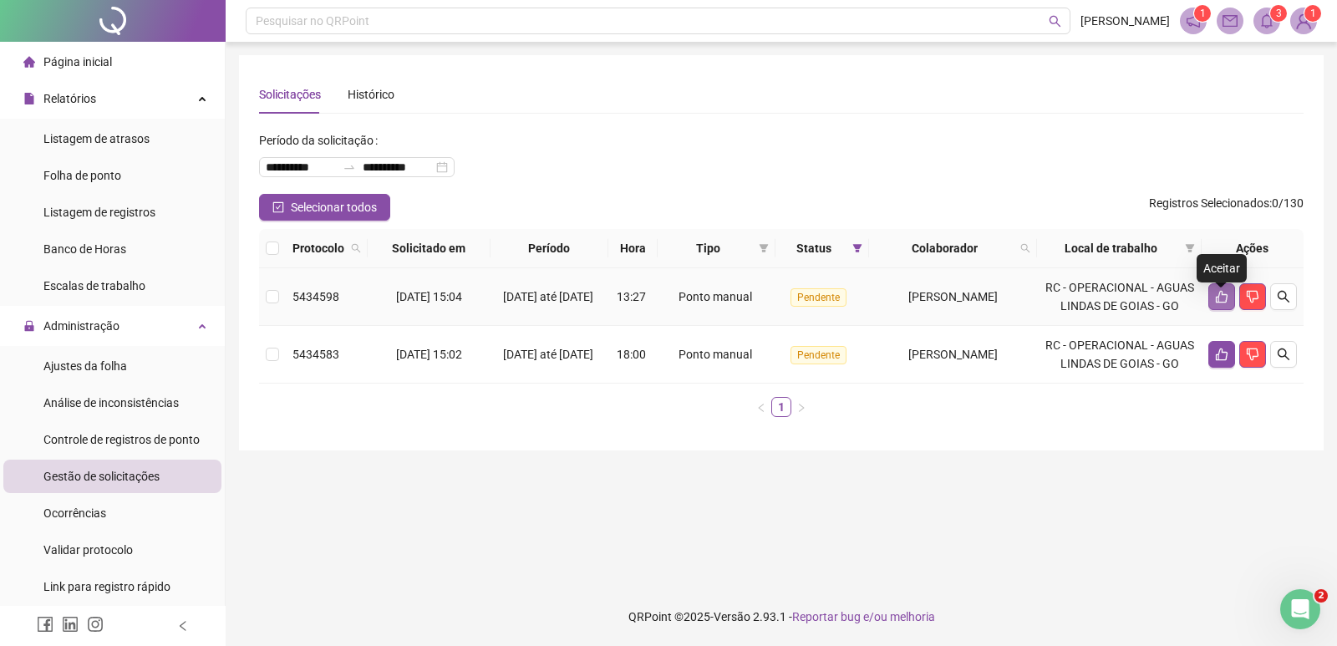
click at [1220, 302] on icon "like" at bounding box center [1221, 296] width 13 height 13
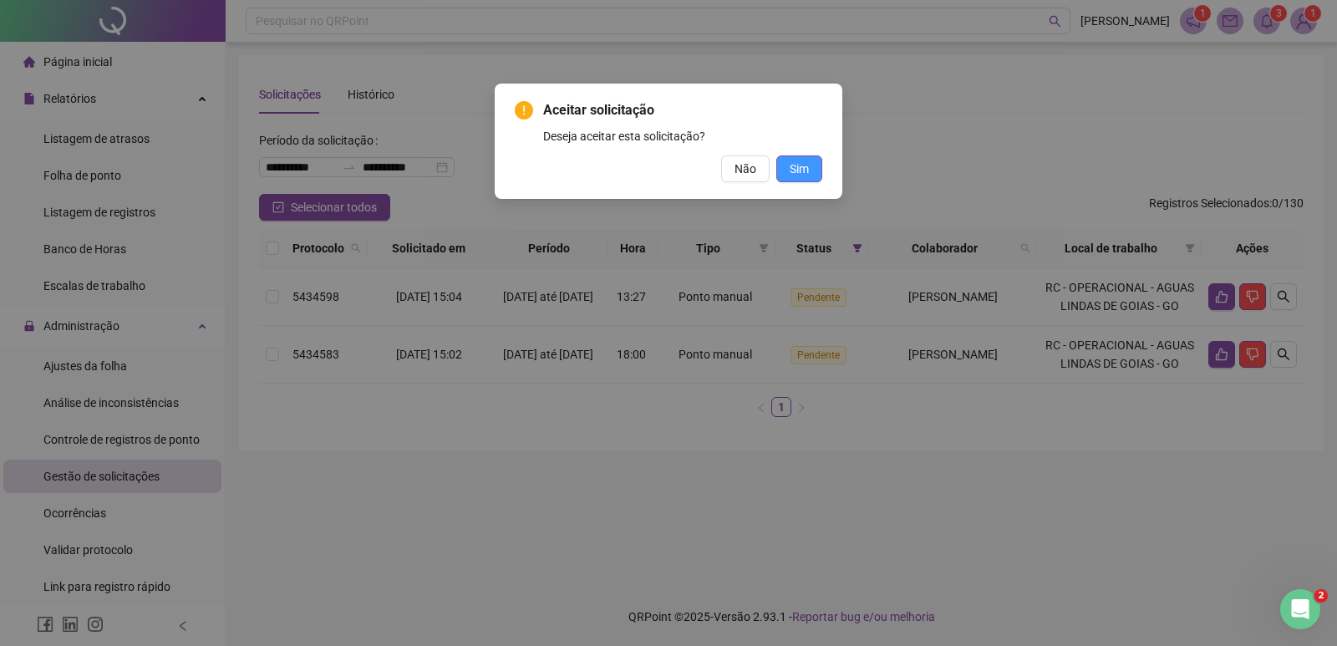
click at [809, 171] on button "Sim" at bounding box center [799, 168] width 46 height 27
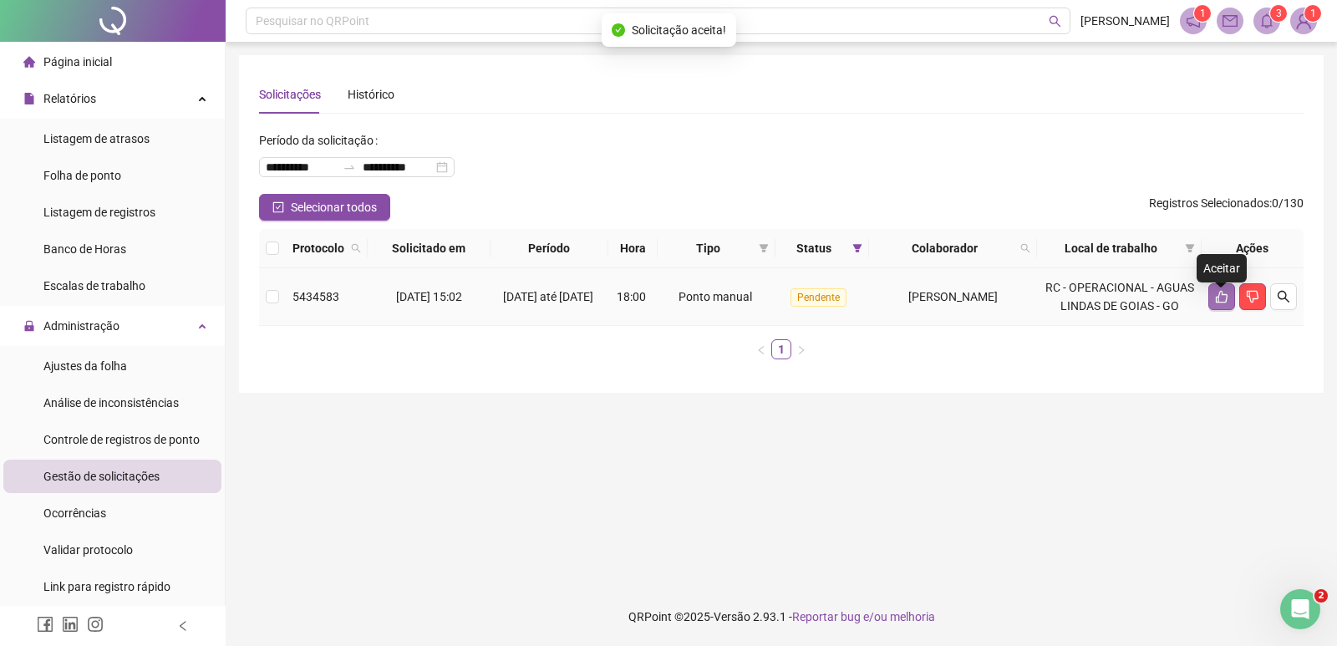
click at [1215, 303] on icon "like" at bounding box center [1221, 296] width 13 height 13
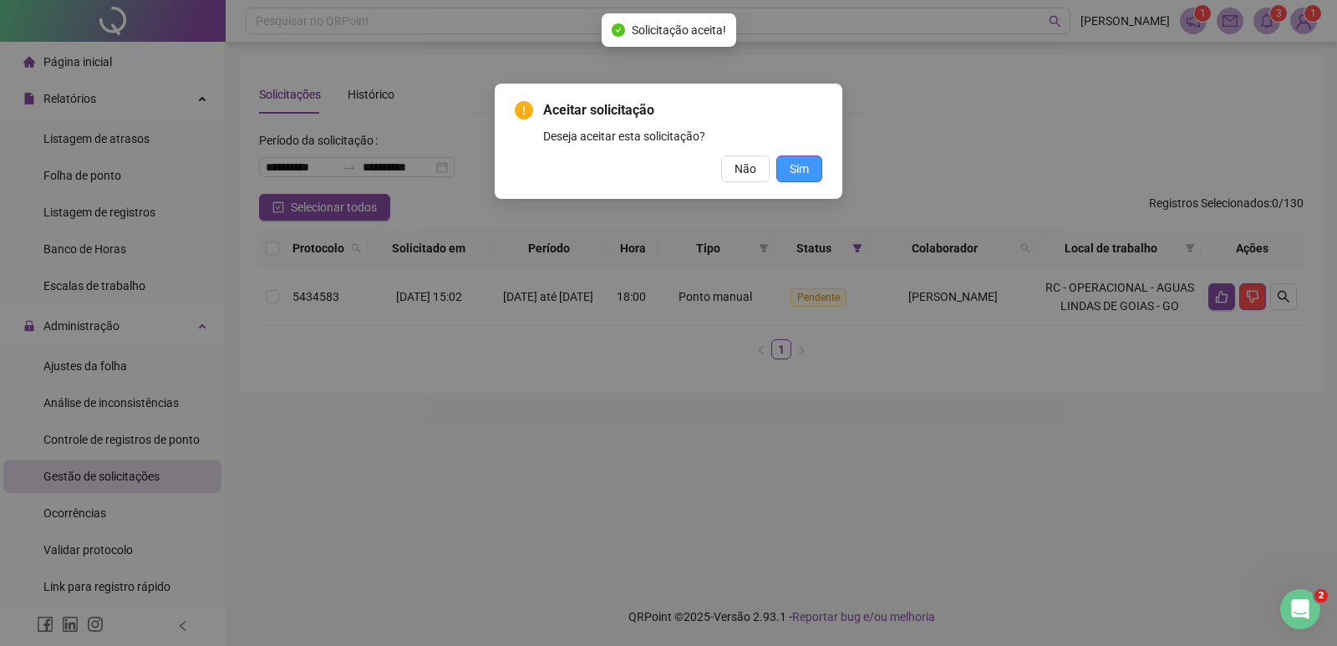
click at [800, 171] on span "Sim" at bounding box center [798, 169] width 19 height 18
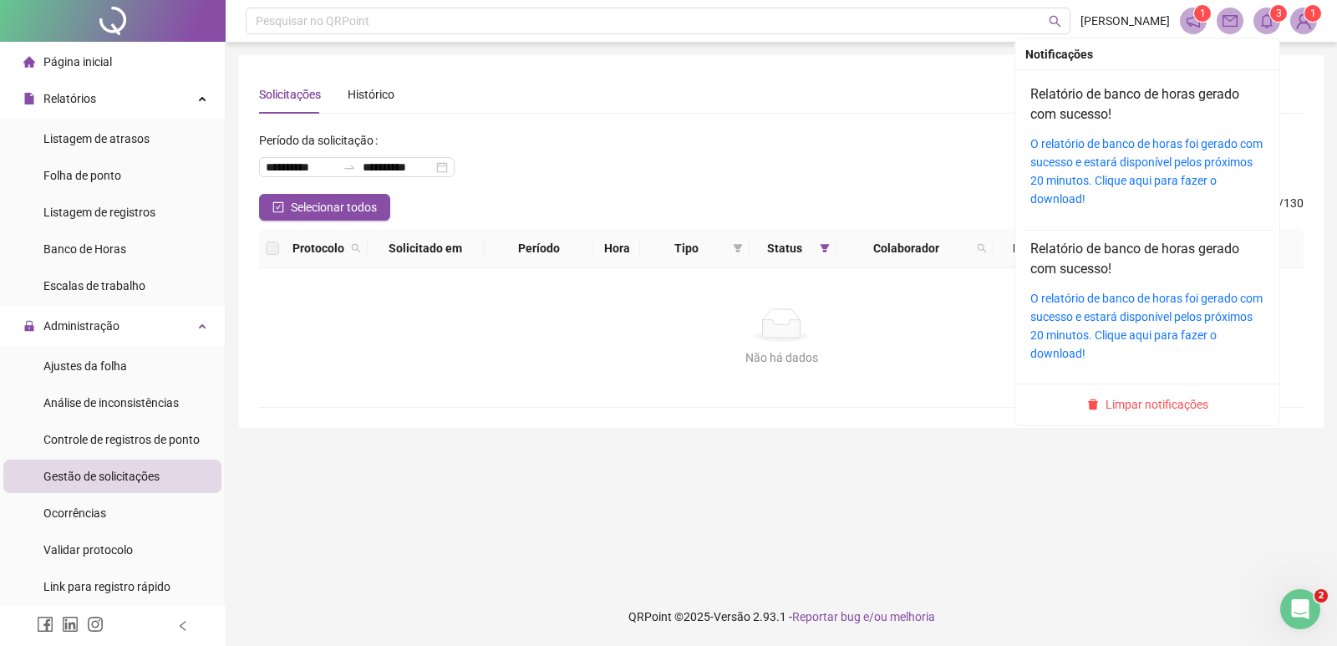
click at [1259, 23] on icon "bell" at bounding box center [1266, 20] width 15 height 15
click at [1163, 177] on link "O relatório de banco de horas foi gerado com sucesso e estará disponível pelos …" at bounding box center [1146, 171] width 232 height 68
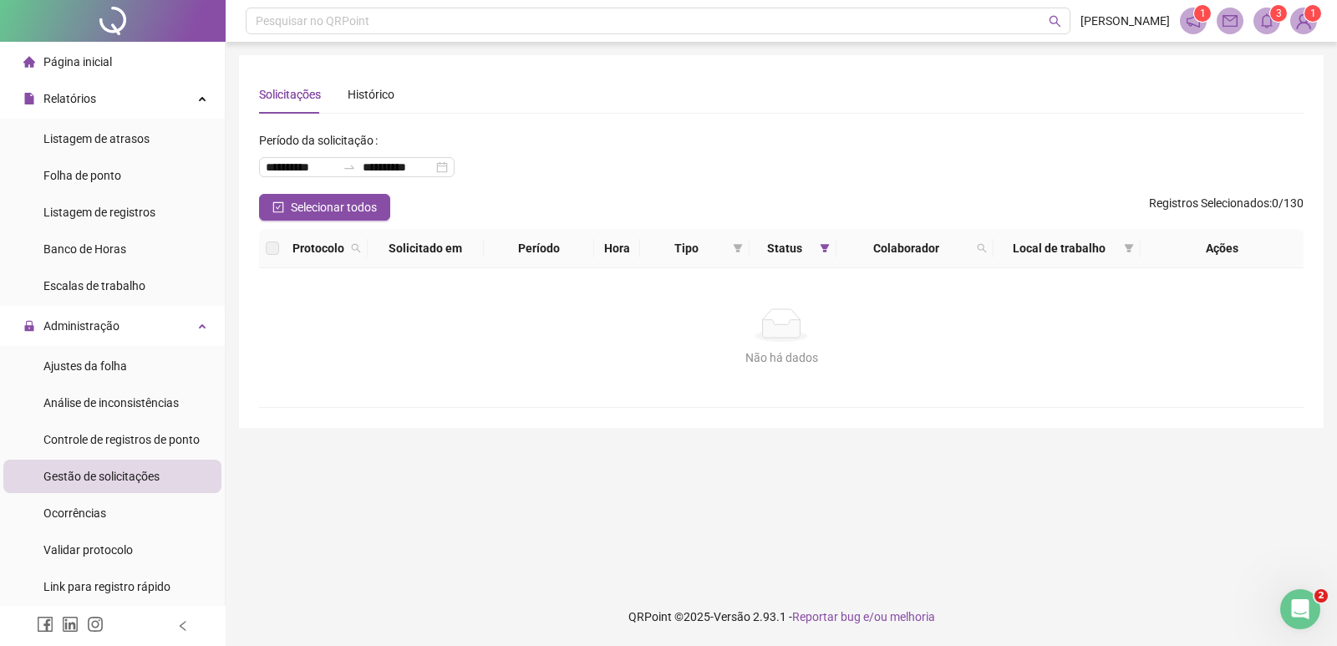
click at [1272, 21] on icon "bell" at bounding box center [1266, 20] width 15 height 15
drag, startPoint x: 97, startPoint y: 251, endPoint x: 140, endPoint y: 250, distance: 42.6
click at [98, 251] on span "Banco de Horas" at bounding box center [84, 248] width 83 height 13
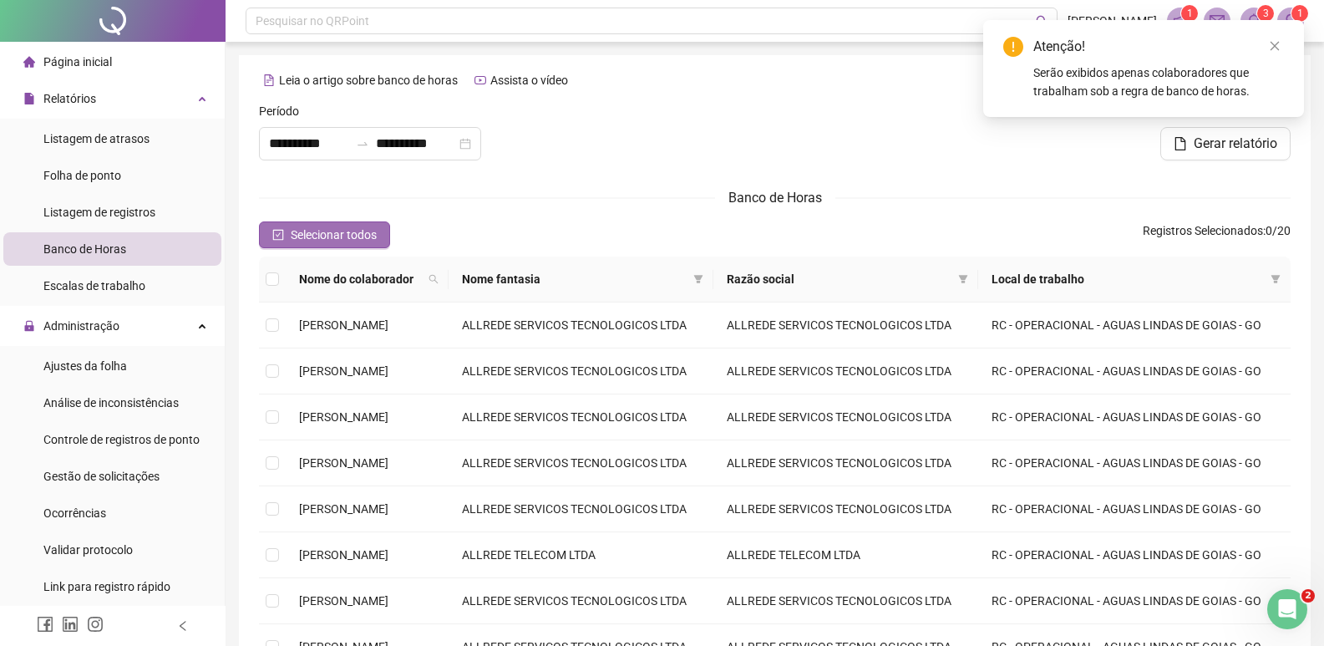
click at [317, 233] on span "Selecionar todos" at bounding box center [334, 235] width 86 height 18
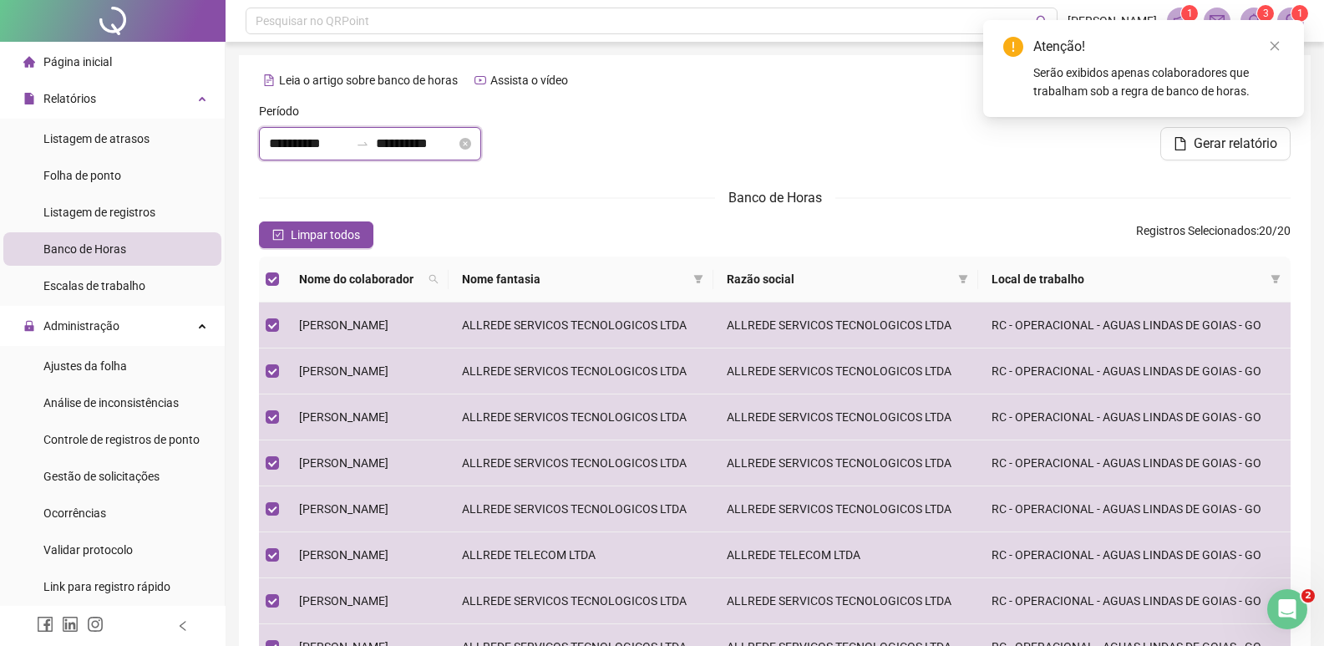
click at [321, 145] on input "**********" at bounding box center [309, 144] width 80 height 20
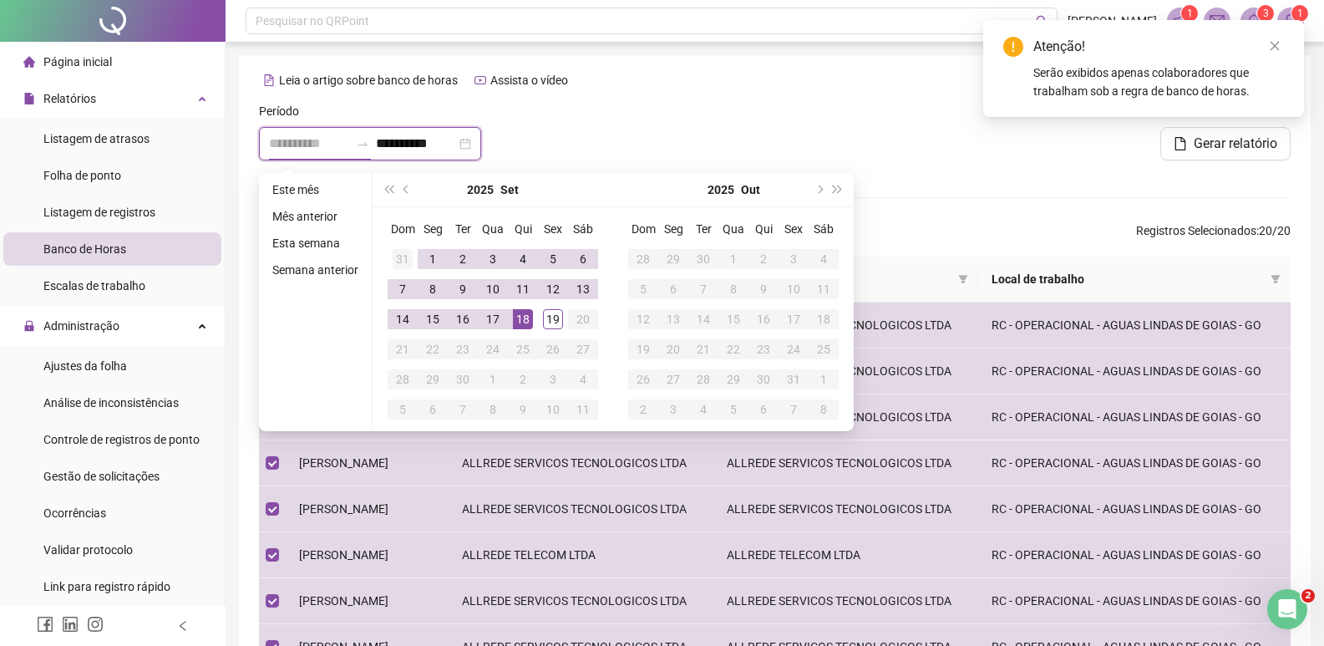
type input "**********"
click at [410, 191] on button "prev-year" at bounding box center [407, 189] width 18 height 33
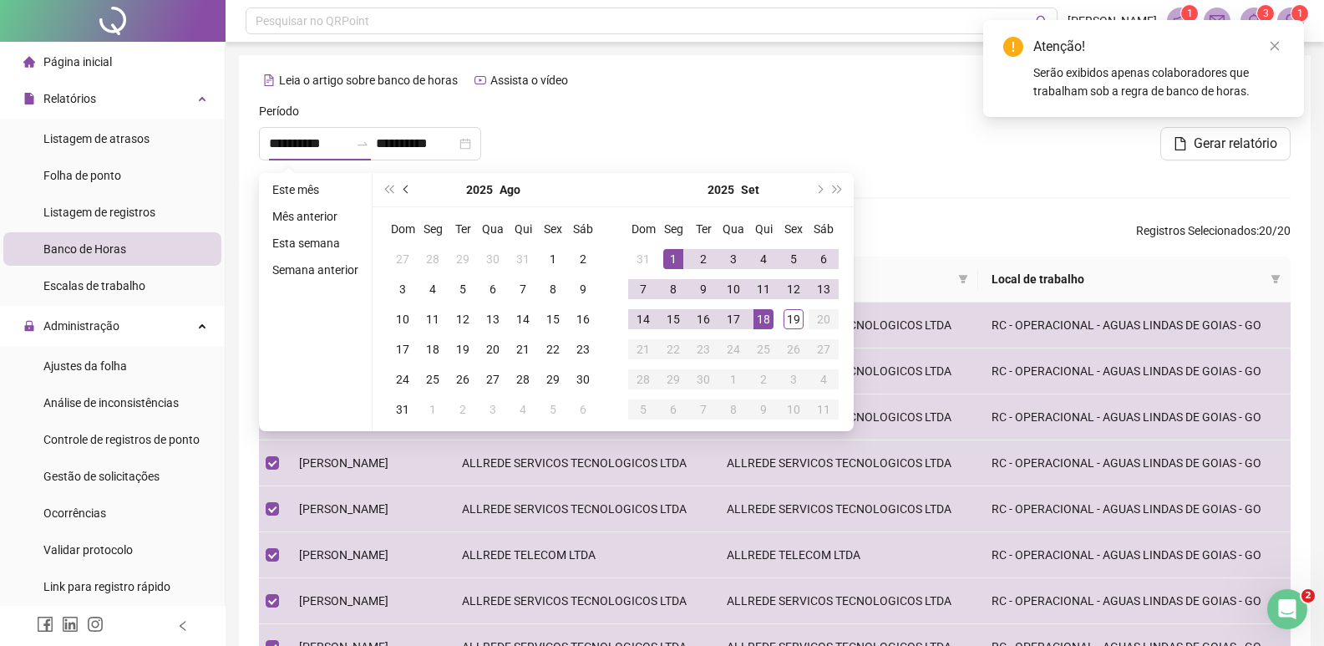
click at [410, 191] on button "prev-year" at bounding box center [407, 189] width 18 height 33
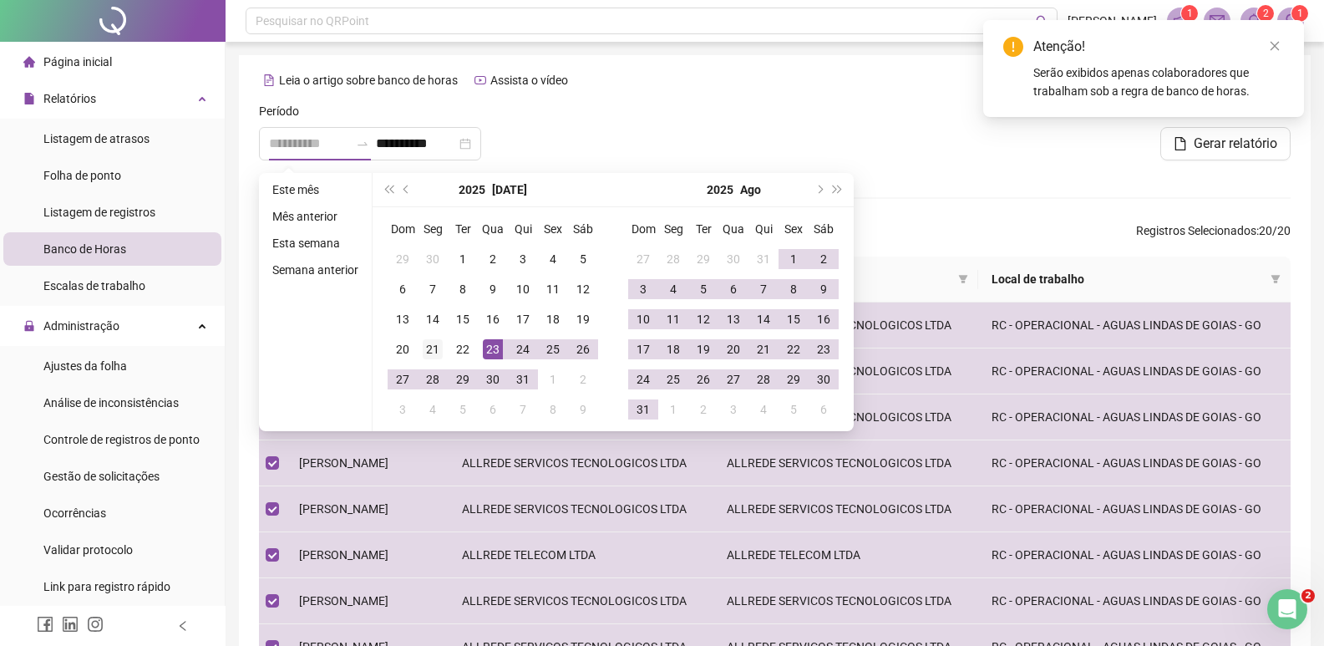
type input "**********"
click at [433, 351] on div "21" at bounding box center [433, 349] width 20 height 20
click at [834, 189] on span "super-next-year" at bounding box center [838, 189] width 8 height 8
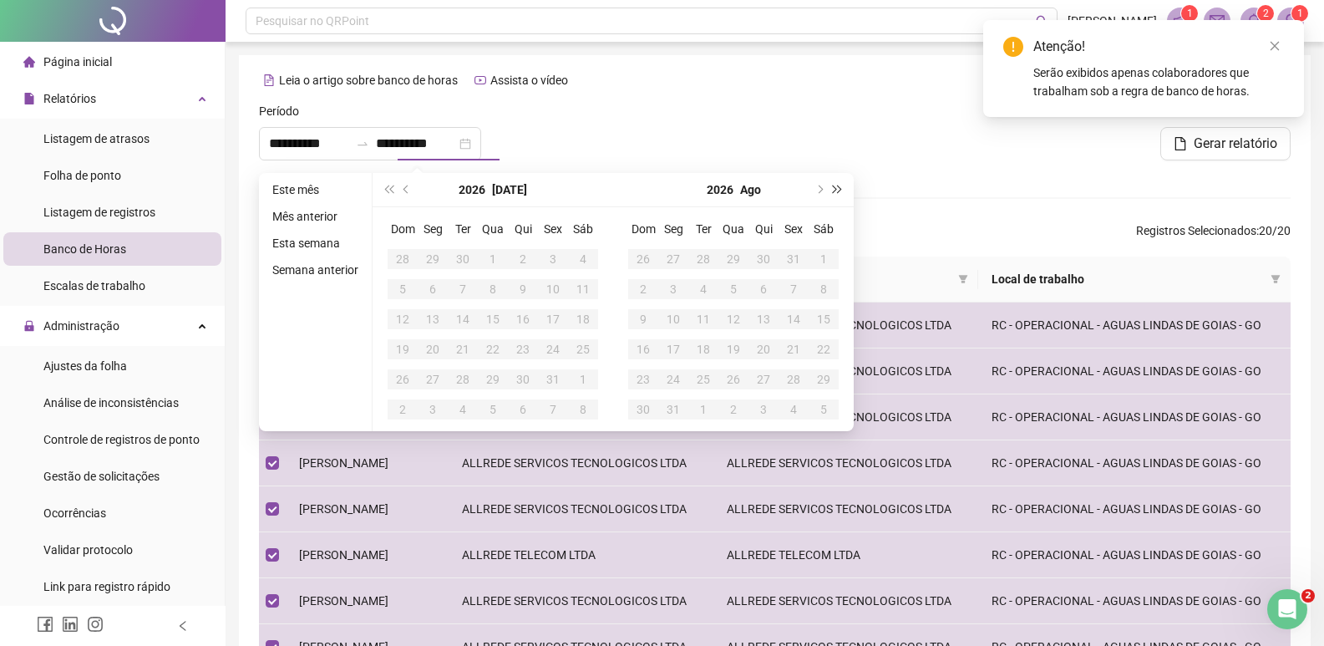
click at [834, 189] on span "super-next-year" at bounding box center [838, 189] width 8 height 8
click at [389, 189] on span "super-prev-year" at bounding box center [388, 189] width 8 height 8
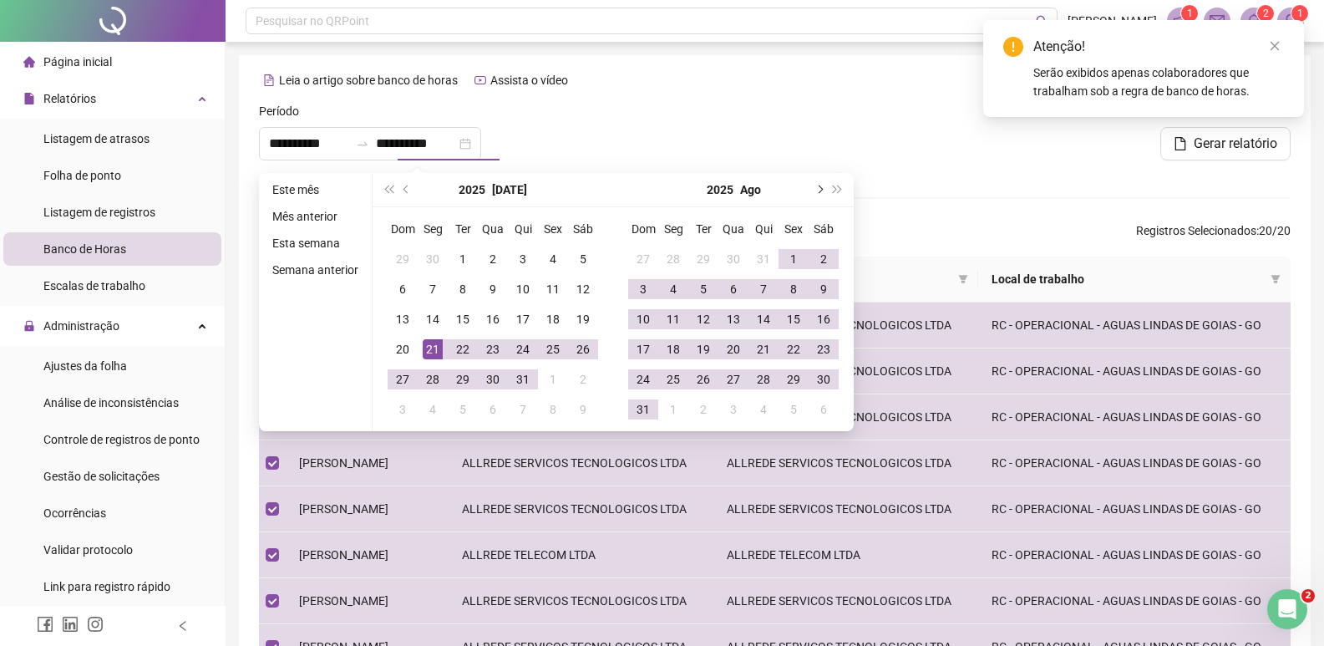
click at [814, 192] on button "next-year" at bounding box center [818, 189] width 18 height 33
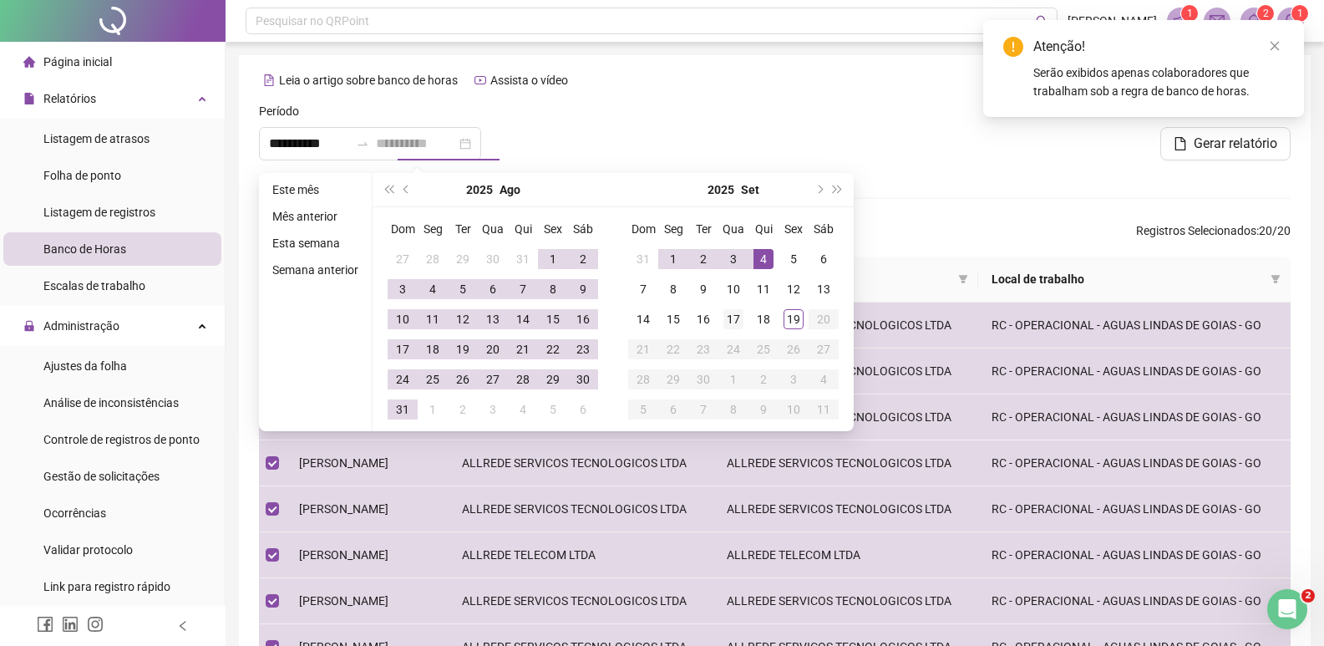
type input "**********"
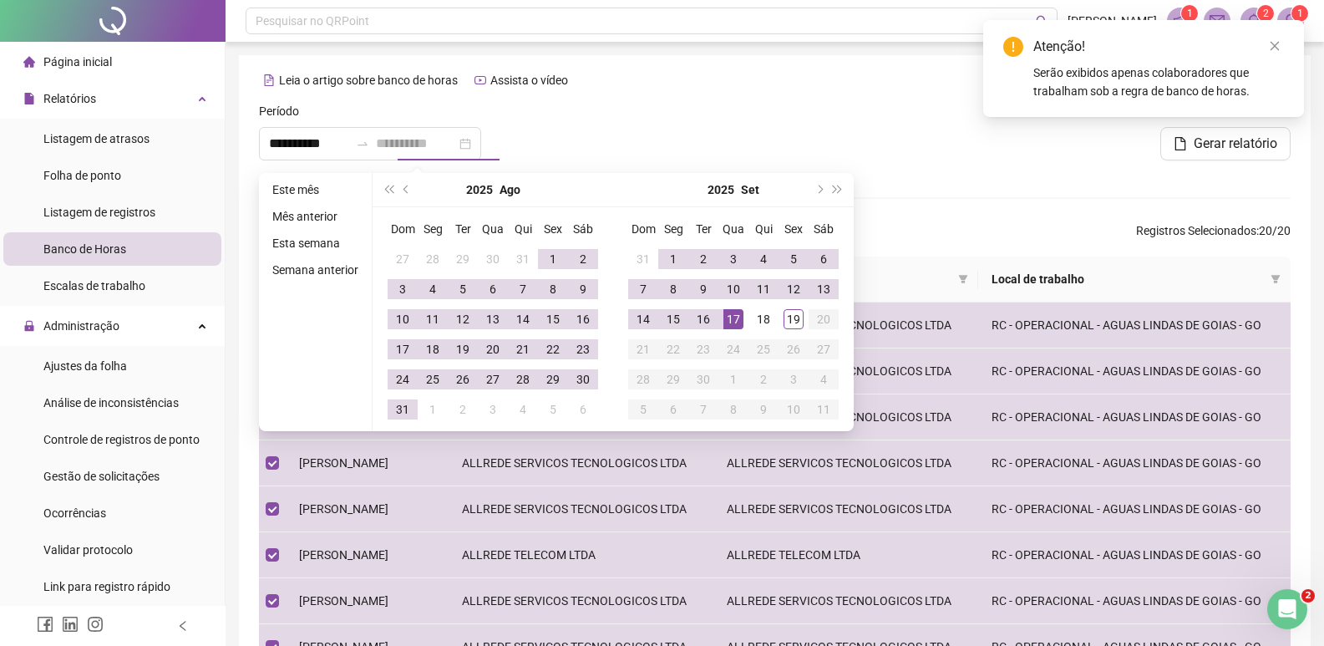
click at [733, 313] on div "17" at bounding box center [733, 319] width 20 height 20
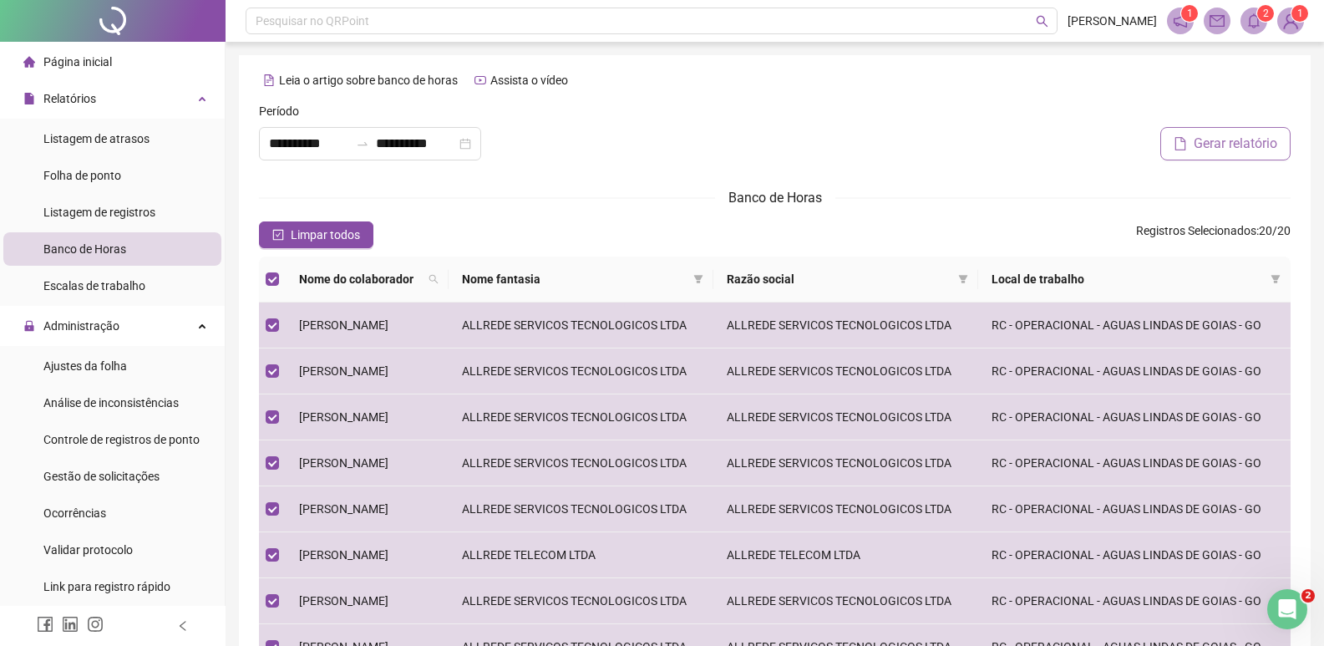
click at [1235, 146] on span "Gerar relatório" at bounding box center [1236, 144] width 84 height 20
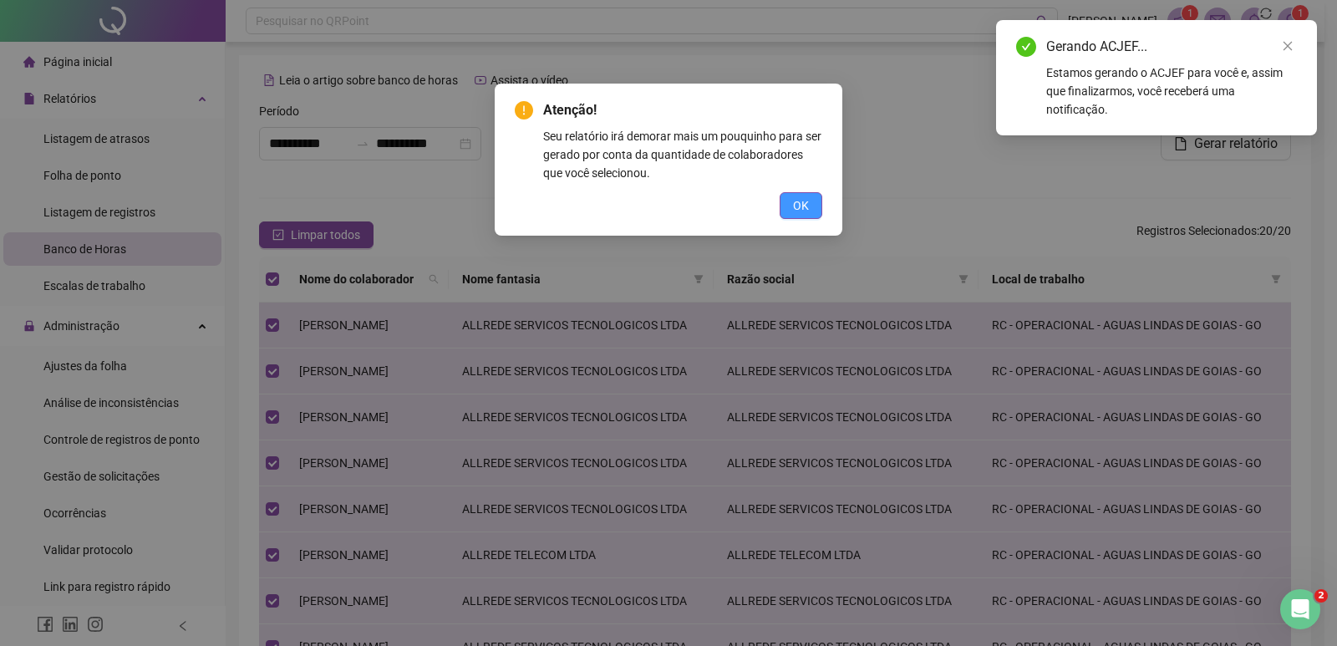
click at [804, 205] on span "OK" at bounding box center [801, 205] width 16 height 18
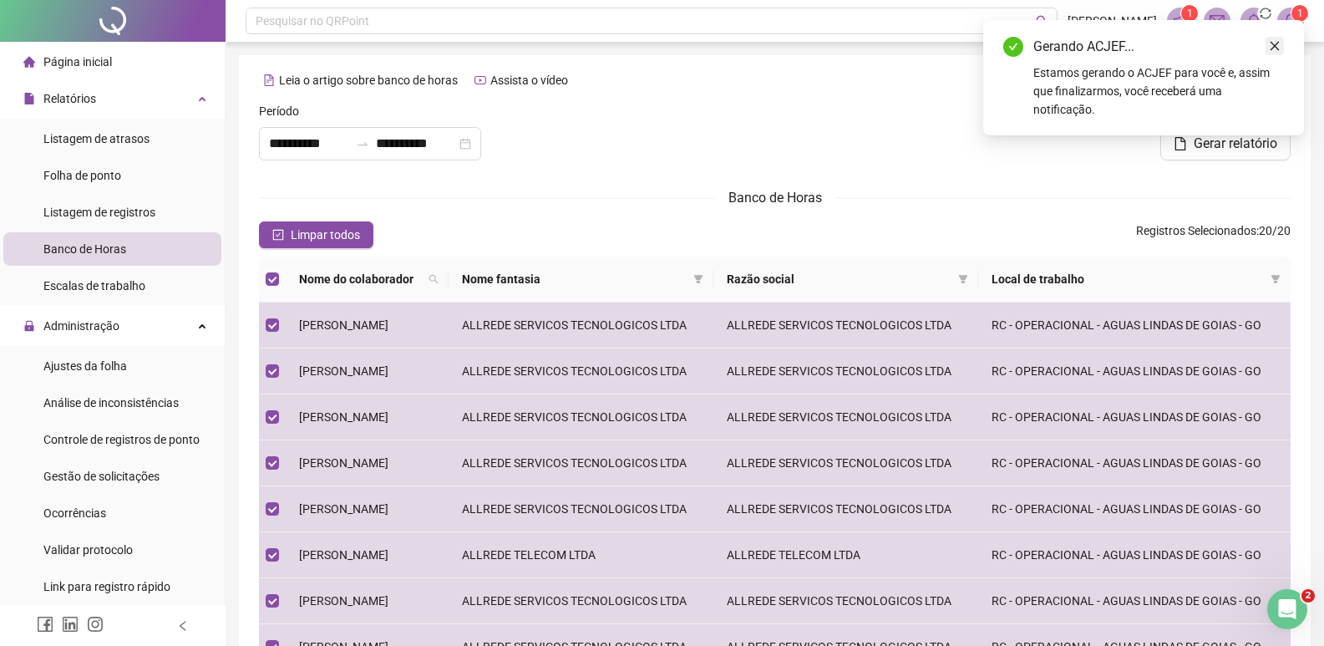
click at [1271, 44] on icon "close" at bounding box center [1275, 46] width 12 height 12
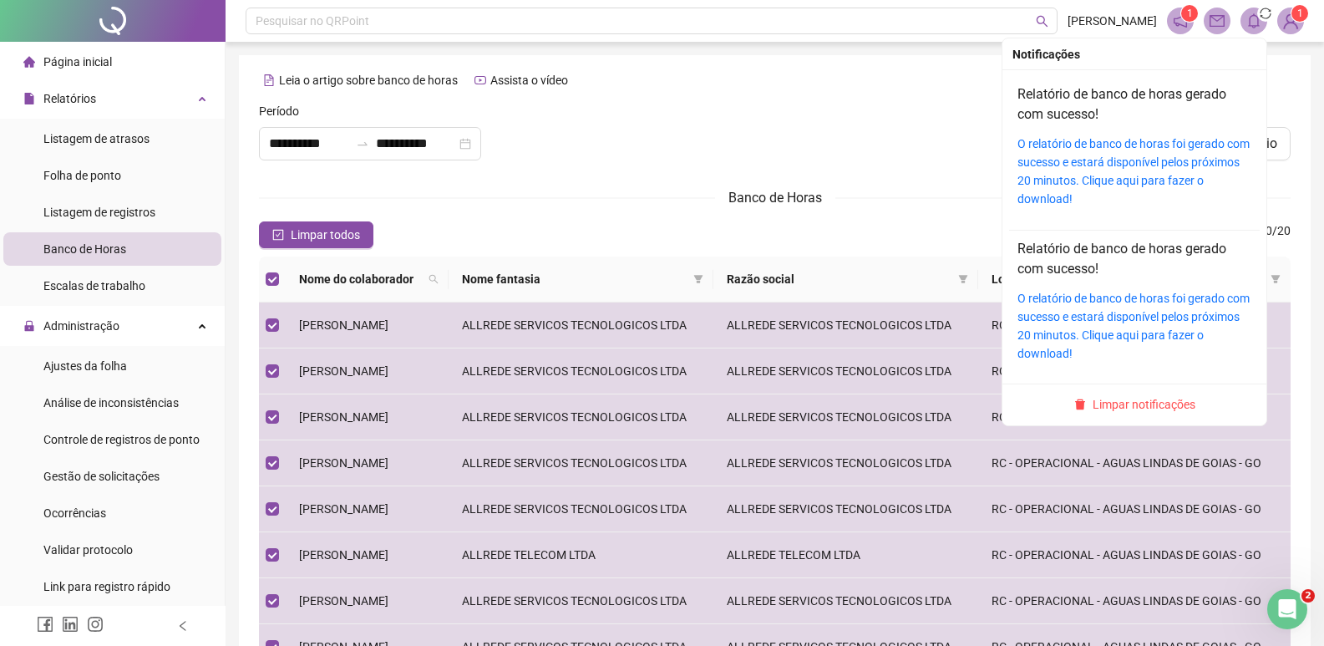
click at [1250, 19] on icon "bell" at bounding box center [1253, 20] width 15 height 15
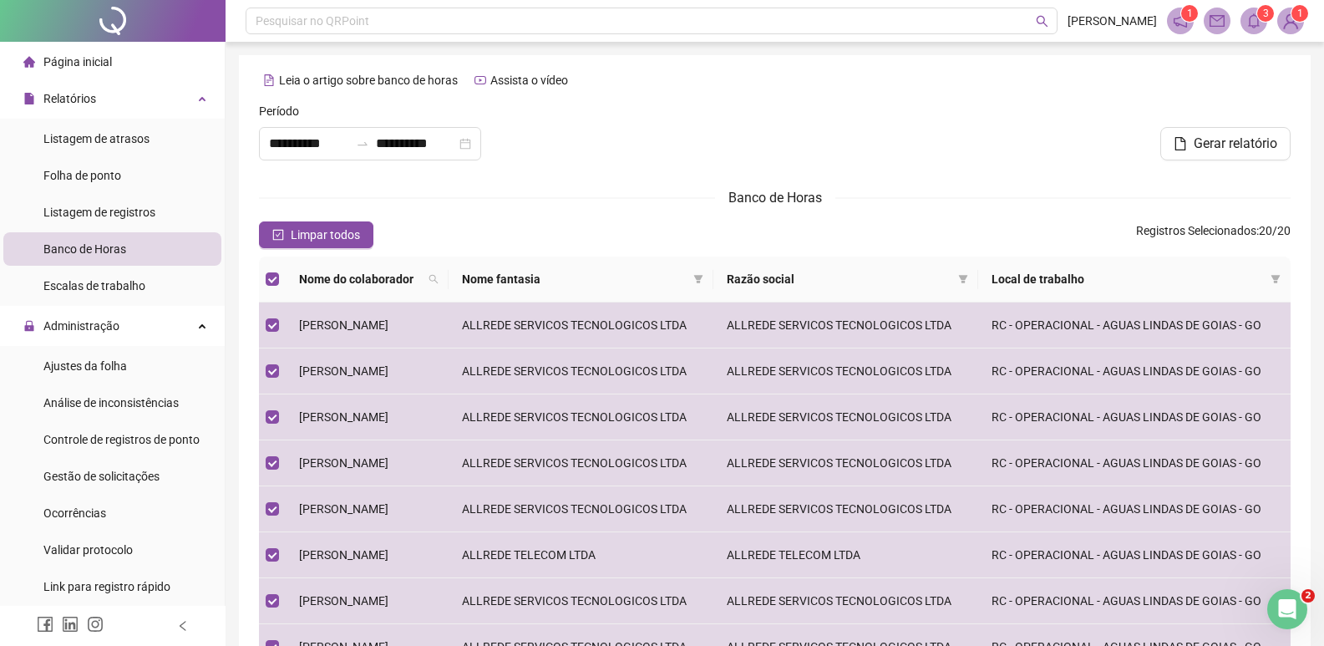
click at [1252, 23] on icon "bell" at bounding box center [1253, 20] width 15 height 15
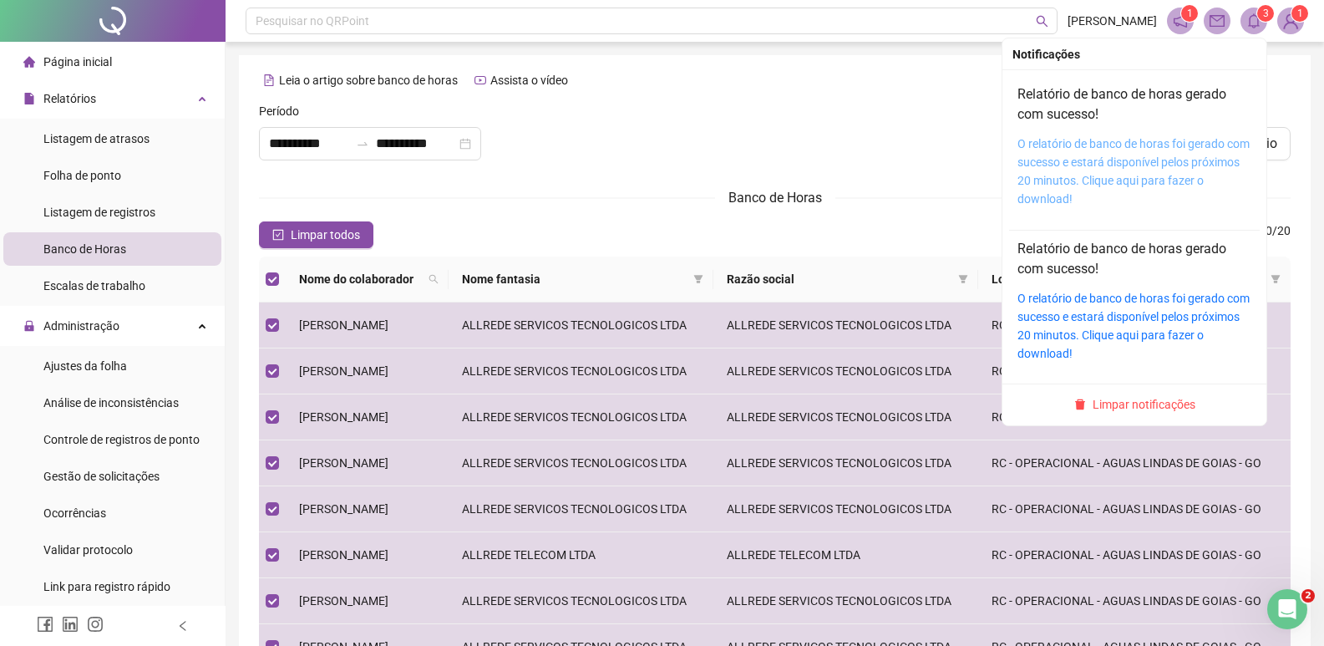
click at [1185, 147] on link "O relatório de banco de horas foi gerado com sucesso e estará disponível pelos …" at bounding box center [1133, 171] width 232 height 68
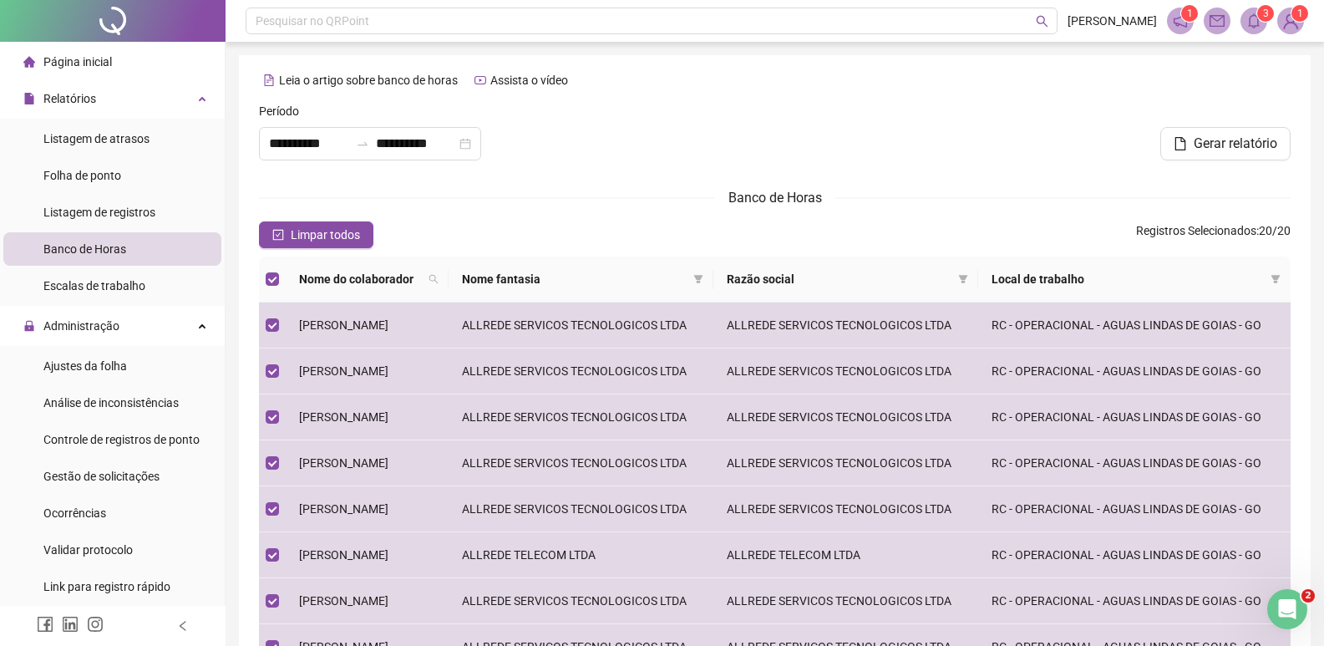
drag, startPoint x: 94, startPoint y: 373, endPoint x: 148, endPoint y: 344, distance: 61.3
click at [94, 371] on span "Ajustes da folha" at bounding box center [85, 365] width 84 height 13
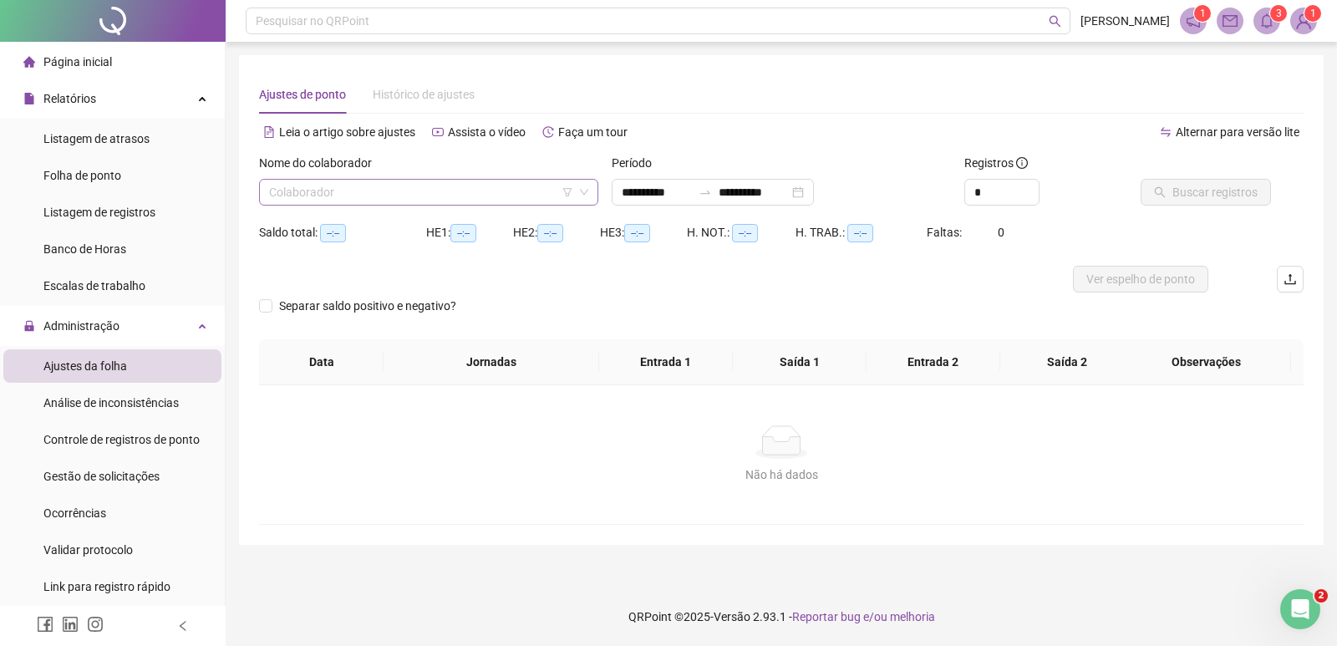
type input "**********"
click at [368, 187] on input "search" at bounding box center [421, 192] width 304 height 25
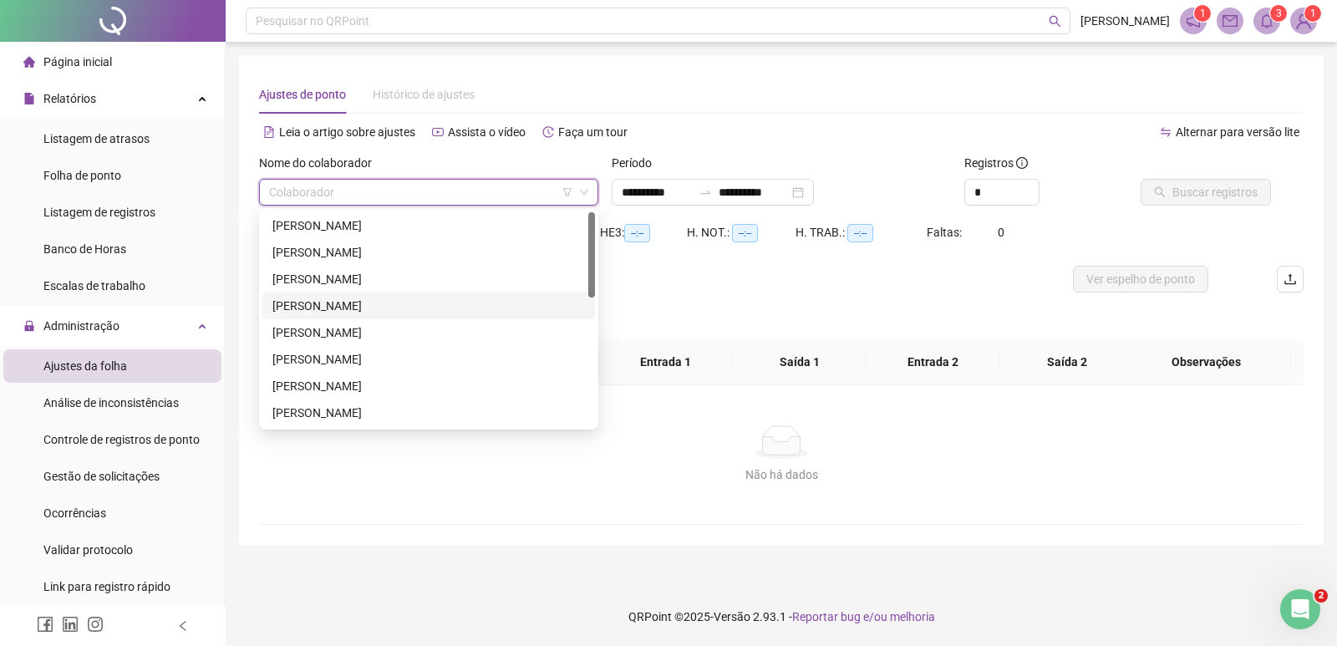
drag, startPoint x: 596, startPoint y: 253, endPoint x: 579, endPoint y: 299, distance: 49.2
click at [579, 299] on div "237872 211746 267534 ALLAN CLEVERSON ALVES DE OLIVEIRA BRUNO ALVES LEAO DE OLIV…" at bounding box center [428, 319] width 339 height 221
click at [578, 296] on div "CARLOS EDUARDO GOMES CHAVES" at bounding box center [428, 305] width 332 height 27
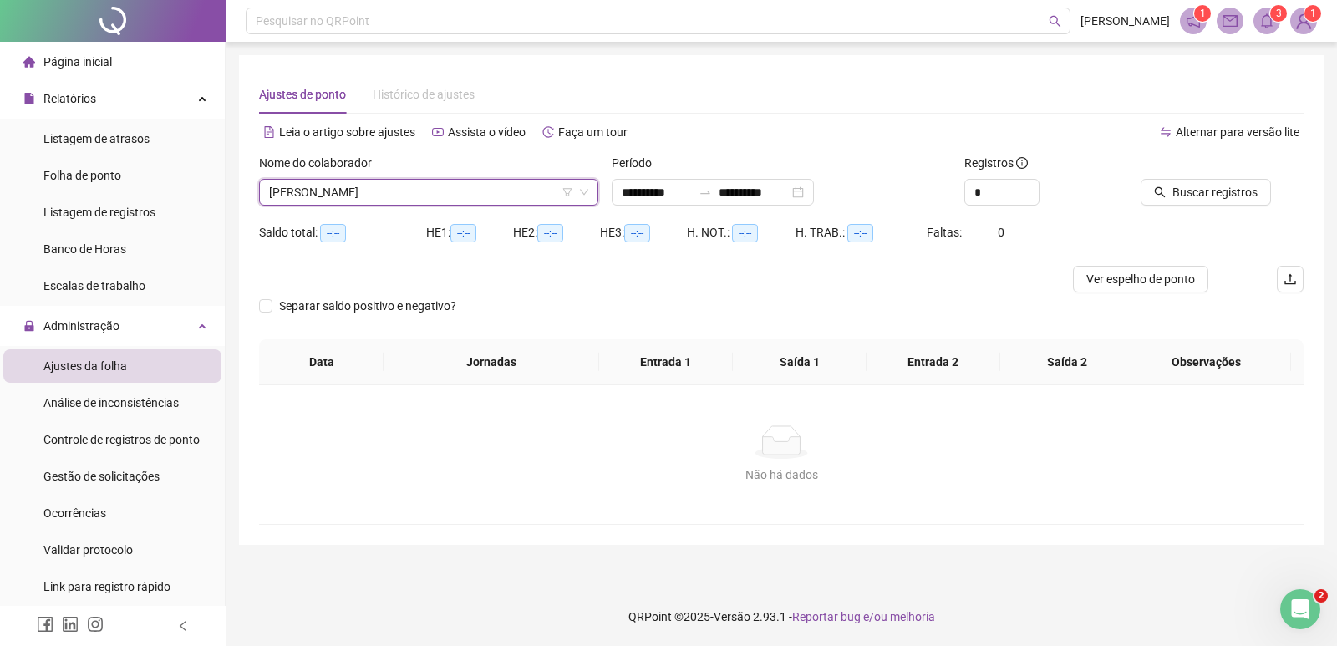
click at [459, 188] on span "CARLOS EDUARDO GOMES CHAVES" at bounding box center [428, 192] width 319 height 25
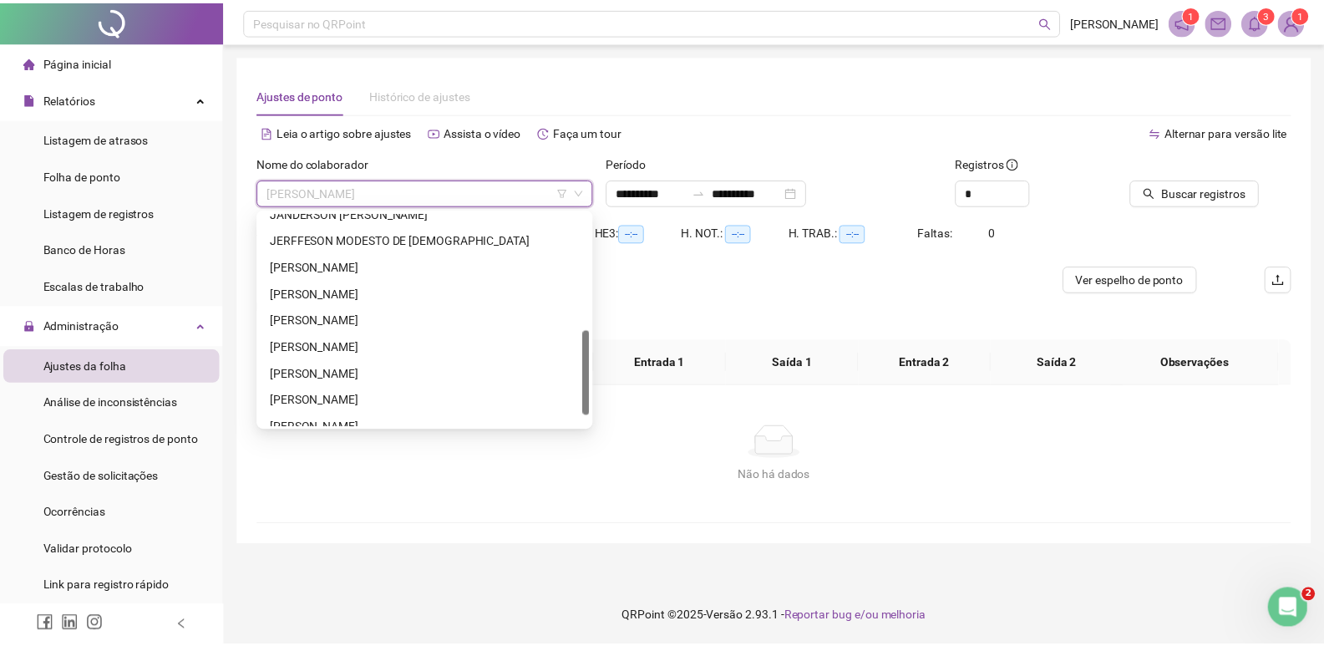
scroll to position [321, 0]
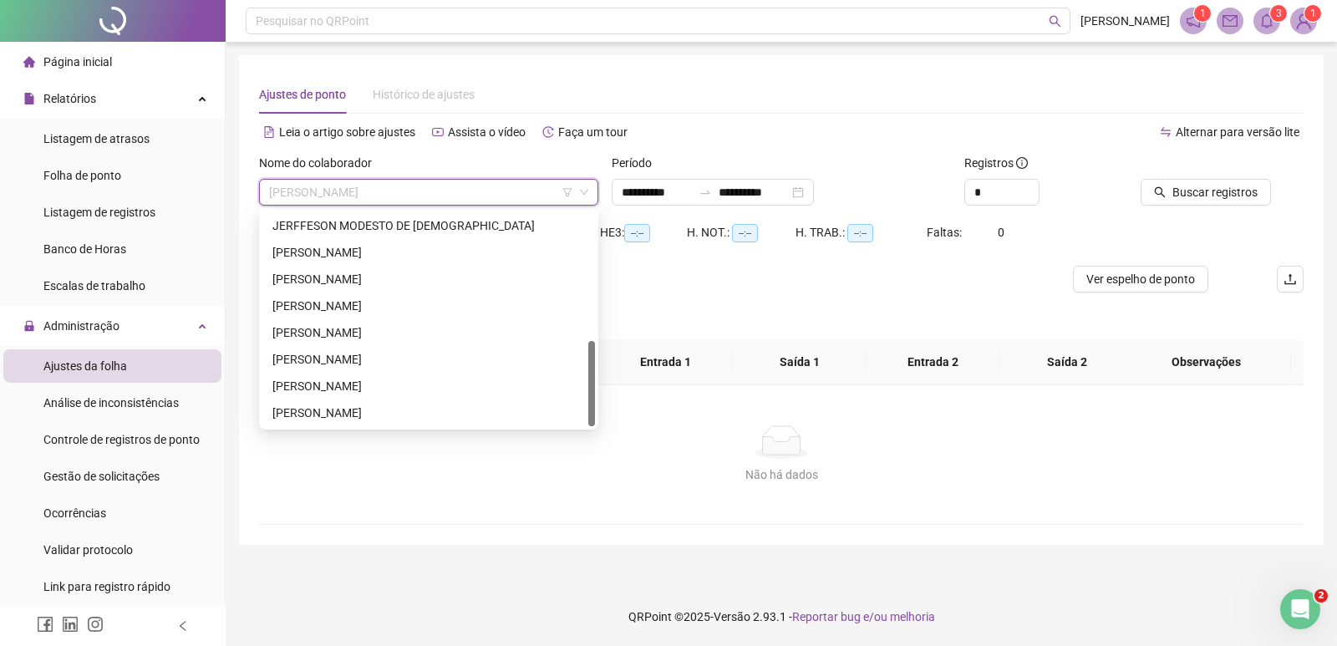
drag, startPoint x: 594, startPoint y: 266, endPoint x: 588, endPoint y: 401, distance: 134.6
click at [588, 401] on div at bounding box center [591, 383] width 7 height 85
click at [413, 386] on div "WENDERSON OLIVEIRA DA SILVA" at bounding box center [428, 386] width 312 height 18
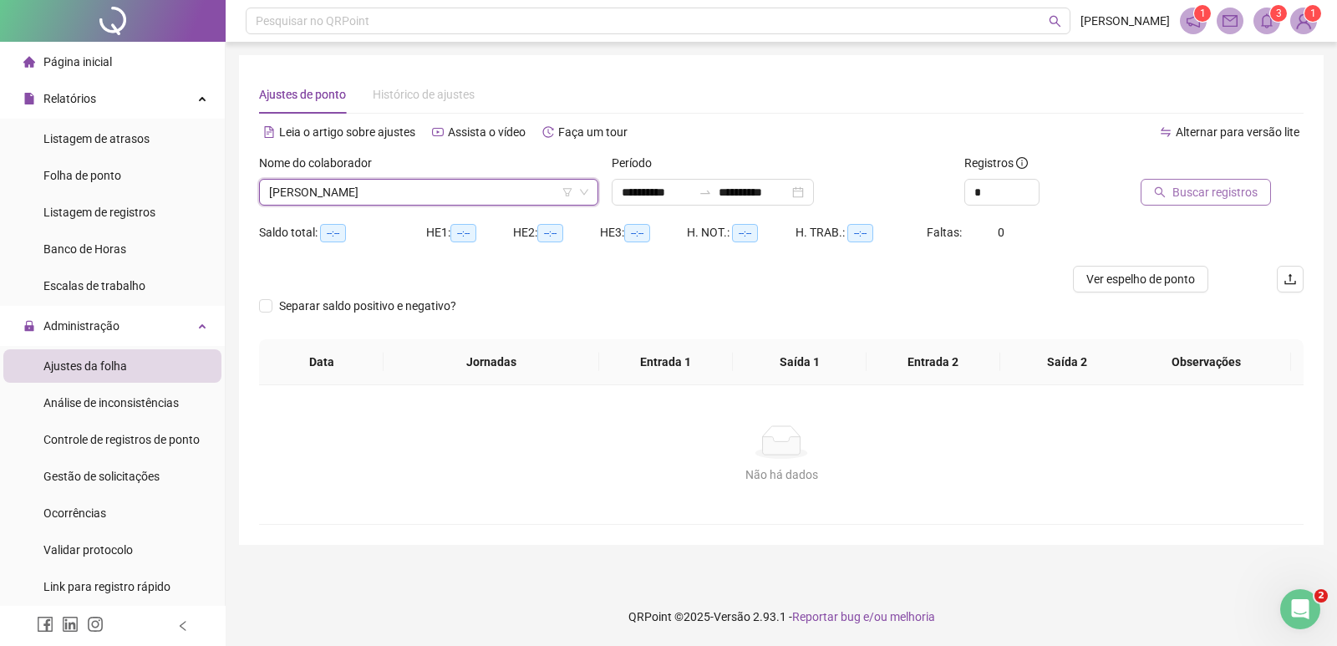
click at [1182, 190] on span "Buscar registros" at bounding box center [1214, 192] width 85 height 18
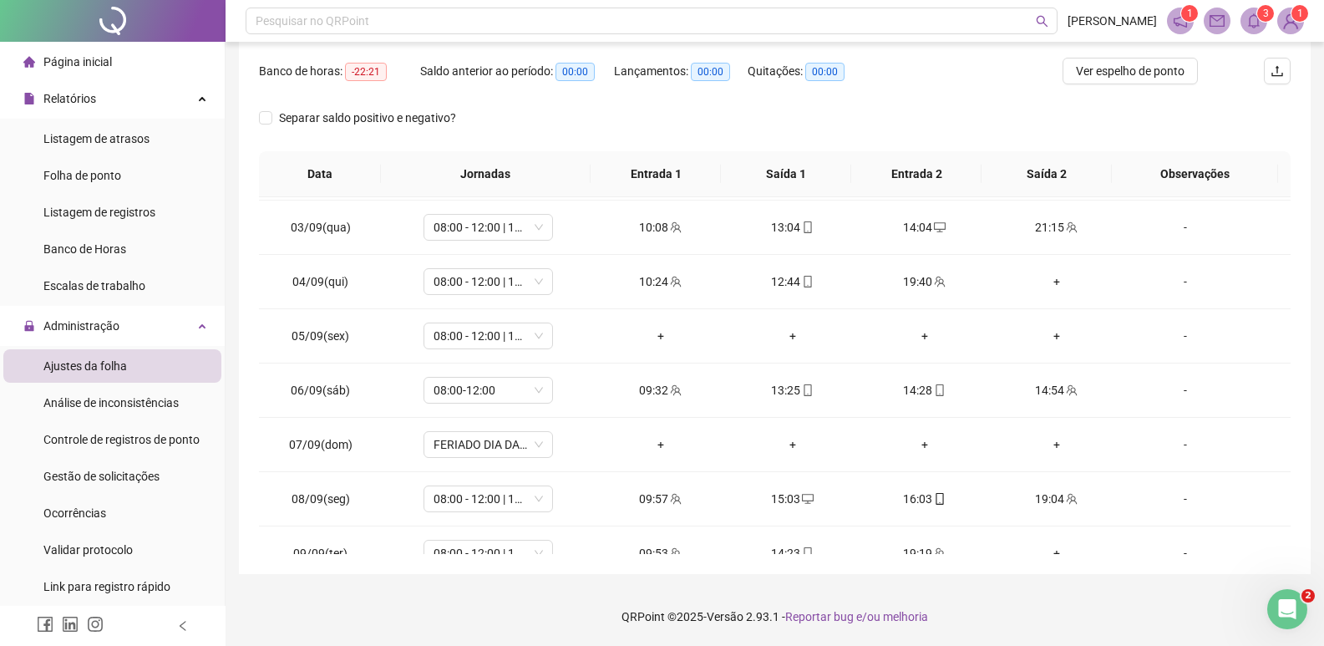
scroll to position [0, 0]
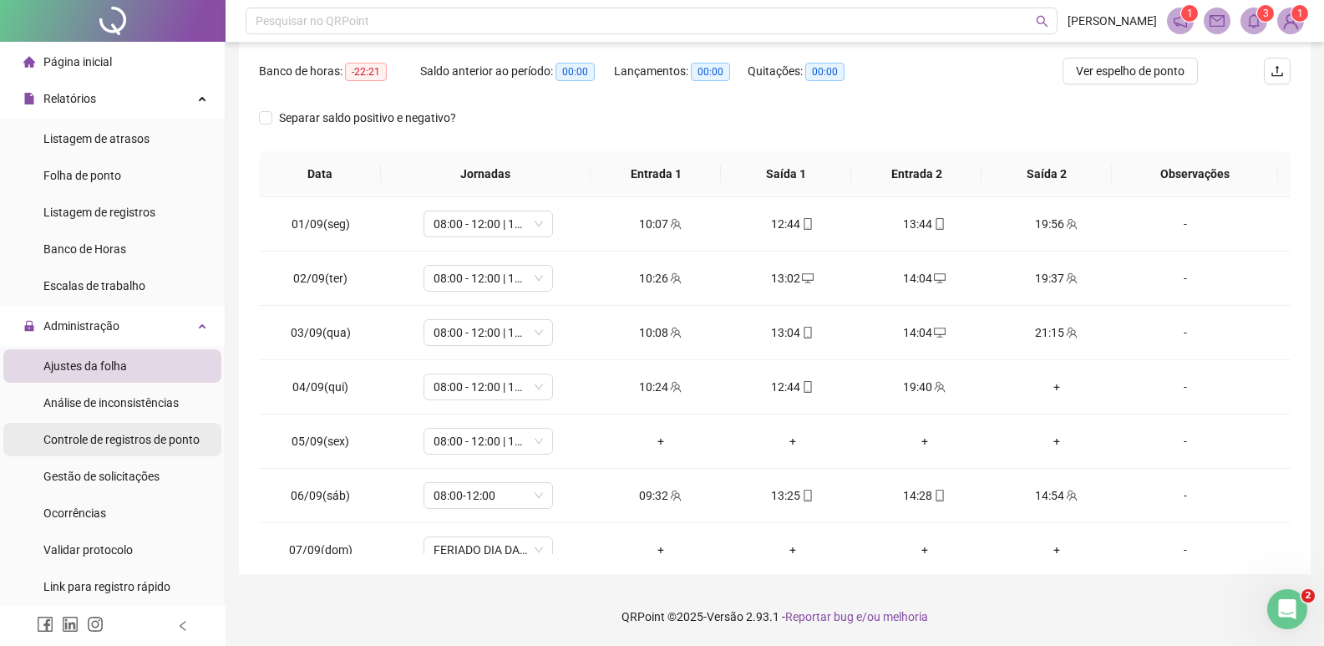
click at [123, 475] on span "Gestão de solicitações" at bounding box center [101, 475] width 116 height 13
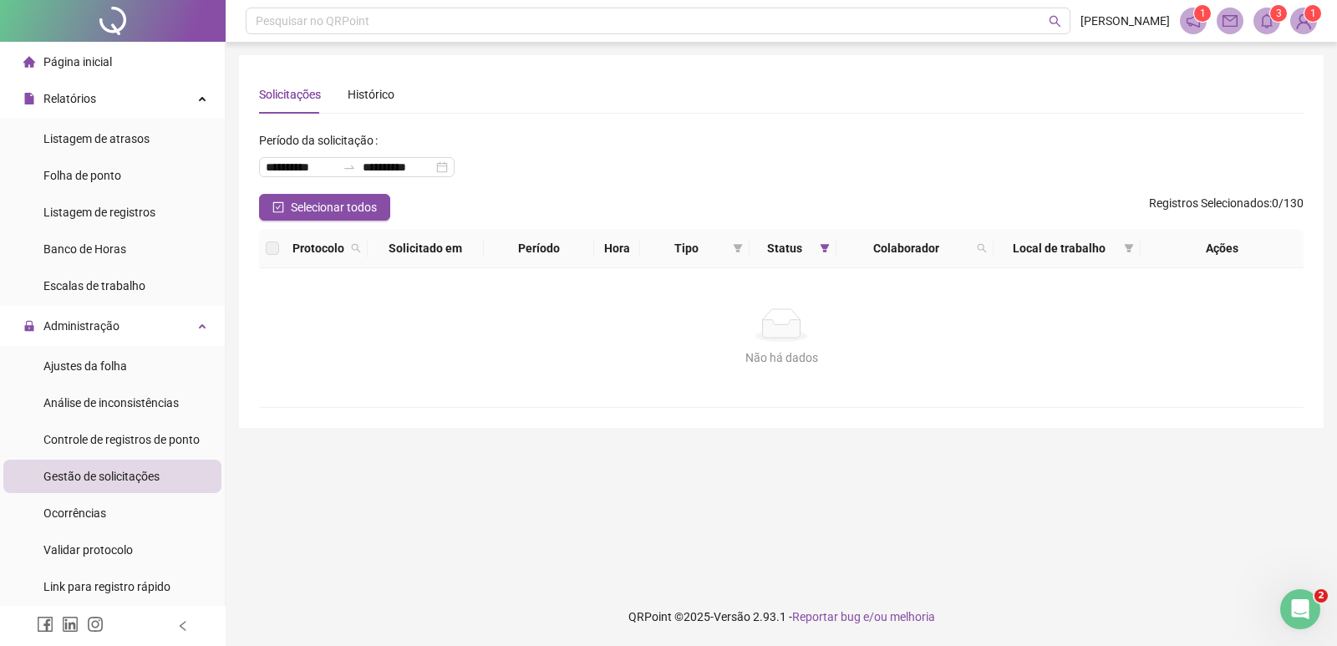
click at [134, 476] on span "Gestão de solicitações" at bounding box center [101, 475] width 116 height 13
click at [87, 368] on span "Ajustes da folha" at bounding box center [85, 365] width 84 height 13
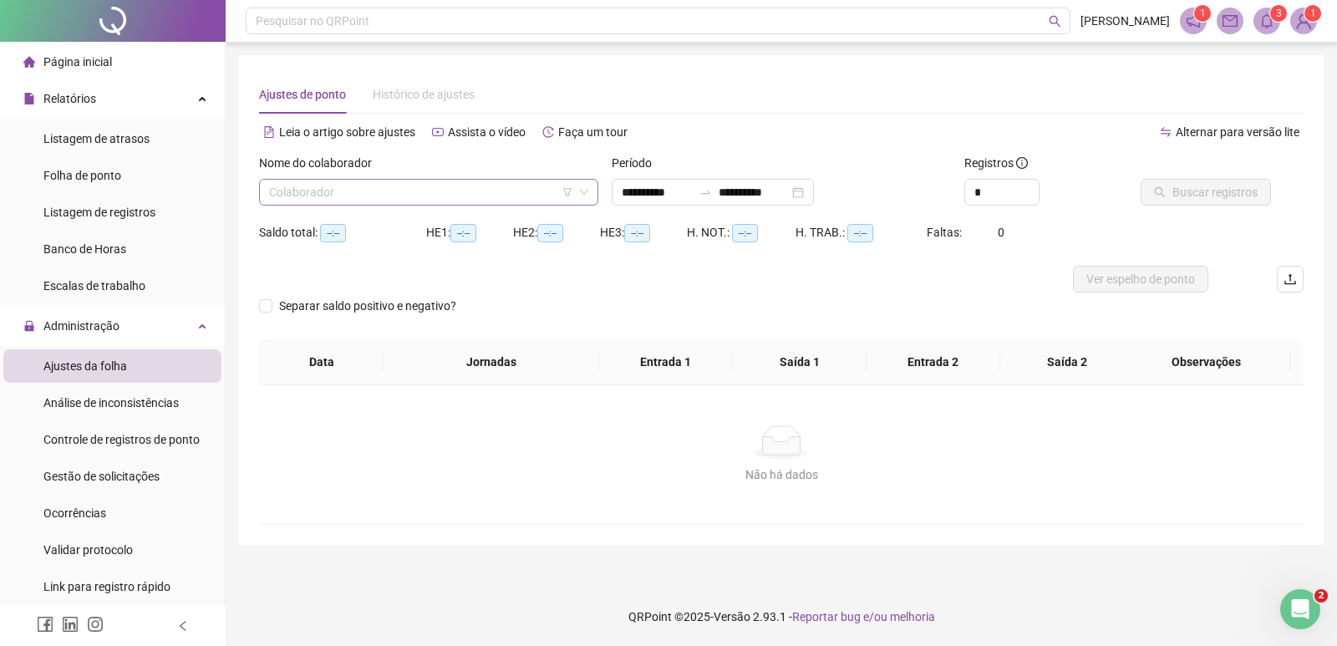
type input "**********"
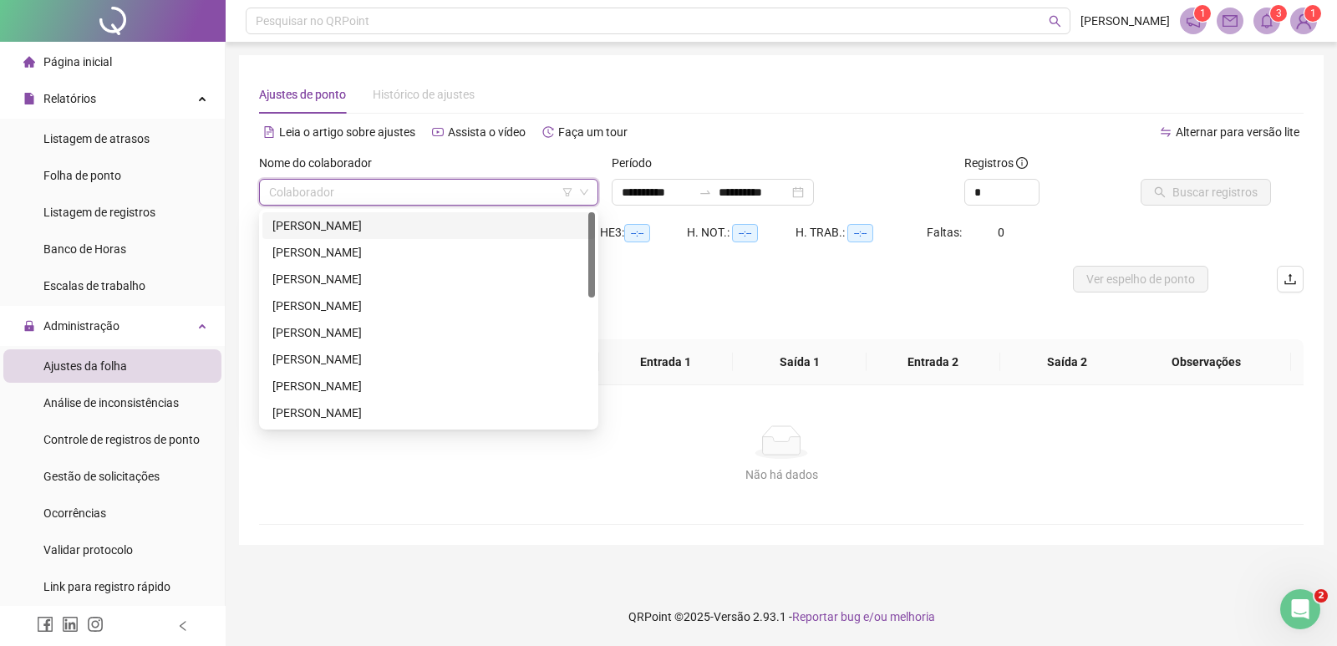
click at [444, 189] on input "search" at bounding box center [421, 192] width 304 height 25
